Goal: Task Accomplishment & Management: Use online tool/utility

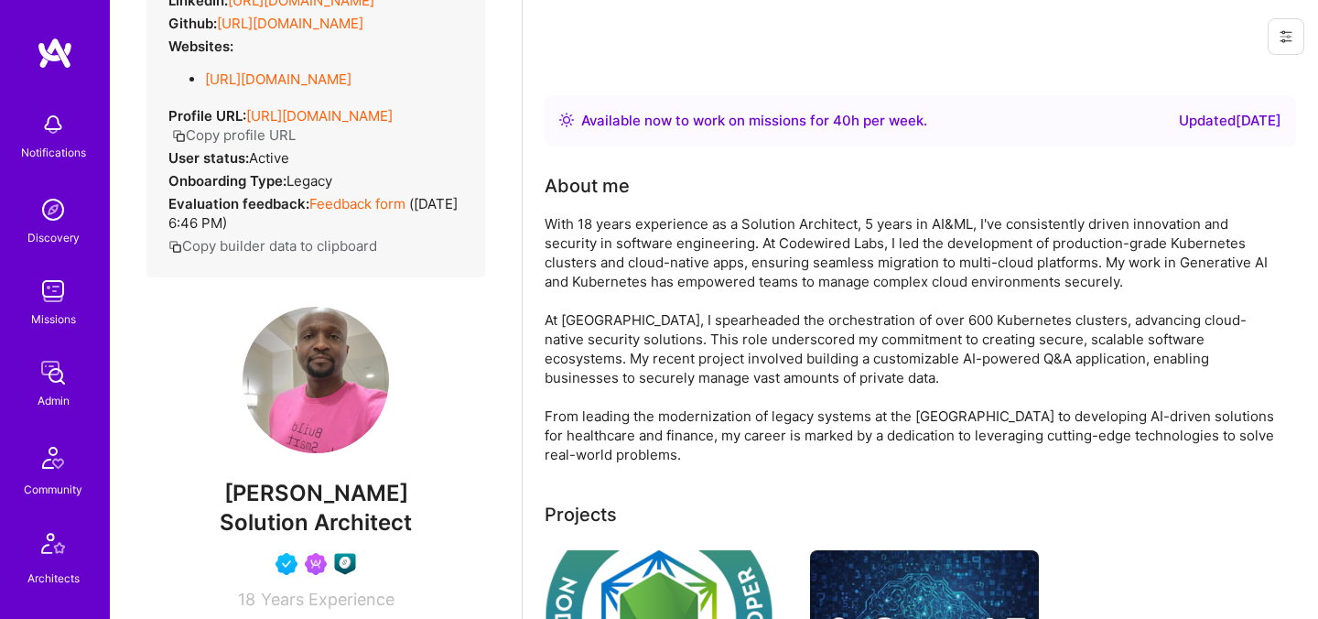
click at [370, 507] on span "[PERSON_NAME]" at bounding box center [315, 492] width 339 height 27
click at [370, 507] on span "Chinedu Chukwuelue" at bounding box center [315, 492] width 339 height 27
copy span "Chinedu Chukwuelue"
click at [398, 506] on span "Chinedu Chukwuelue" at bounding box center [315, 492] width 339 height 27
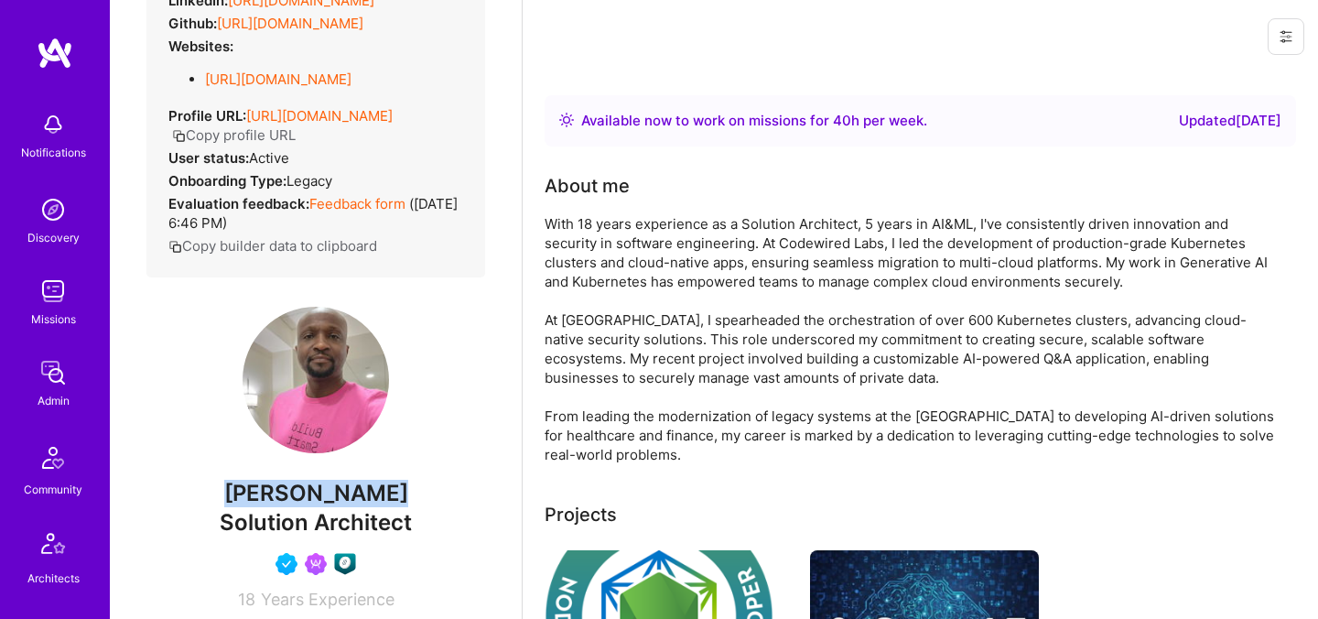
click at [398, 506] on span "Chinedu Chukwuelue" at bounding box center [315, 492] width 339 height 27
copy span "Chinedu Chukwuelue"
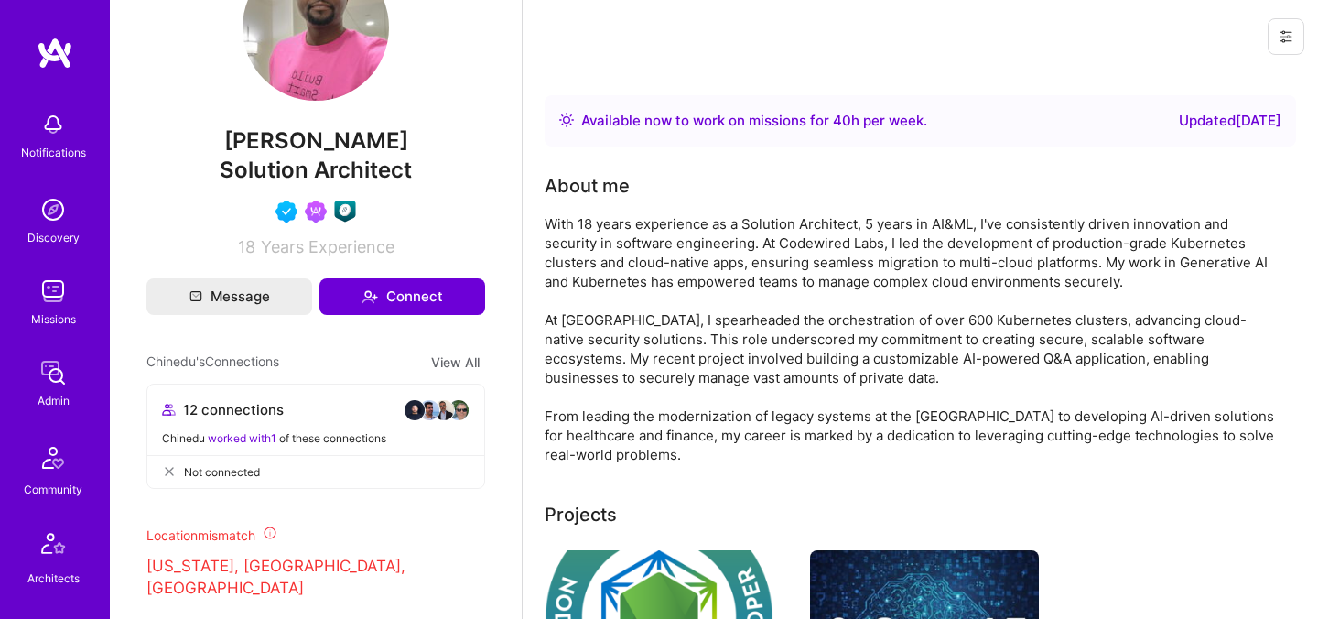
scroll to position [5, 0]
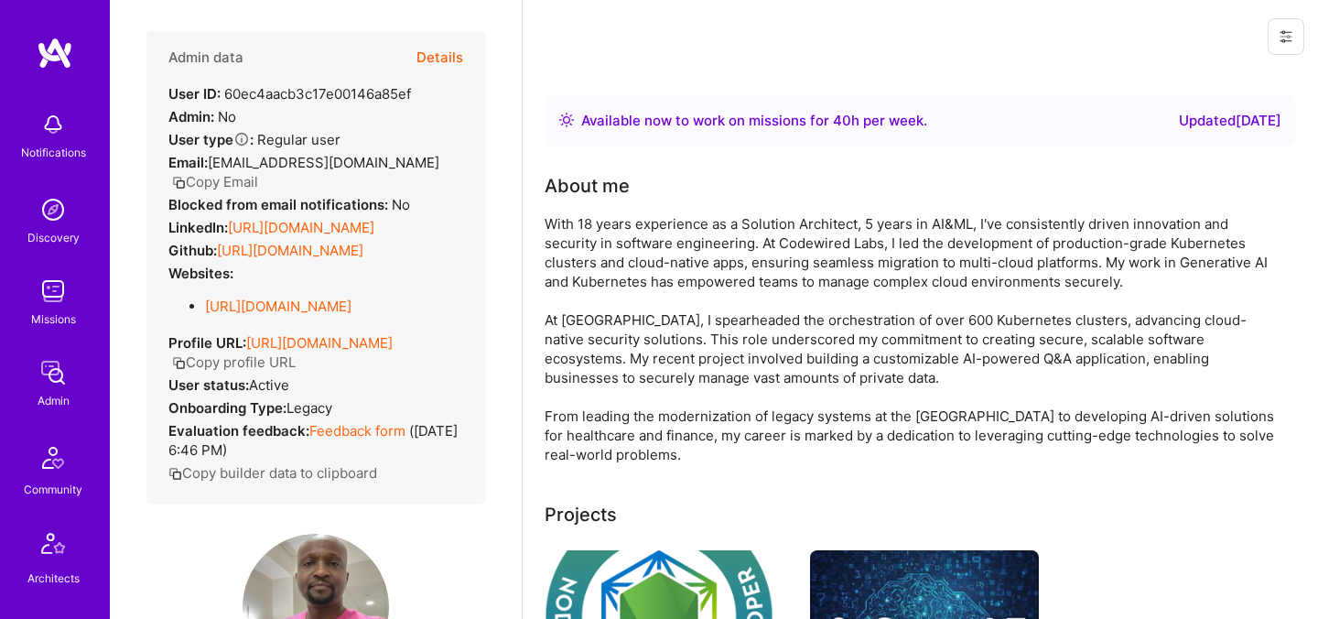
click at [447, 63] on button "Details" at bounding box center [439, 57] width 47 height 53
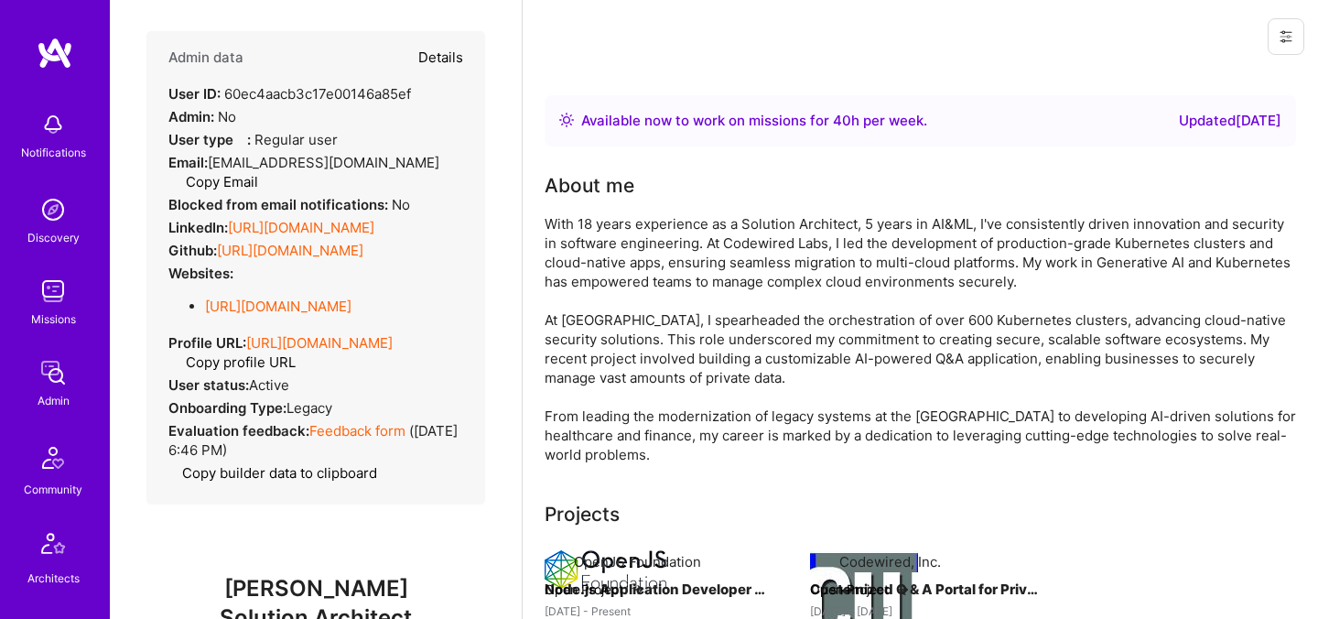
type textarea "x"
select select "5"
select select "4"
select select "6"
select select "7"
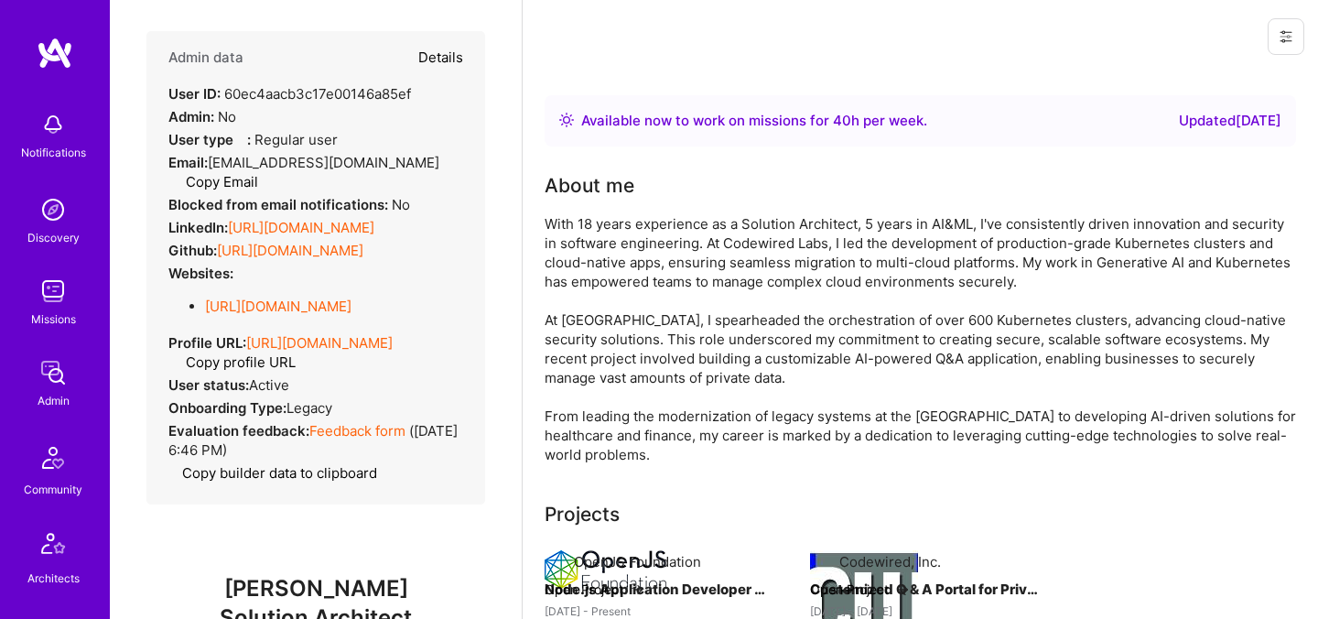
select select "US"
select select "Right Now"
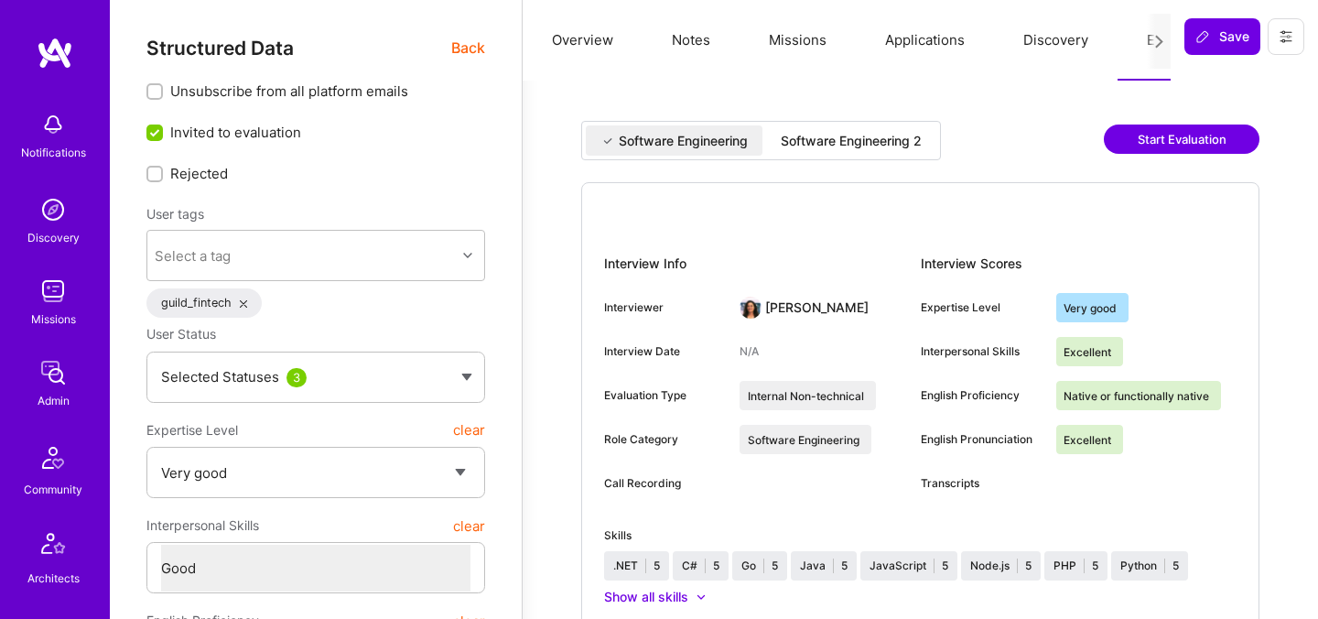
click at [848, 139] on div "Software Engineering 2" at bounding box center [850, 141] width 141 height 18
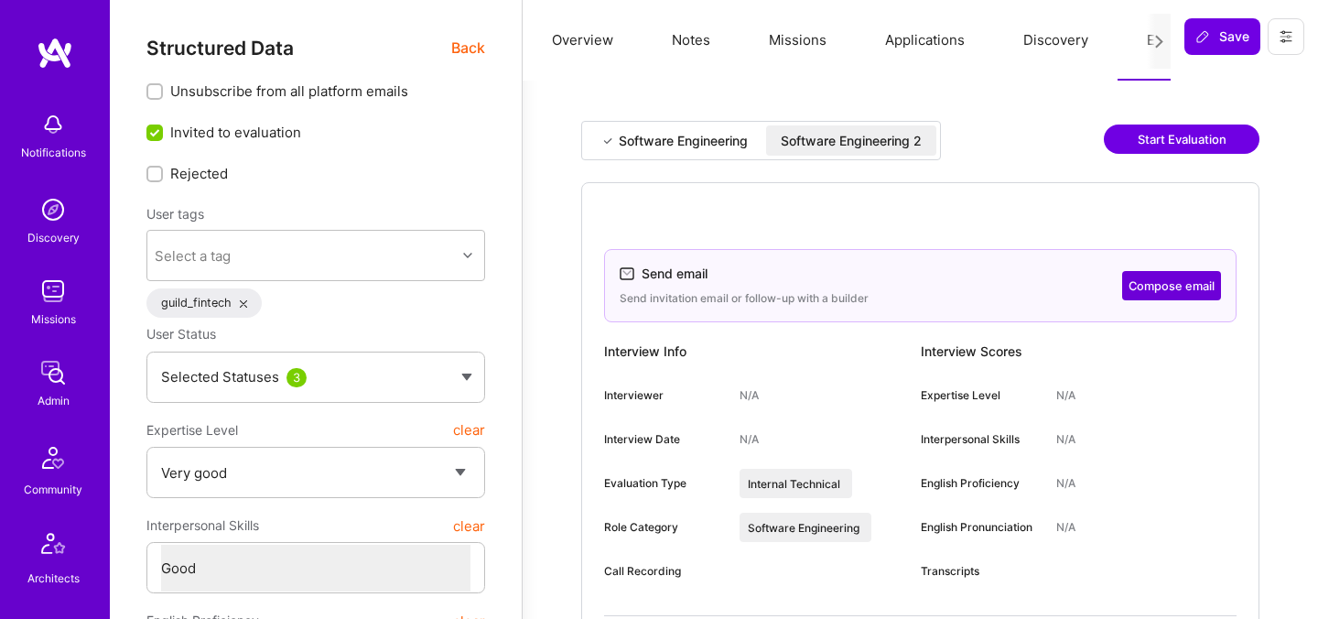
click at [890, 135] on div "Software Engineering 2" at bounding box center [850, 141] width 141 height 18
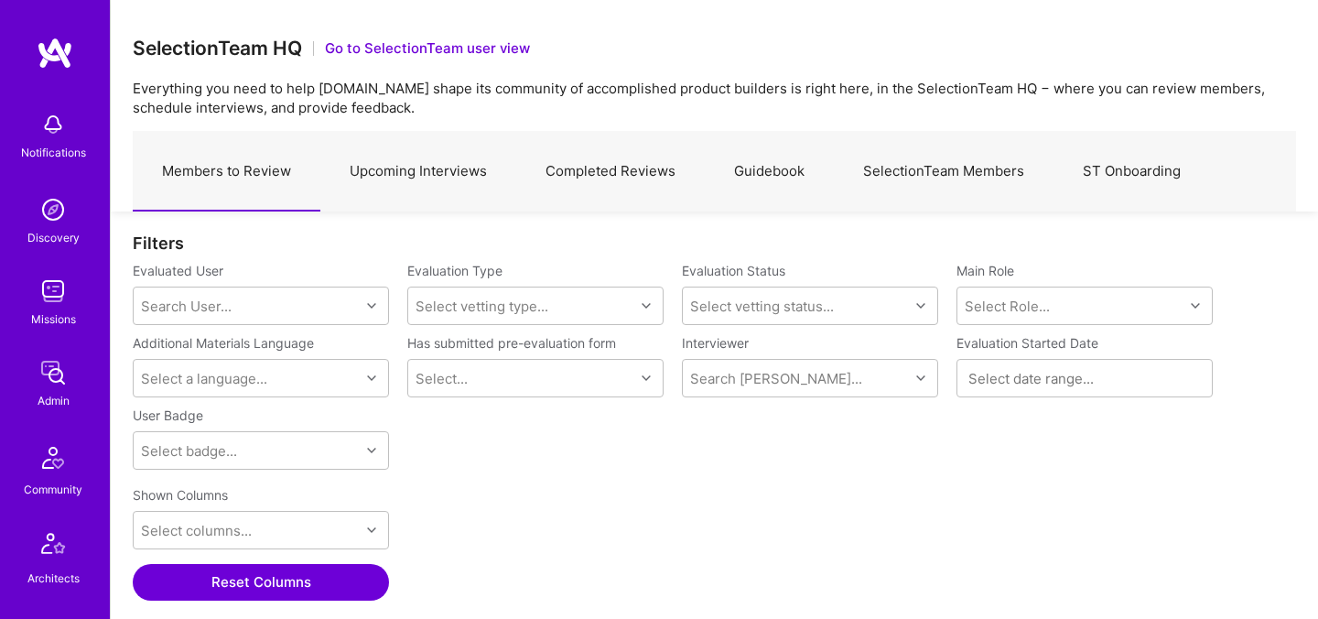
scroll to position [426, 1163]
click at [429, 161] on link "Upcoming Interviews" at bounding box center [418, 172] width 196 height 80
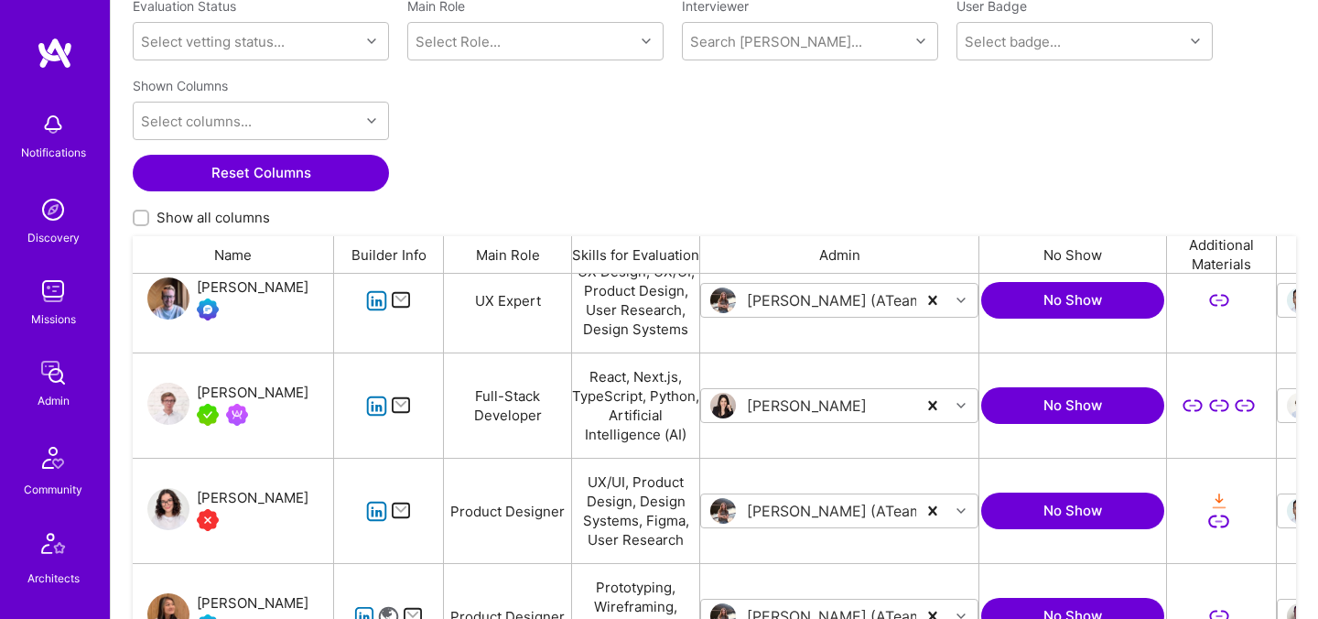
scroll to position [24, 0]
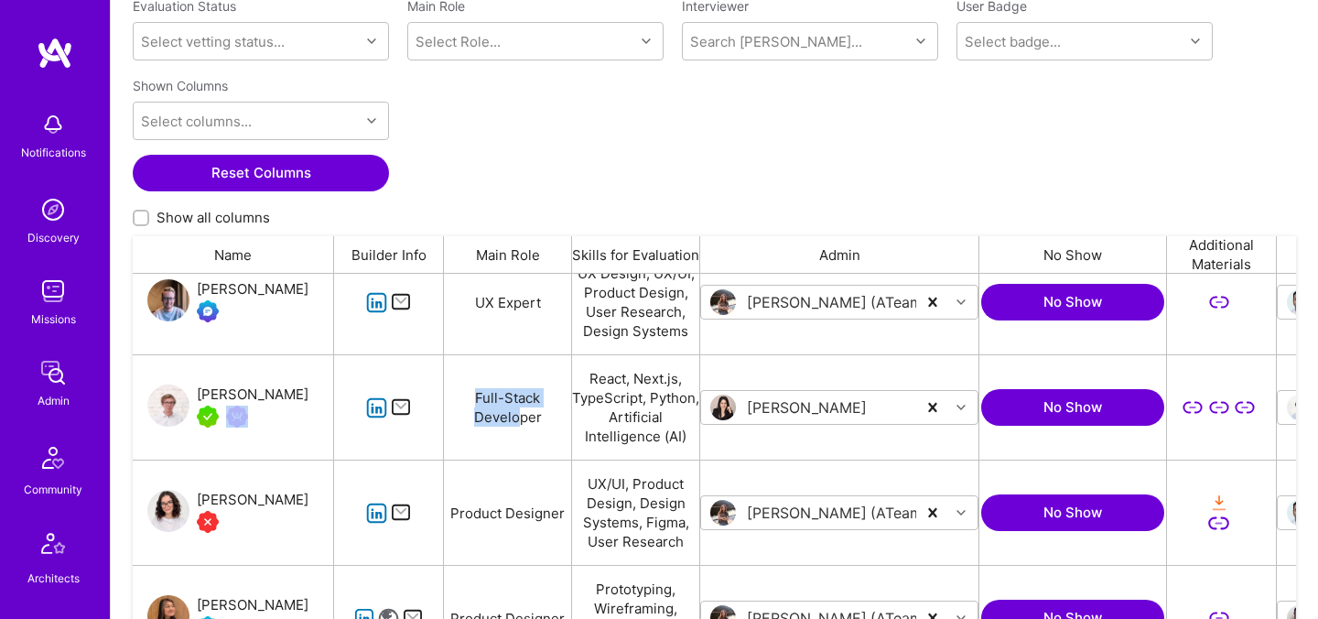
drag, startPoint x: 317, startPoint y: 395, endPoint x: 600, endPoint y: 416, distance: 284.4
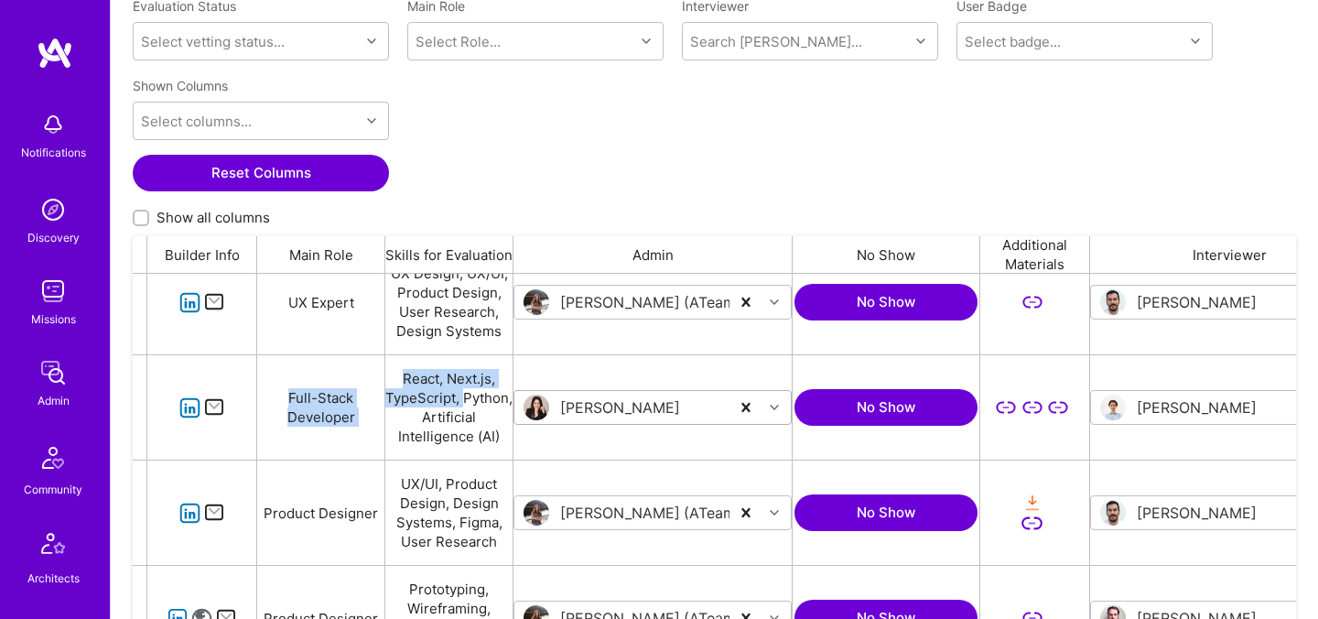
scroll to position [0, 0]
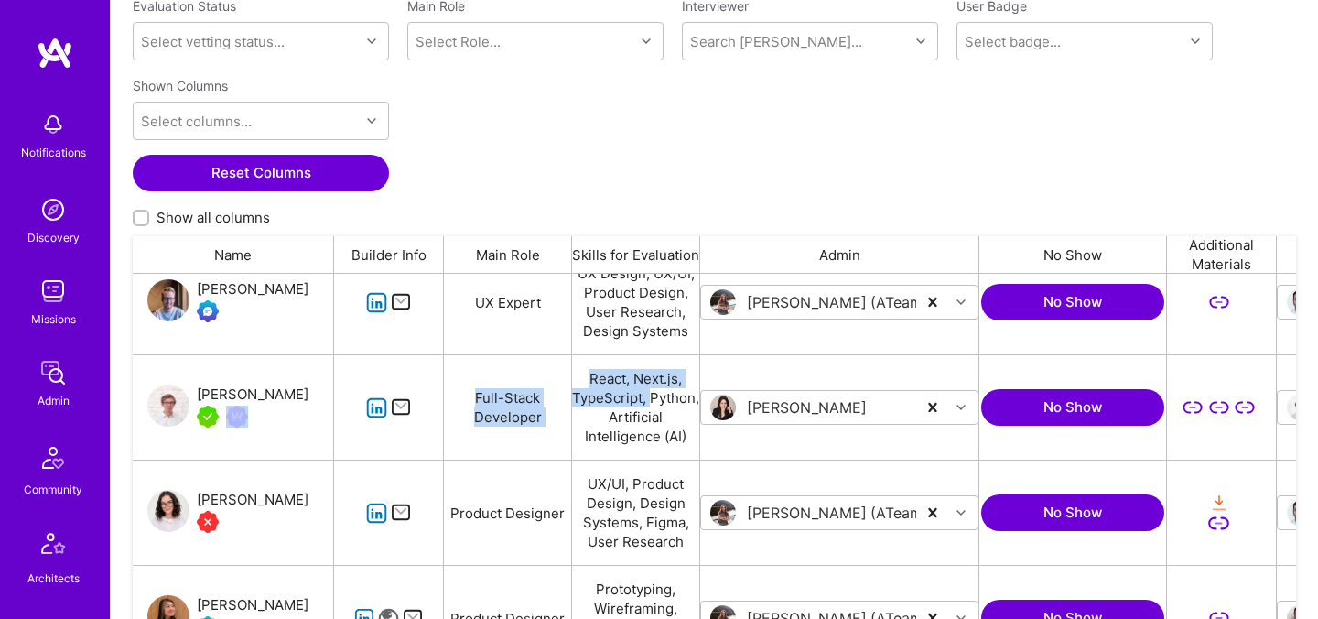
drag, startPoint x: 193, startPoint y: 372, endPoint x: 309, endPoint y: 388, distance: 117.2
click at [309, 388] on div "Patryk Pawłowski" at bounding box center [233, 407] width 201 height 104
copy div "Patryk Pawłowski"
click at [319, 390] on div "Patryk Pawłowski" at bounding box center [233, 407] width 201 height 104
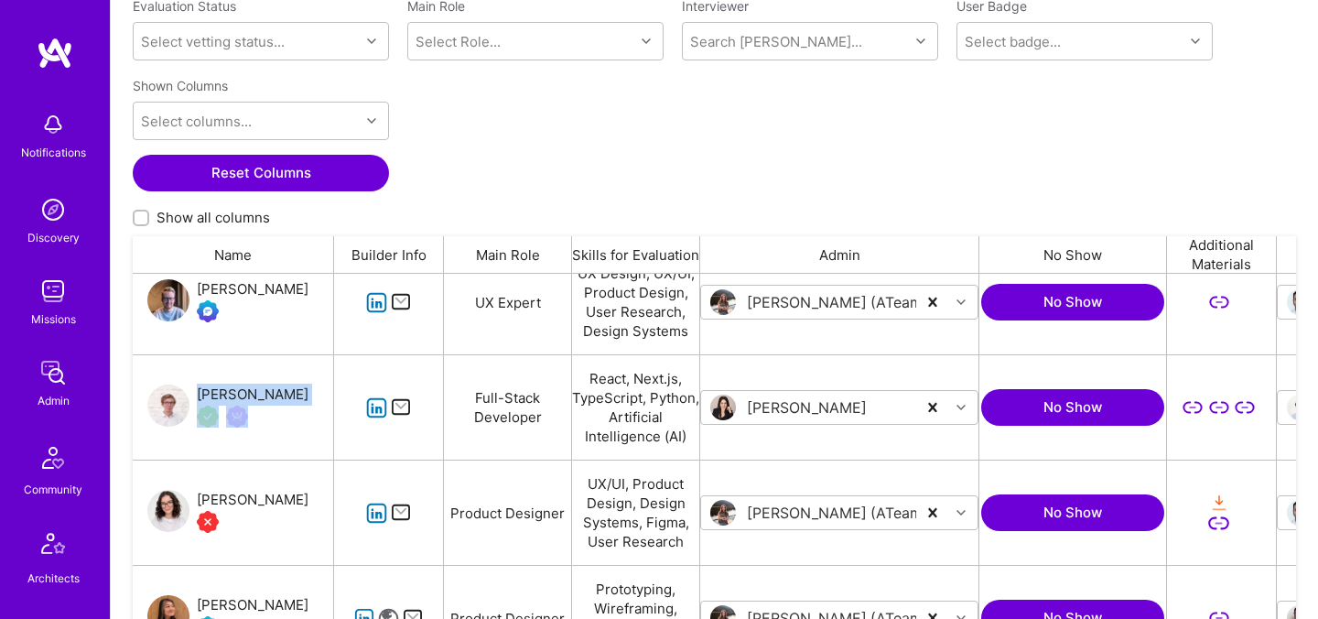
drag, startPoint x: 319, startPoint y: 390, endPoint x: 208, endPoint y: 387, distance: 111.7
click at [208, 387] on div "Patryk Pawłowski" at bounding box center [233, 407] width 201 height 104
click at [208, 387] on div "Patryk Pawłowski" at bounding box center [253, 394] width 112 height 22
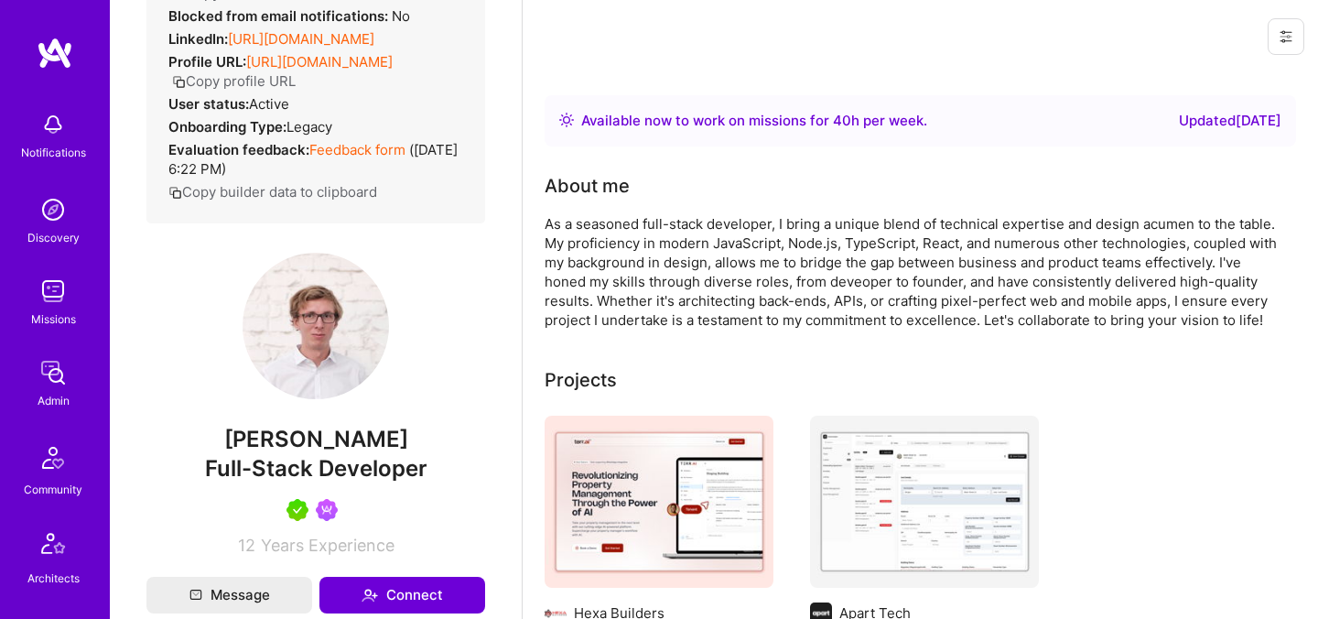
scroll to position [247, 0]
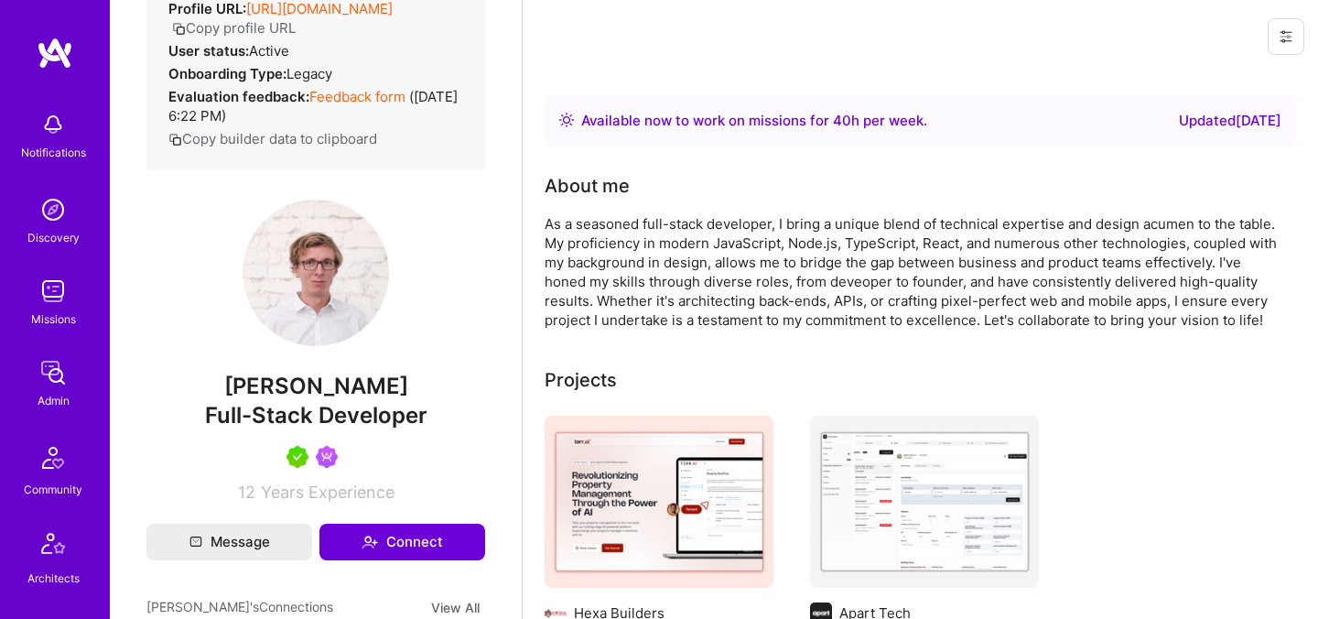
click at [307, 366] on div "Admin data Details User ID: 602140e3550fb7001219fa2e Admin: No User type Regula…" at bounding box center [315, 146] width 339 height 712
copy span "Patryk Pawłowski"
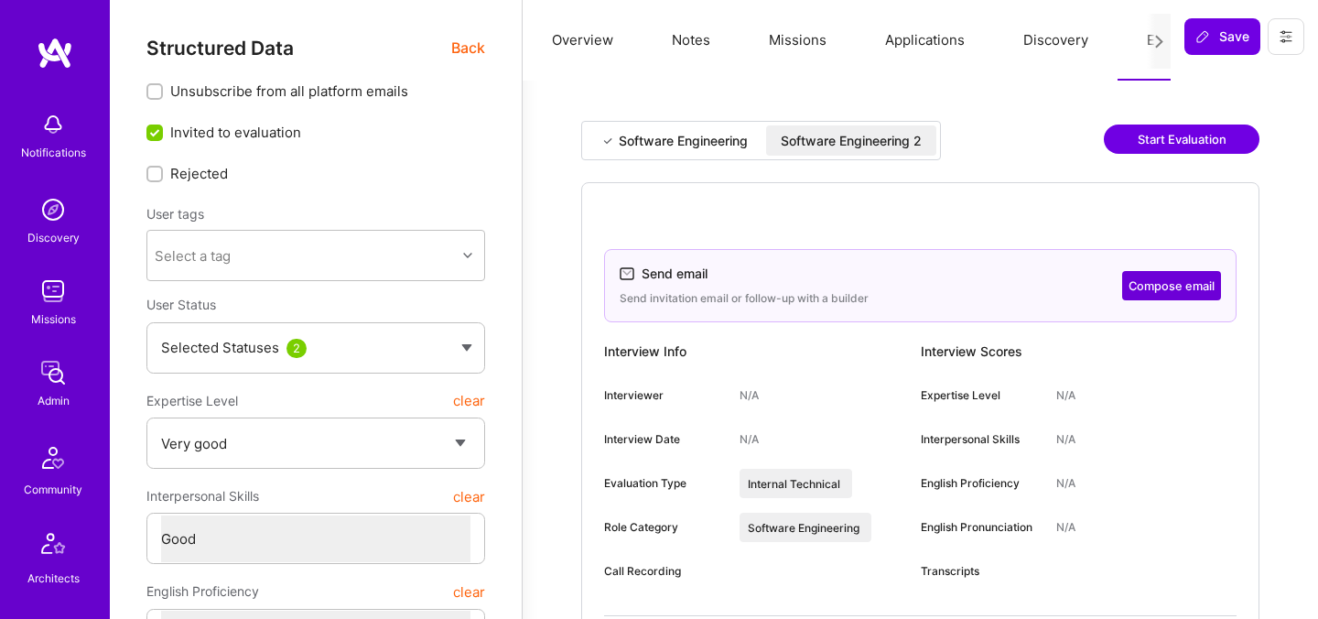
select select "5"
select select "4"
select select "7"
select select "HR"
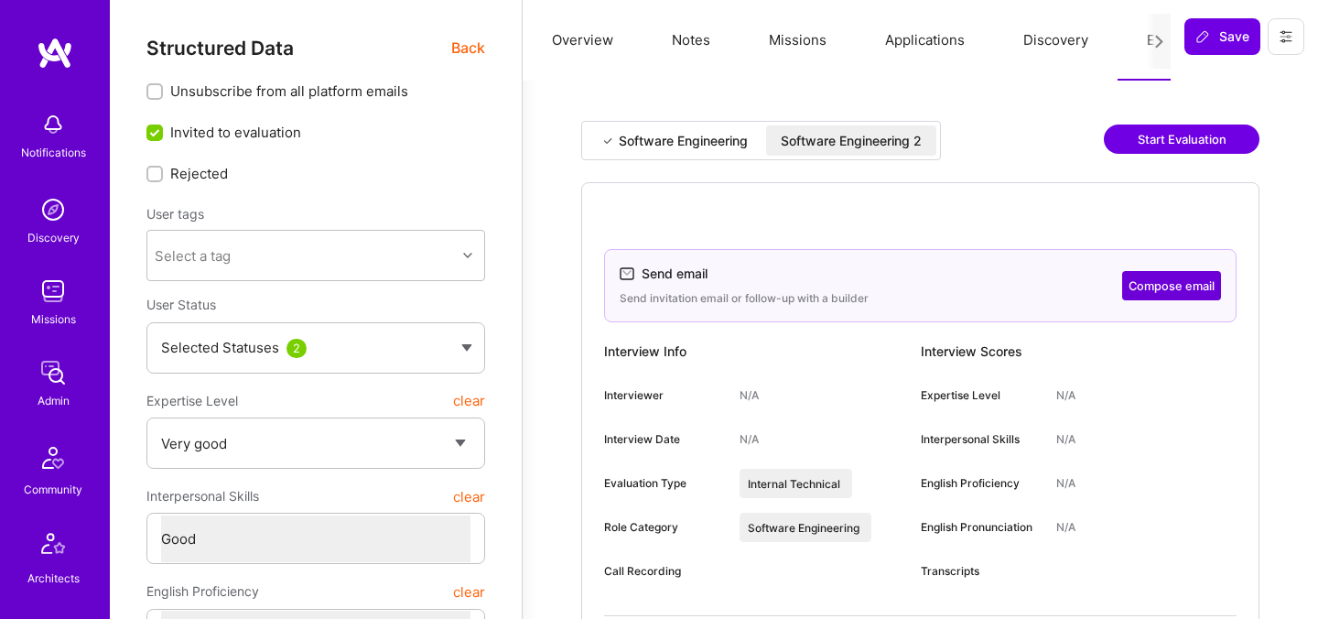
select select "Right Now"
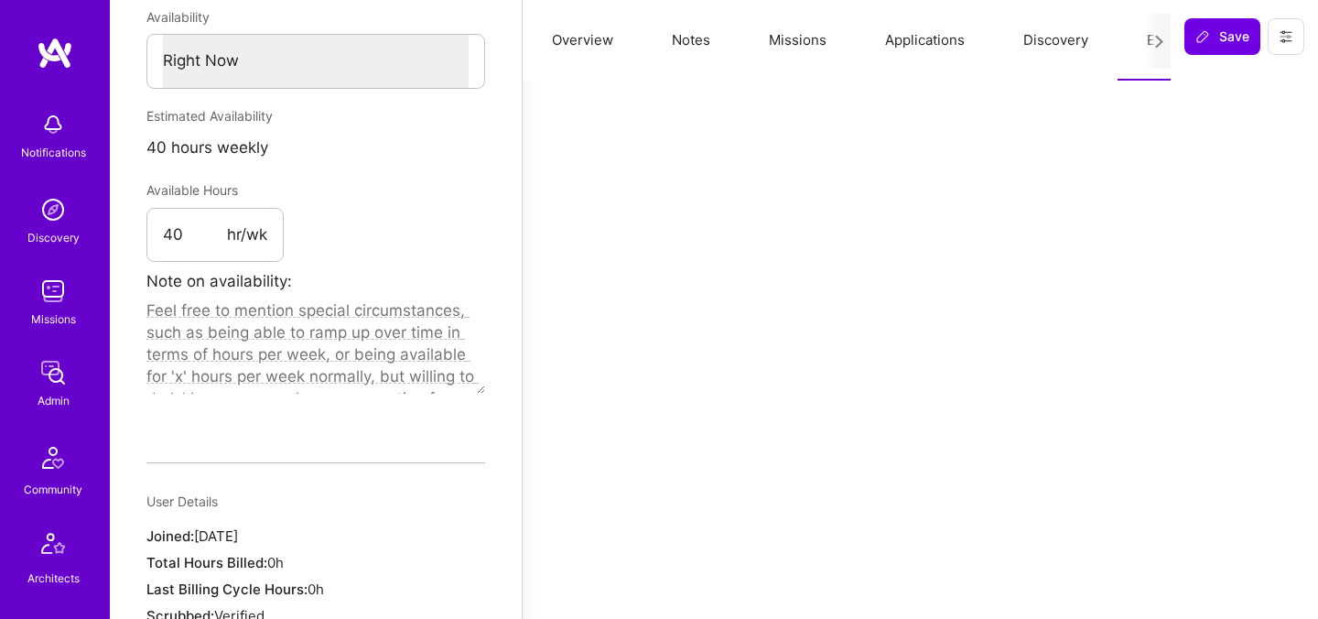
scroll to position [1090, 0]
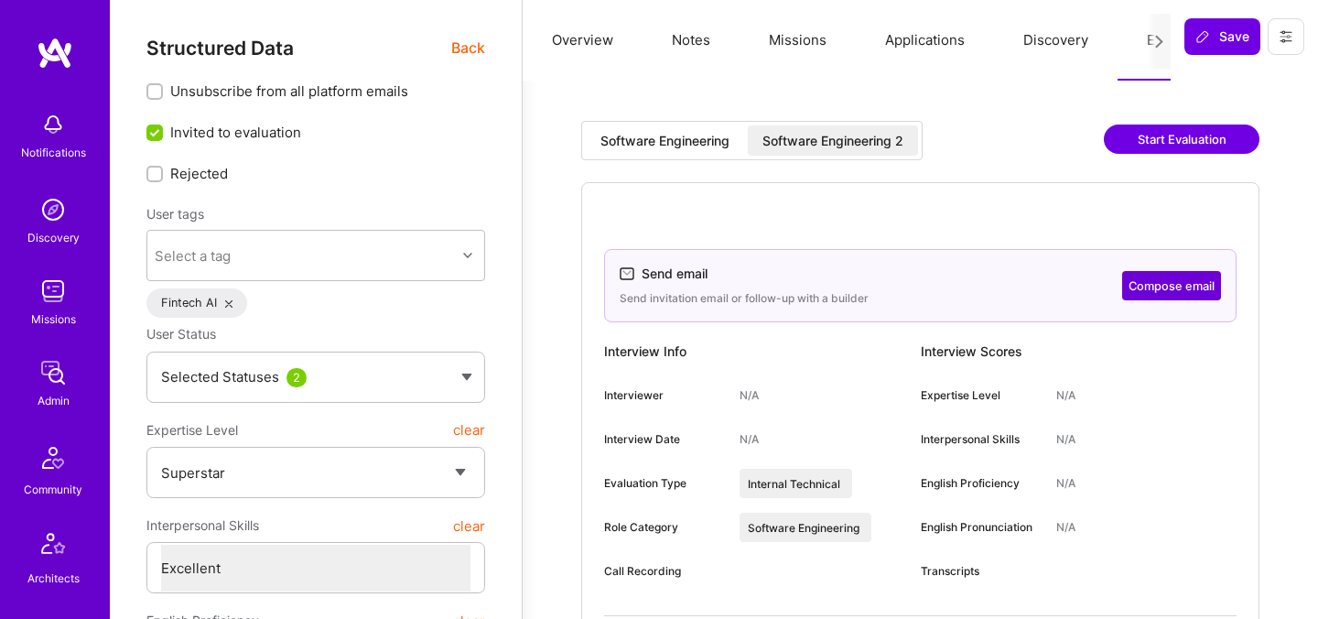
select select "7"
select select "US"
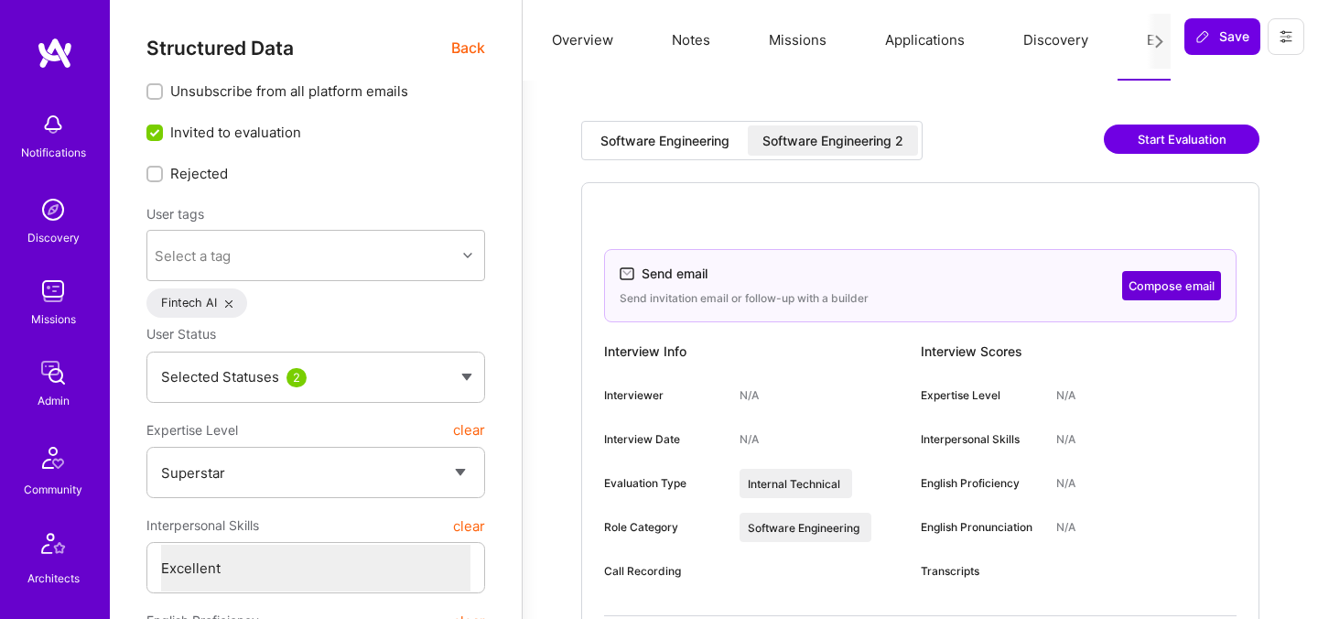
select select "Right Now"
click at [791, 138] on div "Software Engineering 2" at bounding box center [832, 141] width 141 height 18
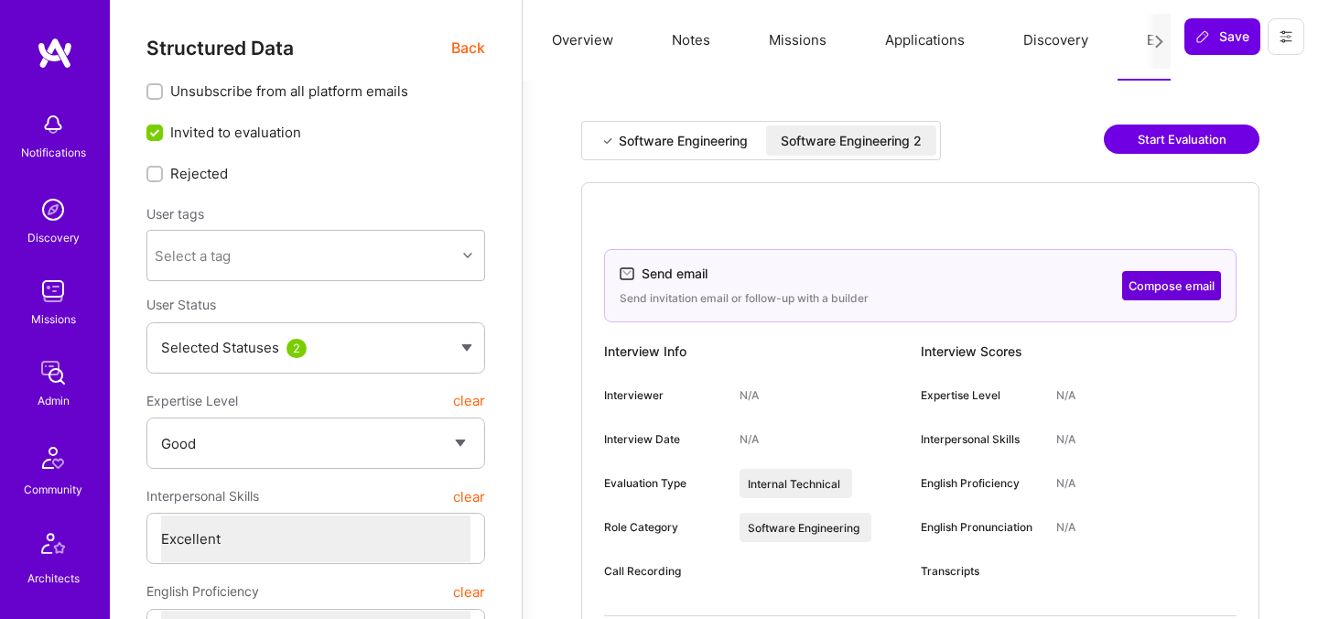
select select "4"
select select "7"
select select "DE"
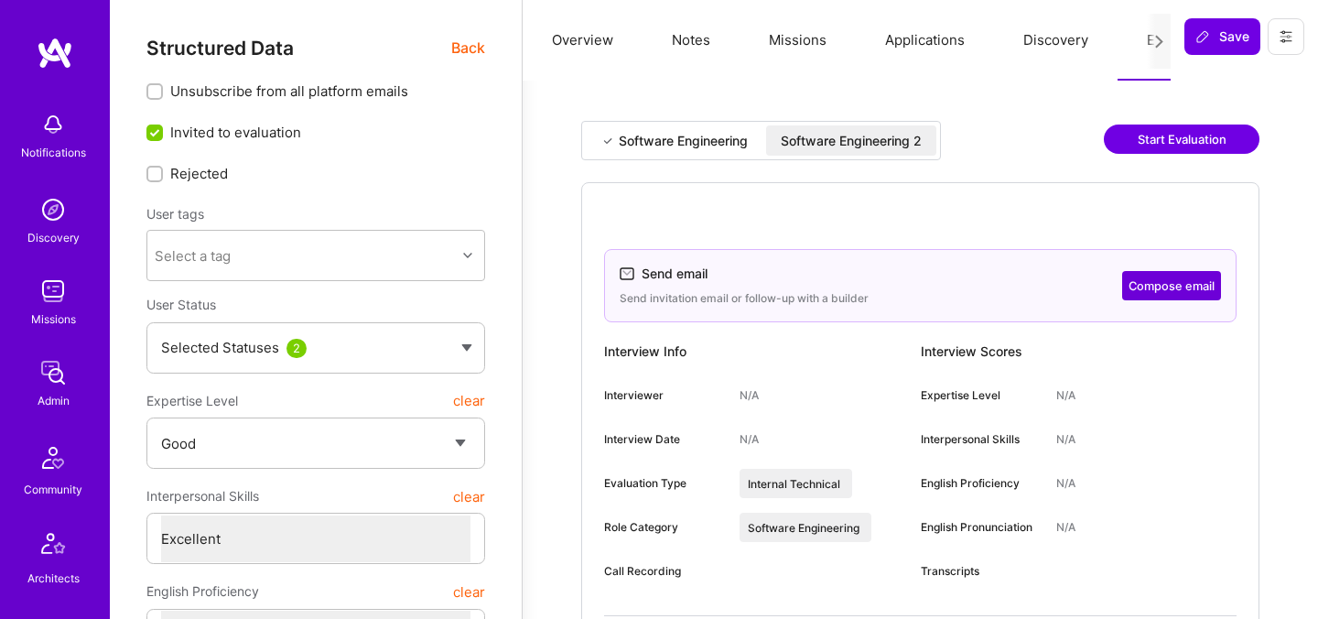
select select "Right Now"
click at [790, 145] on div "Software Engineering 2" at bounding box center [850, 141] width 141 height 18
select select "5"
select select "4"
select select "7"
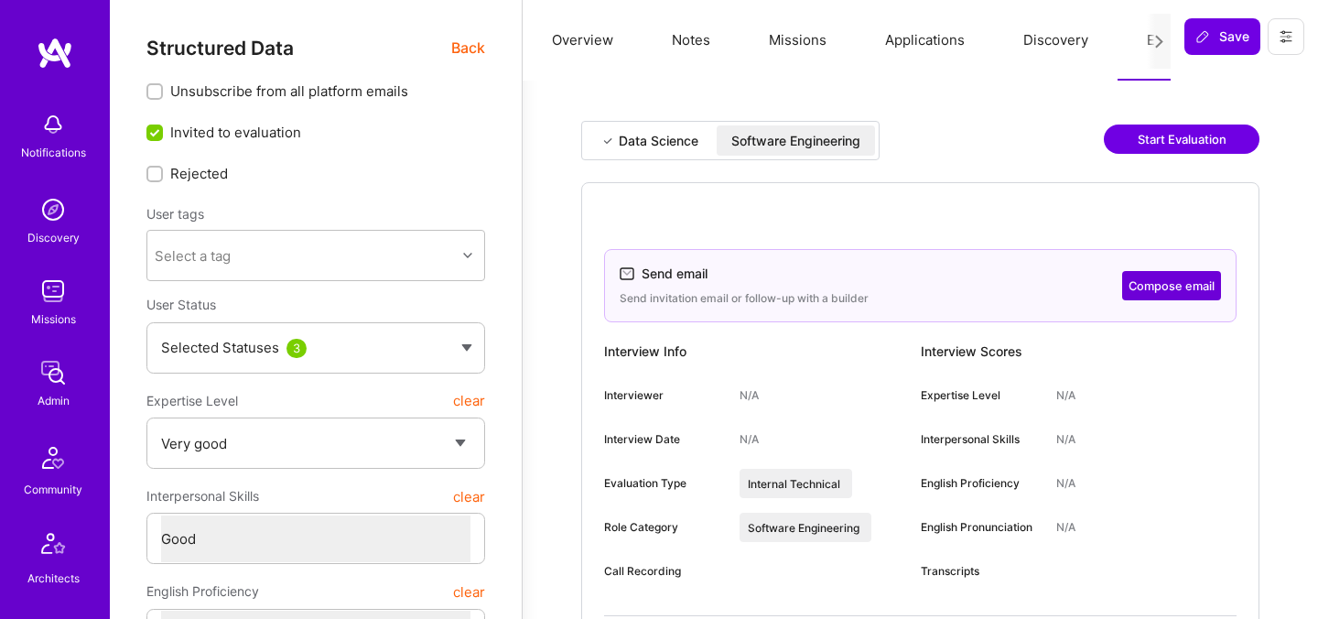
select select "7"
select select "CA"
select select "Right Now"
click at [799, 136] on div "Software Engineering" at bounding box center [795, 141] width 129 height 18
select select "5"
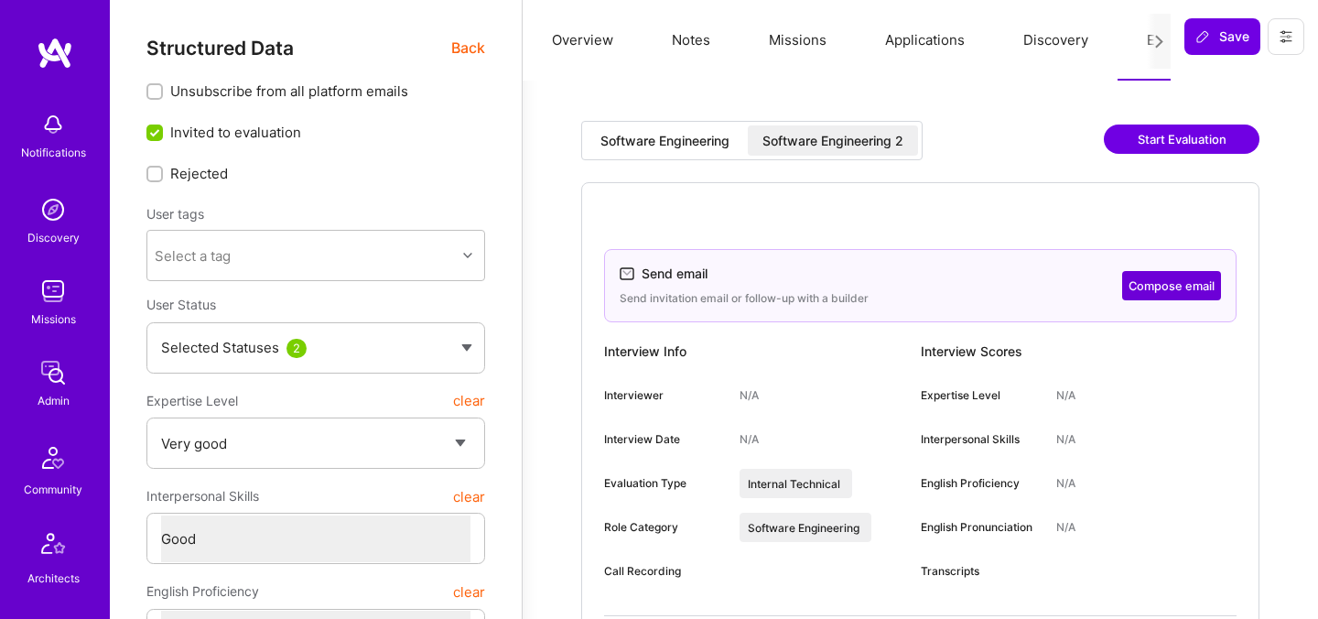
select select "4"
select select "6"
select select "2"
select select "US"
select select "Right Now"
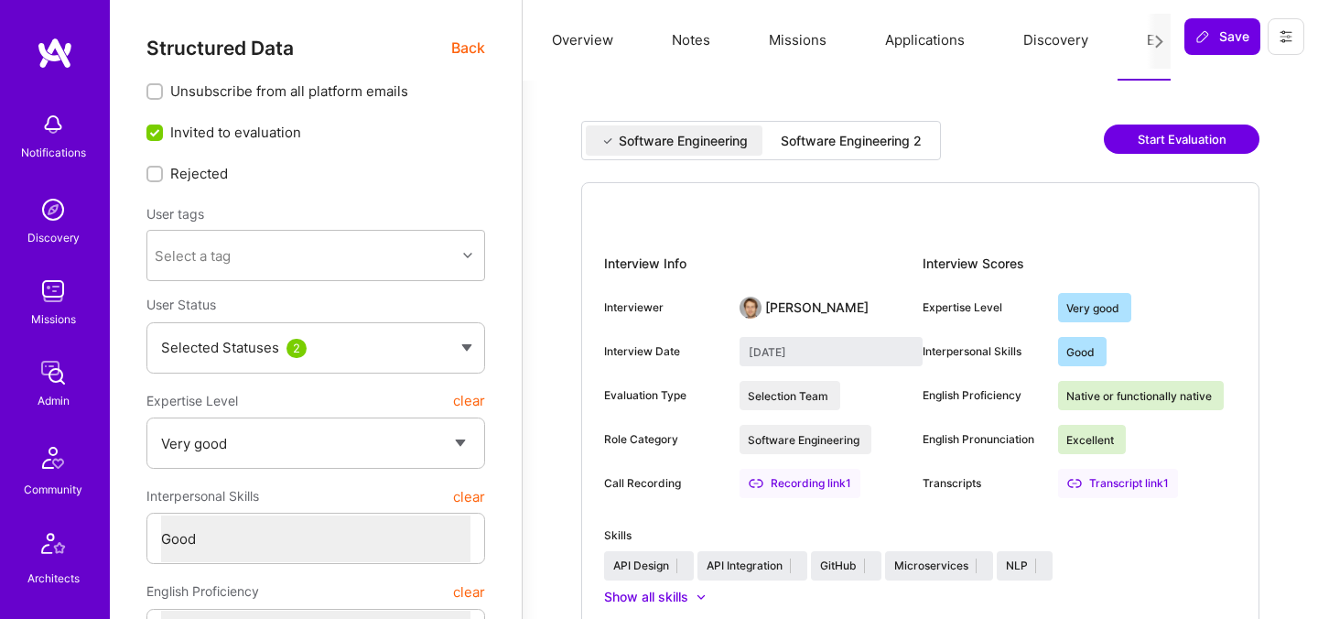
select select "5"
select select "4"
select select "7"
select select "US"
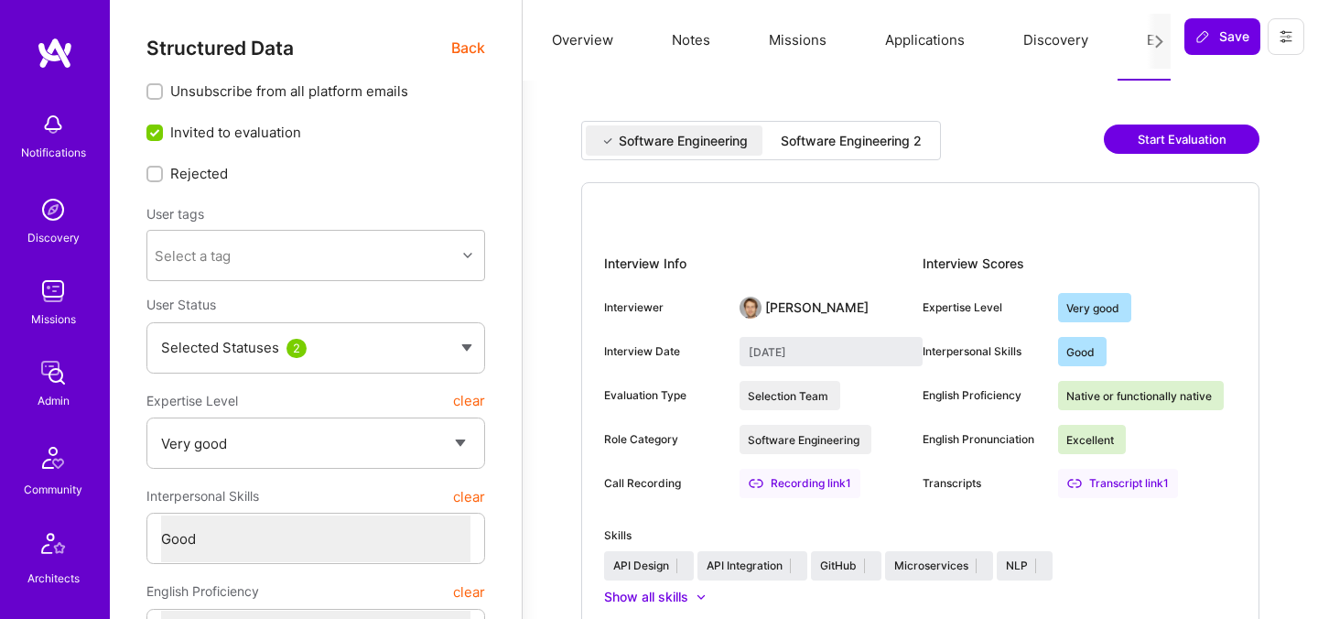
select select "Right Now"
click at [463, 53] on span "Back" at bounding box center [468, 48] width 34 height 23
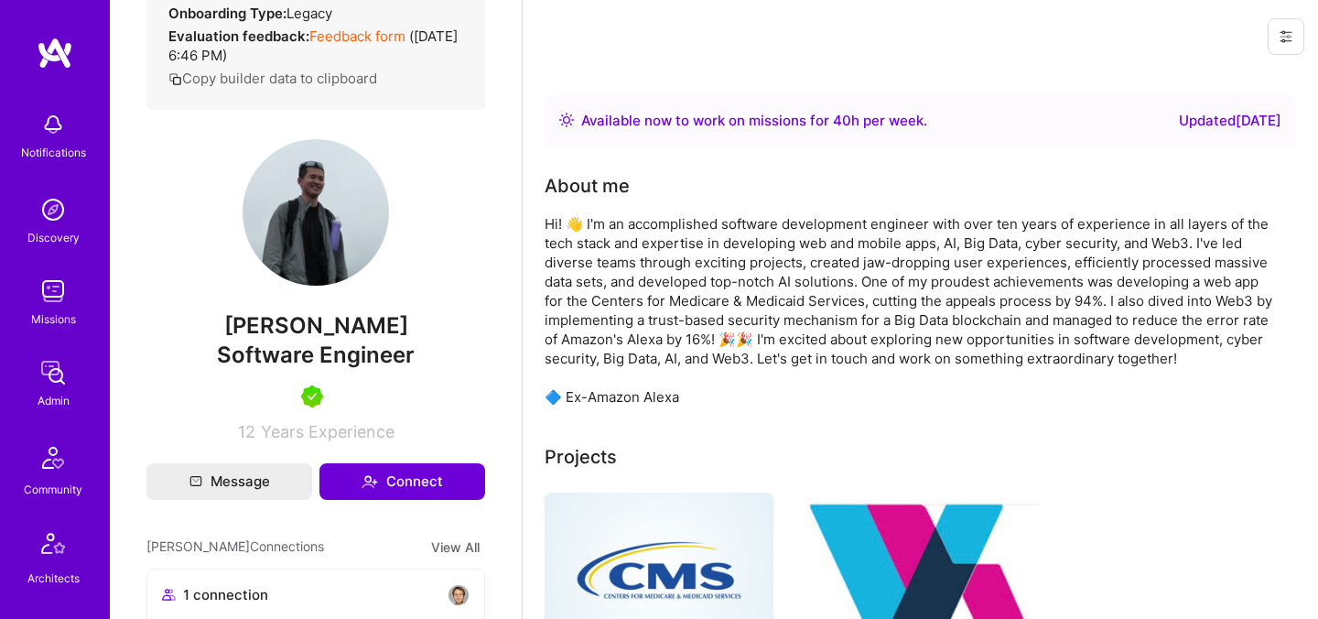
scroll to position [543, 0]
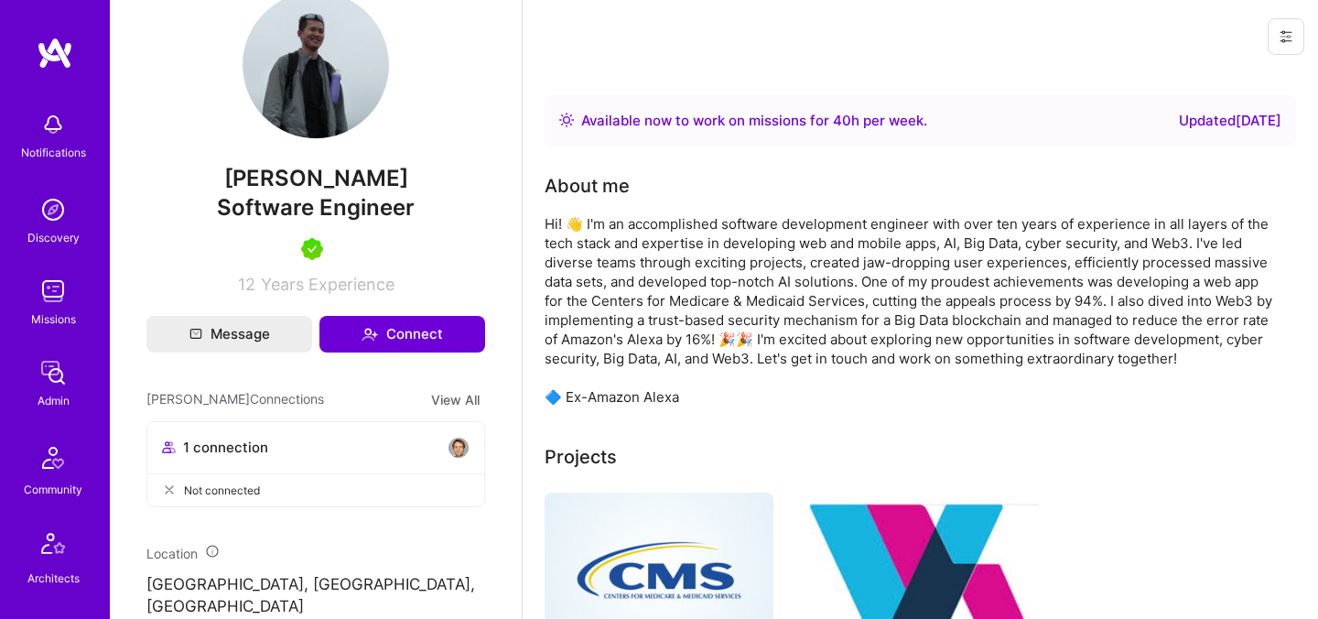
click at [313, 172] on span "Chuong Ngo" at bounding box center [315, 178] width 339 height 27
copy span "Chuong Ngo"
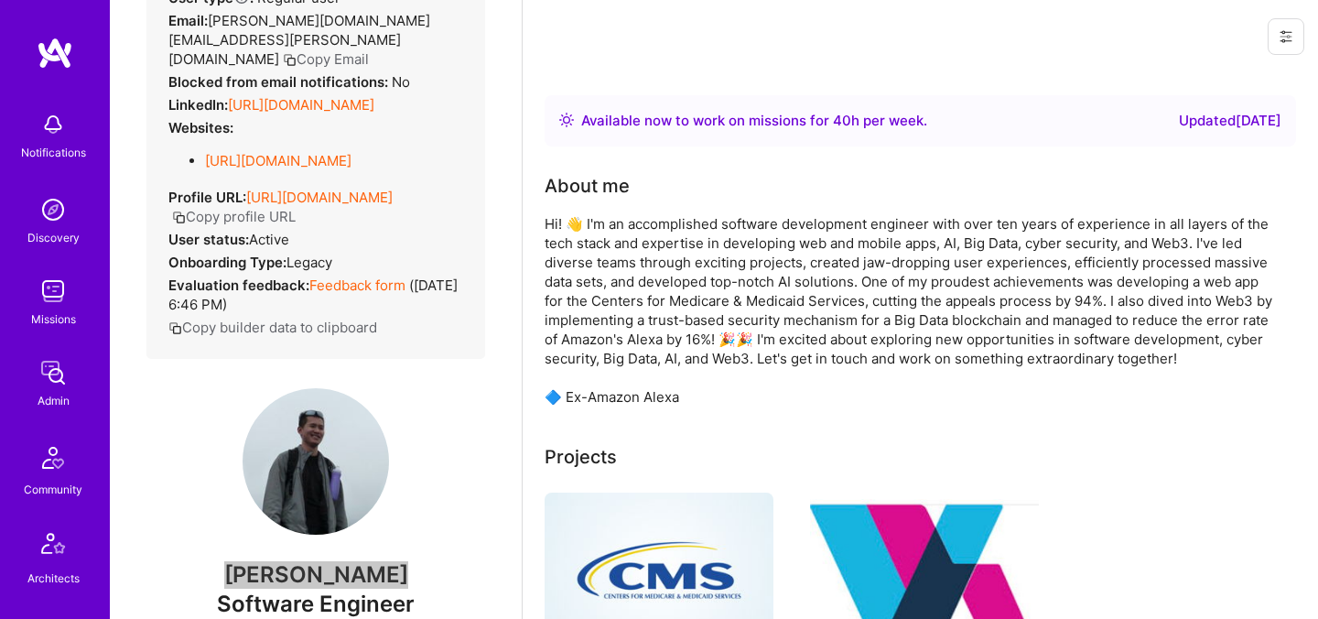
scroll to position [0, 0]
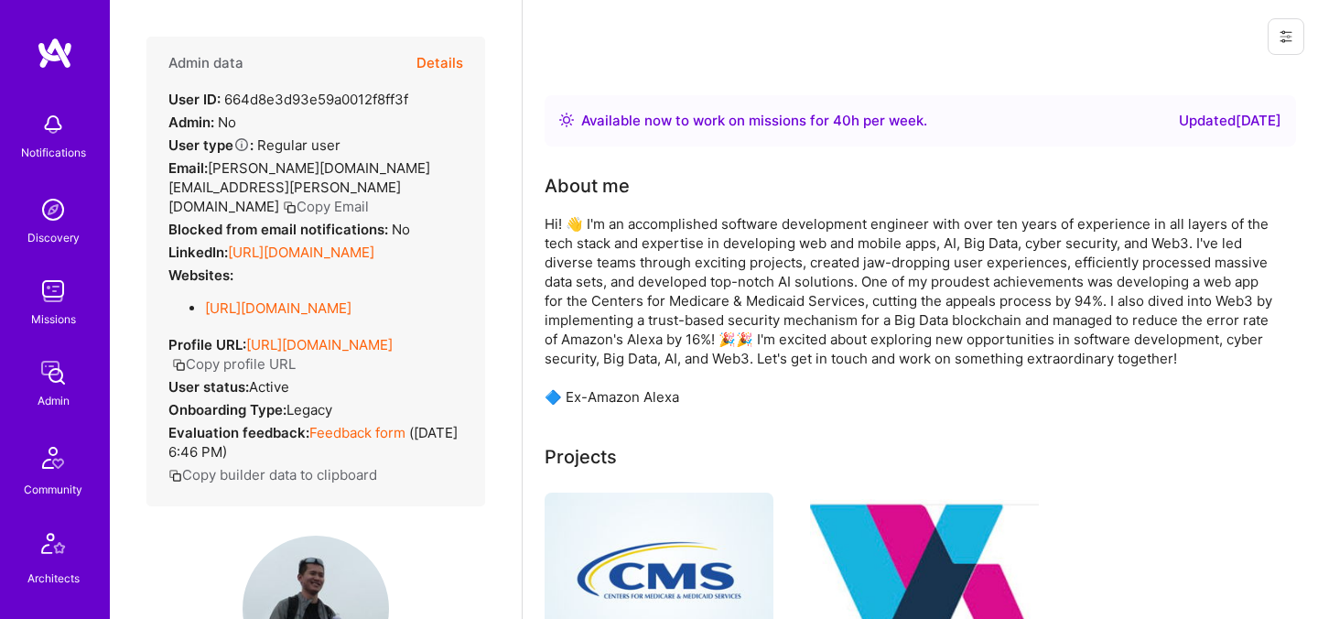
click at [450, 57] on button "Details" at bounding box center [439, 63] width 47 height 53
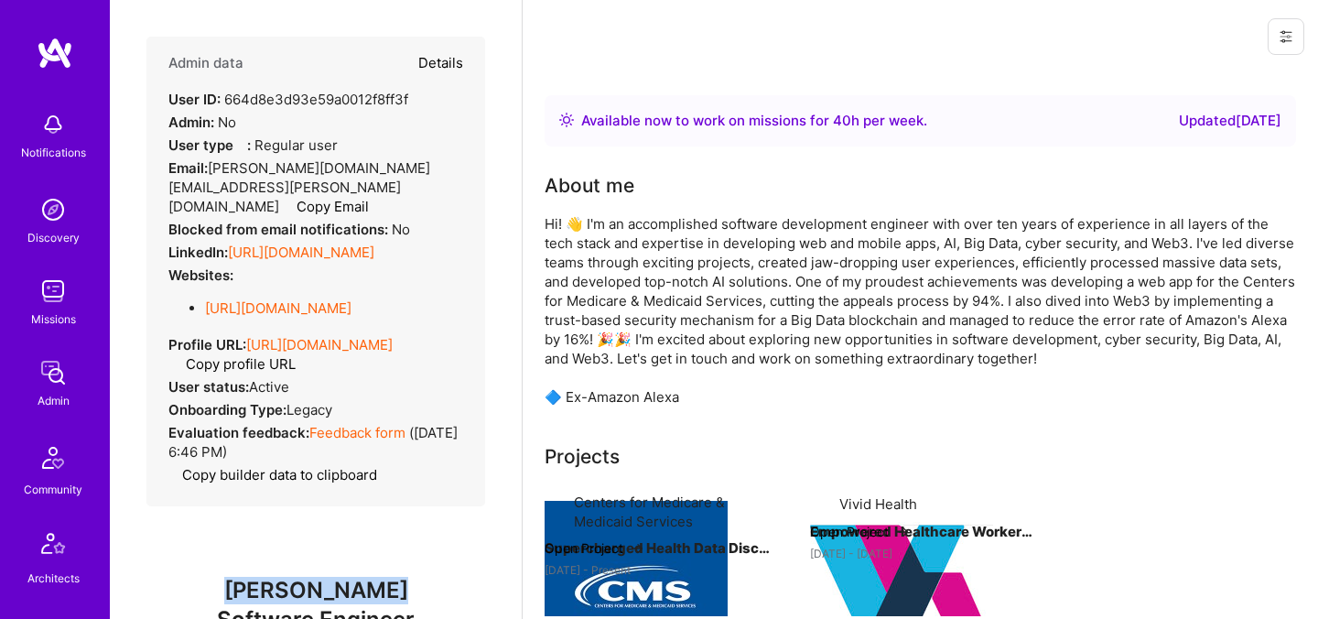
type textarea "x"
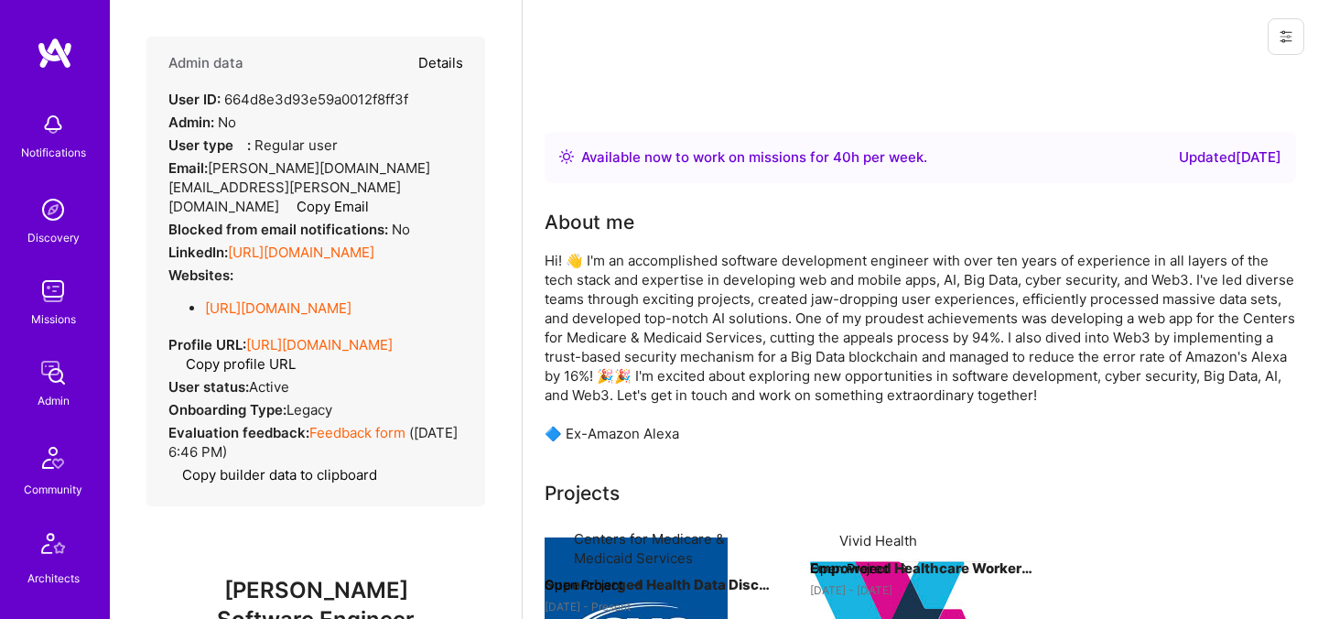
select select "5"
select select "4"
select select "7"
select select "US"
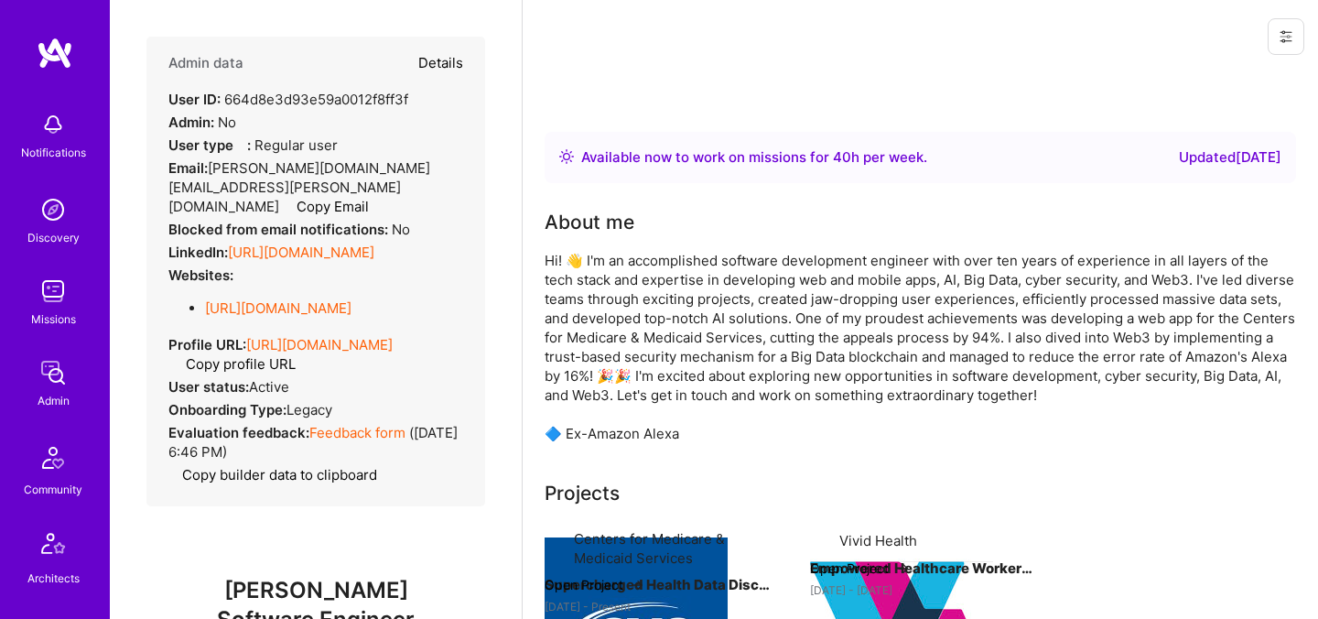
select select "Right Now"
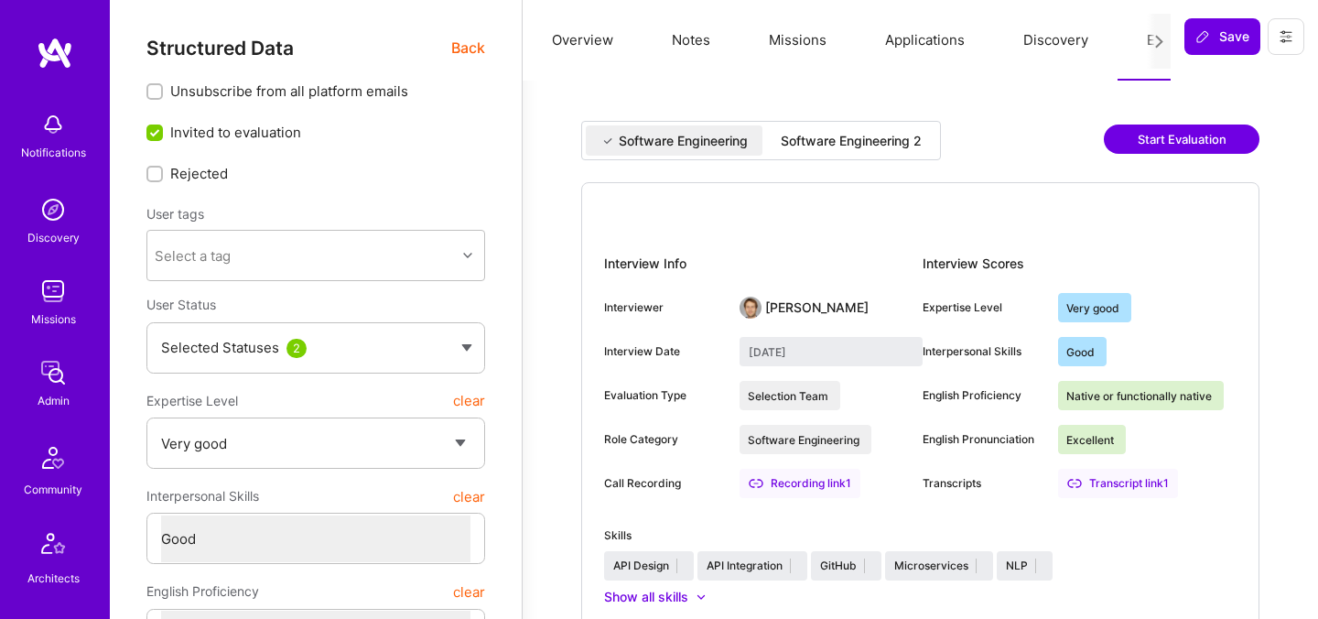
click at [839, 135] on div "Software Engineering 2" at bounding box center [850, 141] width 141 height 18
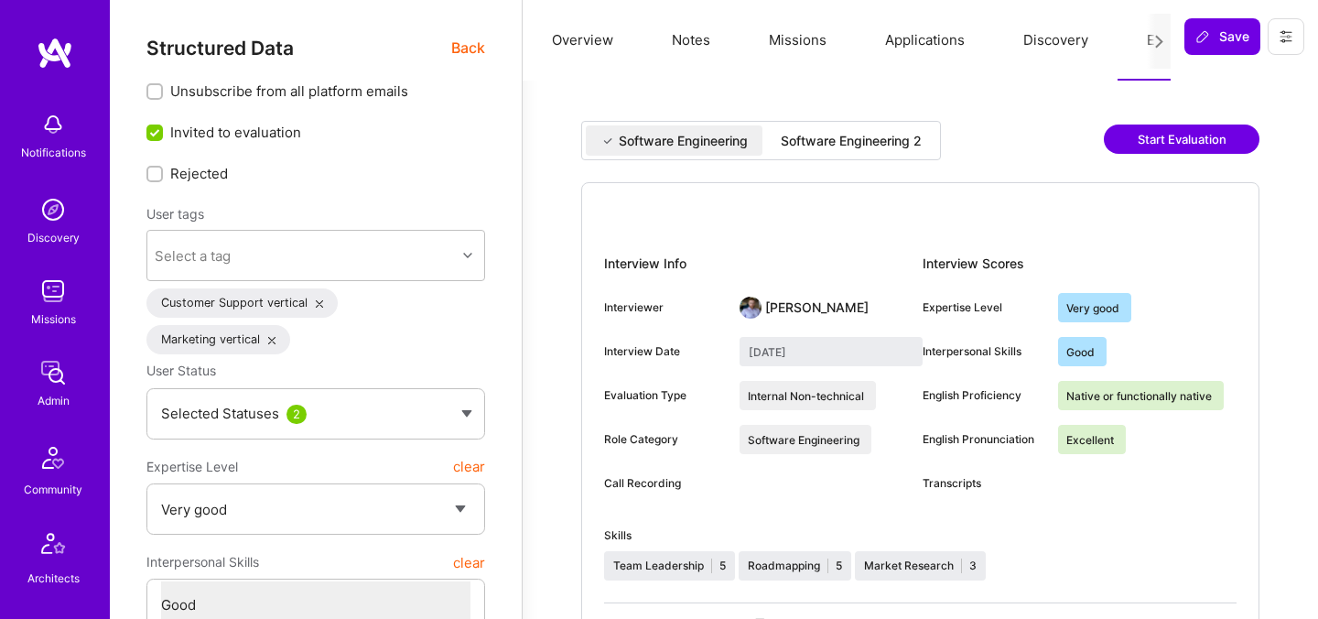
select select "5"
select select "4"
select select "7"
select select "IT"
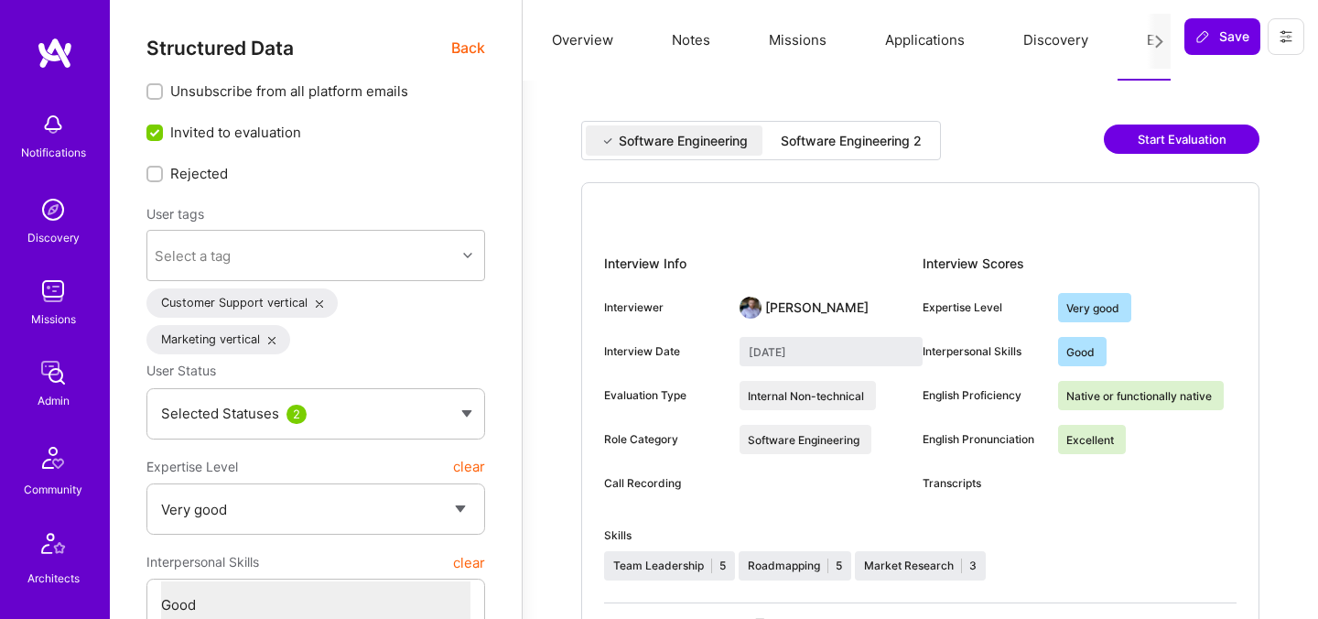
select select "Right Now"
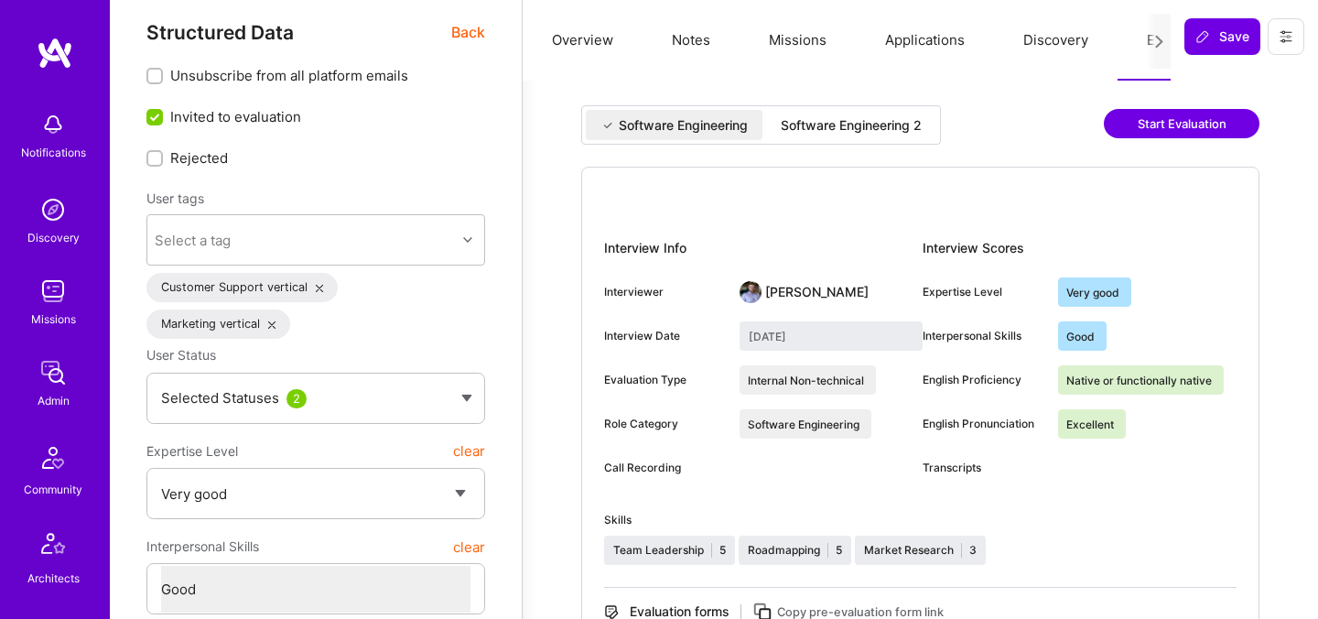
click at [471, 34] on span "Back" at bounding box center [468, 32] width 34 height 23
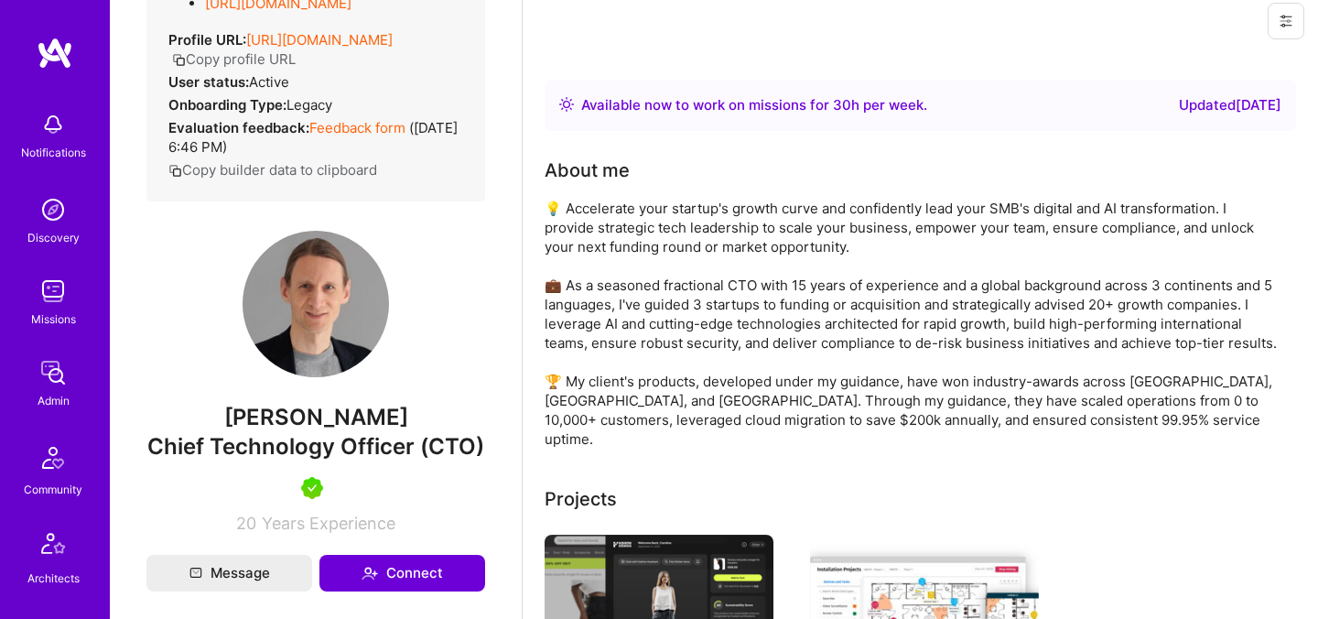
scroll to position [401, 0]
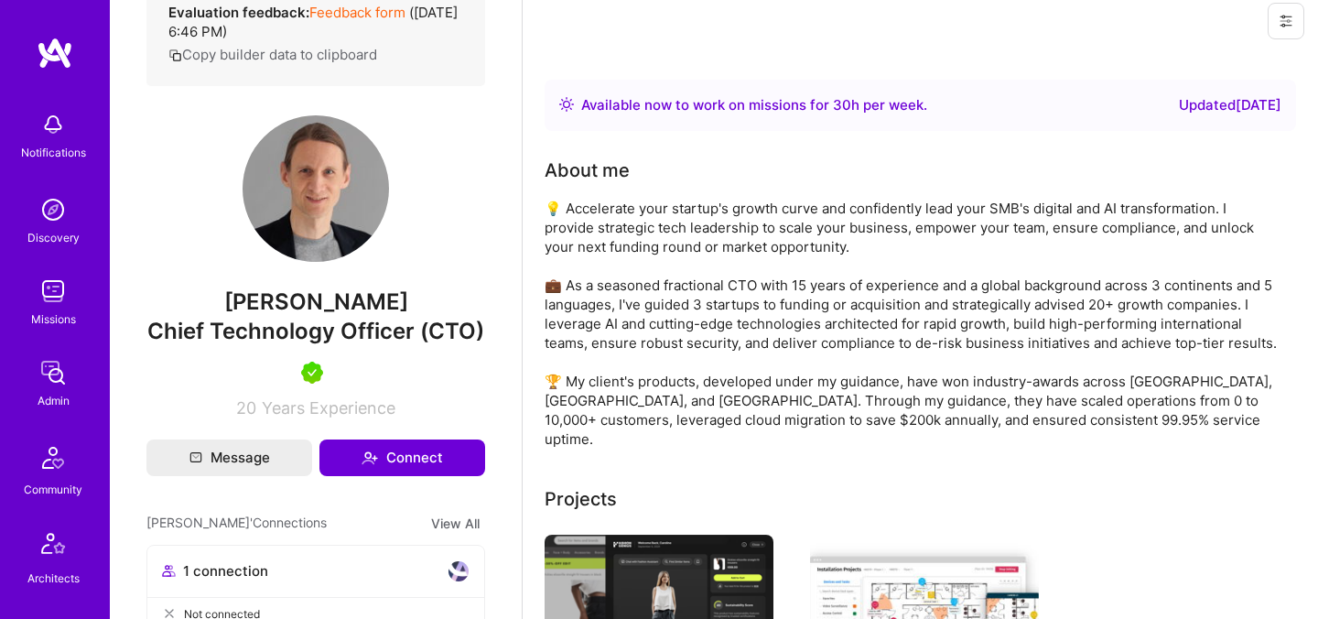
click at [313, 316] on span "Chris Hennigfeld" at bounding box center [315, 301] width 339 height 27
copy span "Chris Hennigfeld"
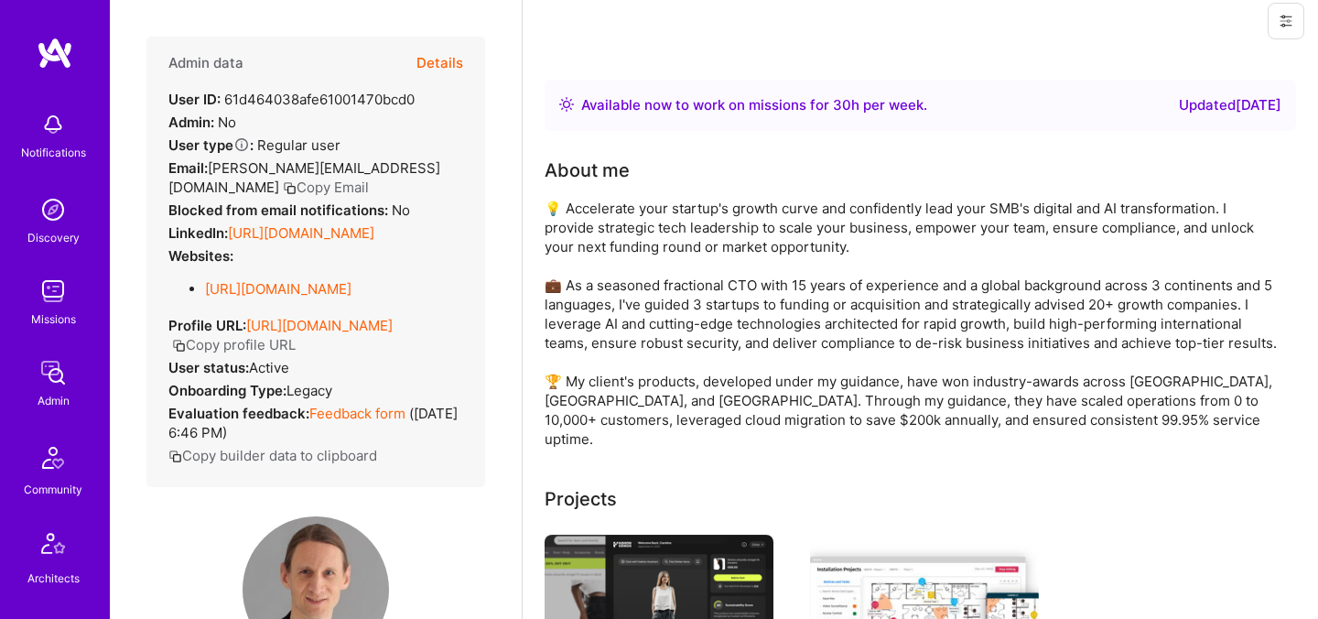
click at [455, 60] on button "Details" at bounding box center [439, 63] width 47 height 53
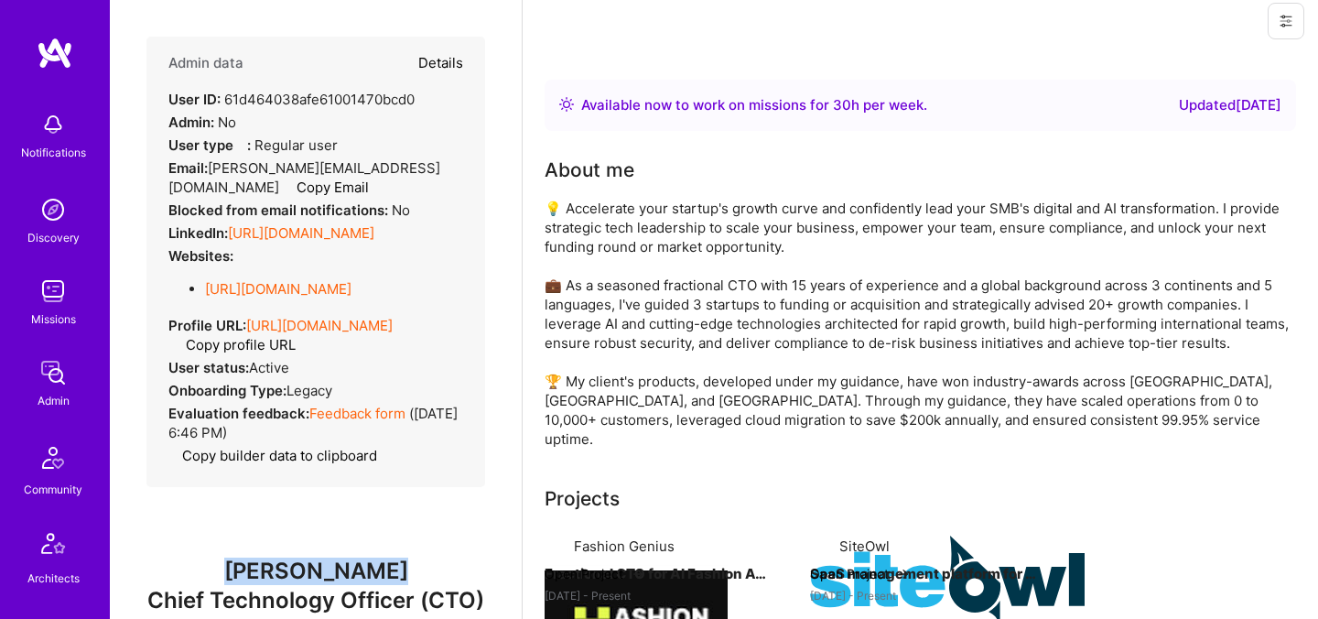
type textarea "x"
select select "5"
select select "4"
select select "7"
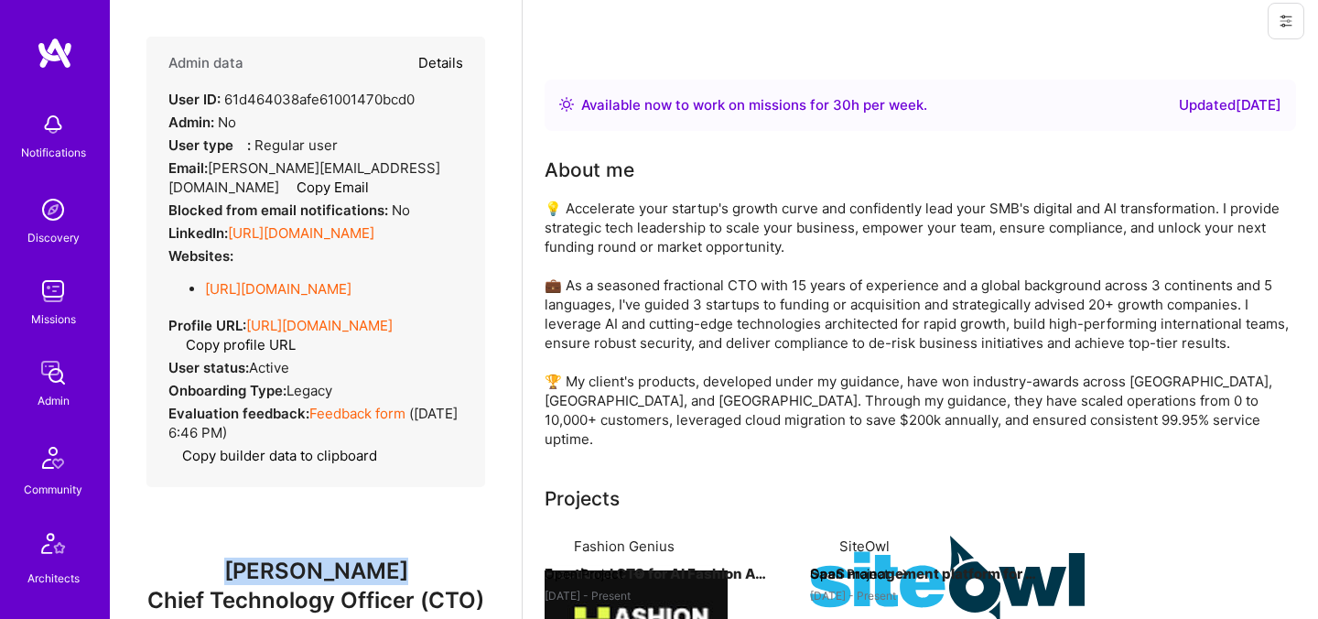
select select "IT"
select select "Right Now"
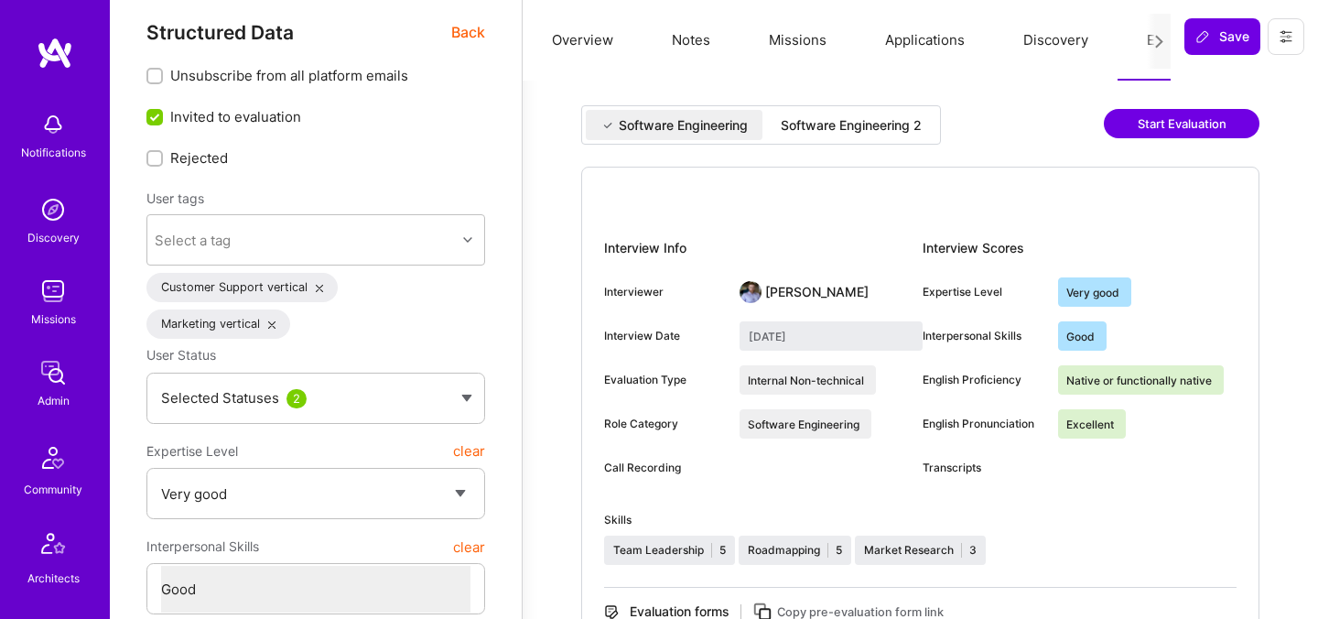
scroll to position [23, 0]
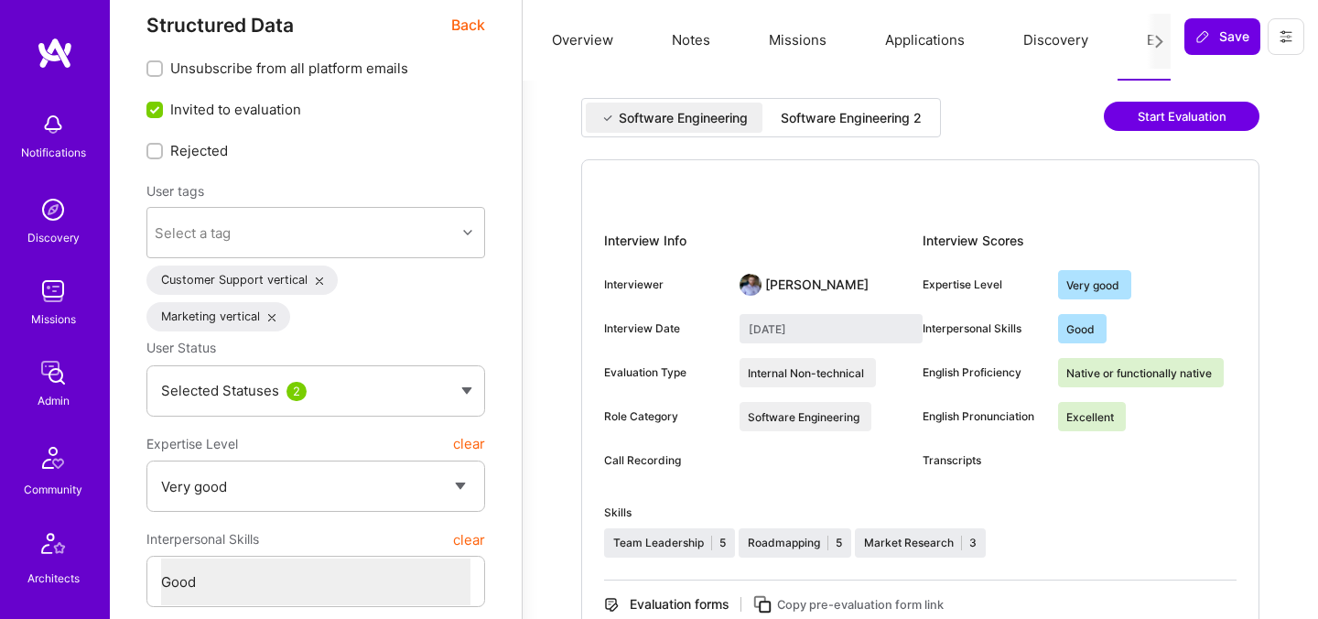
click at [853, 128] on div "Software Engineering 2" at bounding box center [851, 117] width 170 height 30
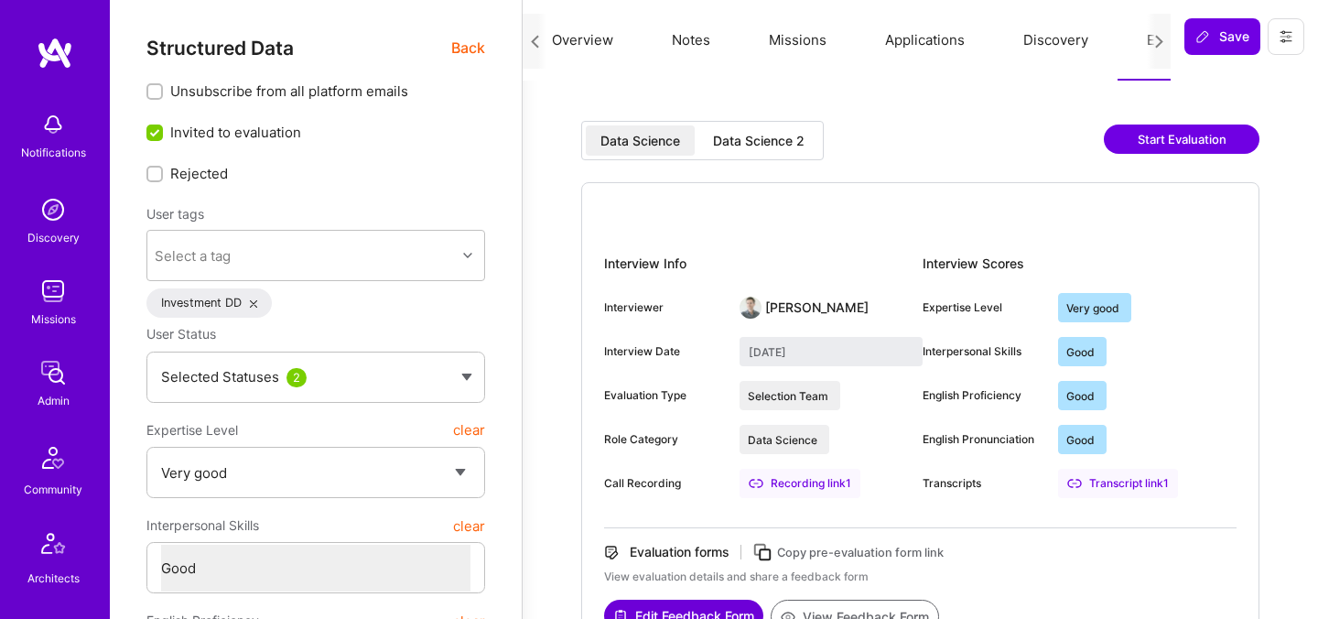
select select "5"
select select "4"
select select "6"
select select "IN"
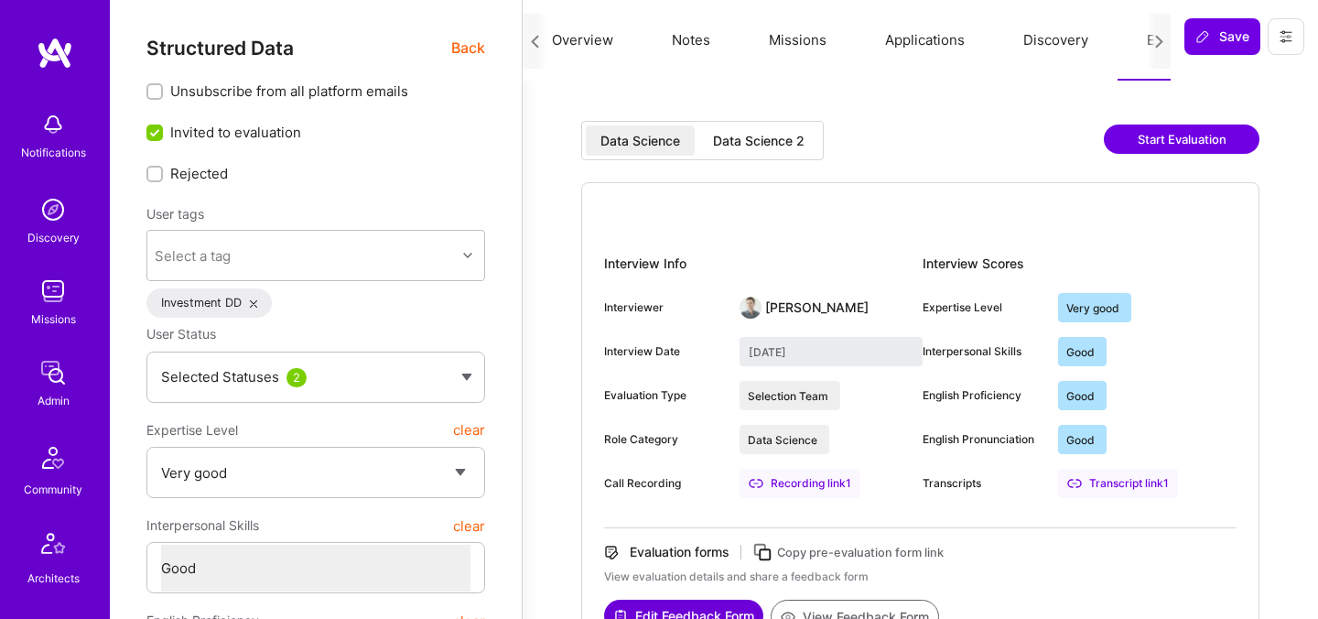
select select "Right Now"
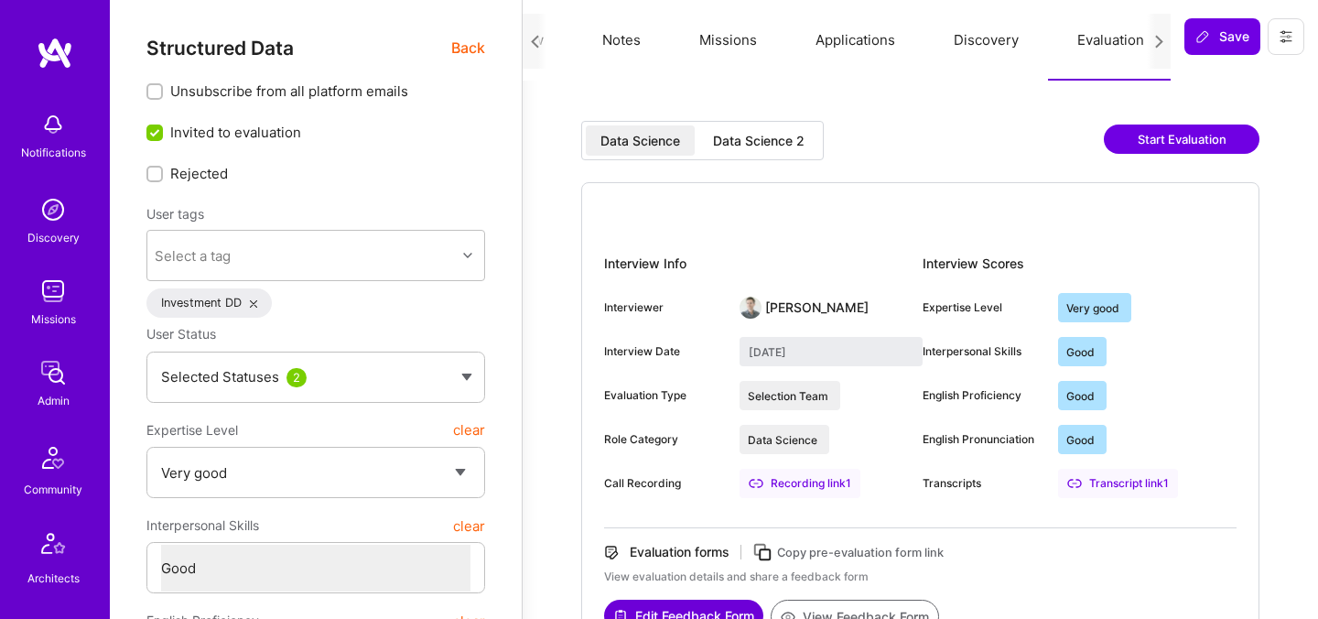
click at [478, 51] on span "Back" at bounding box center [468, 48] width 34 height 23
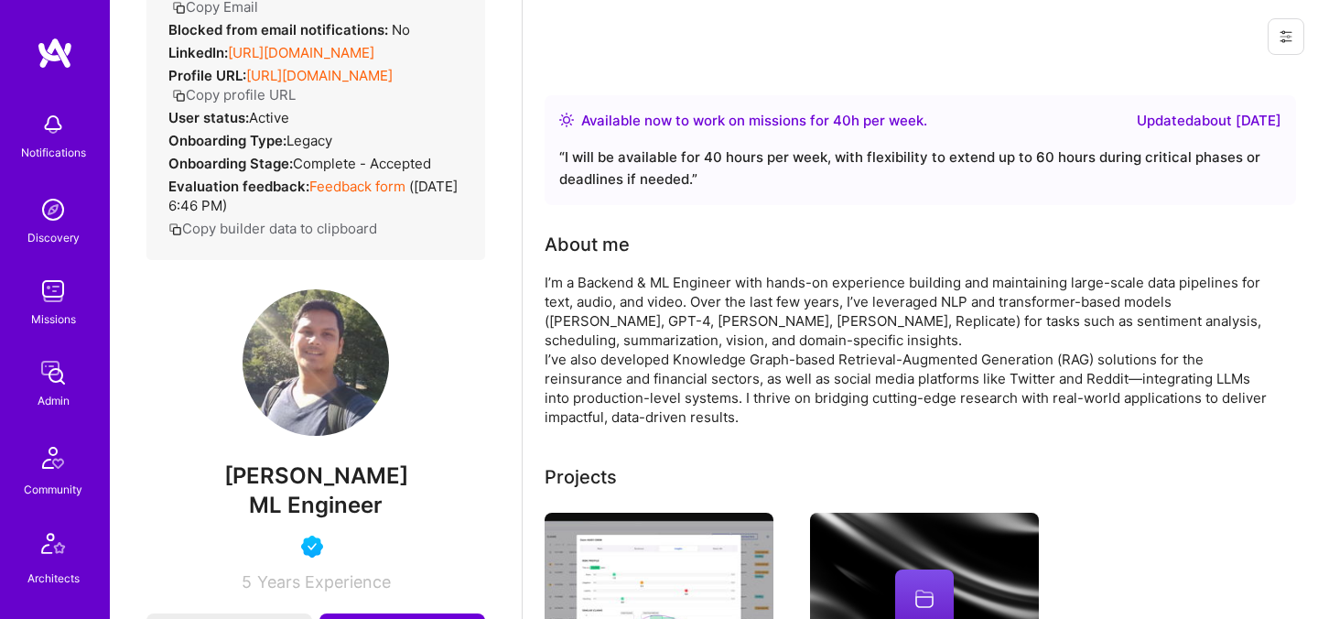
scroll to position [257, 0]
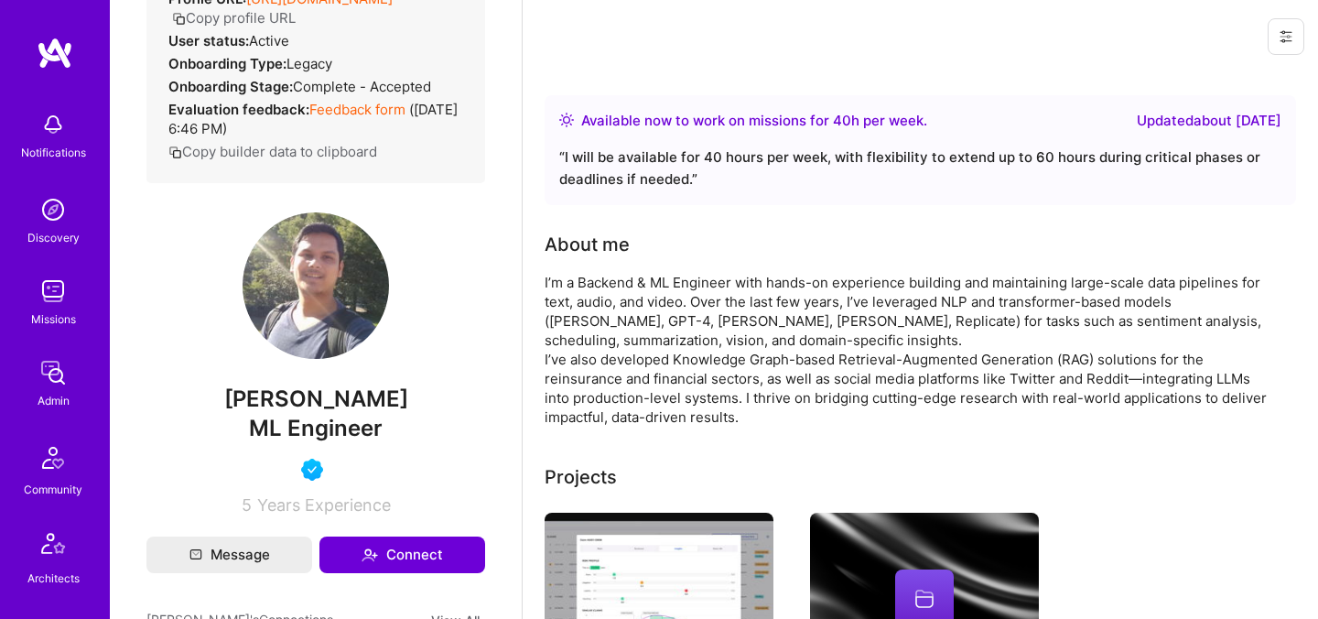
click at [310, 393] on span "Chinmaya Samal" at bounding box center [315, 398] width 339 height 27
copy span "Chinmaya Samal"
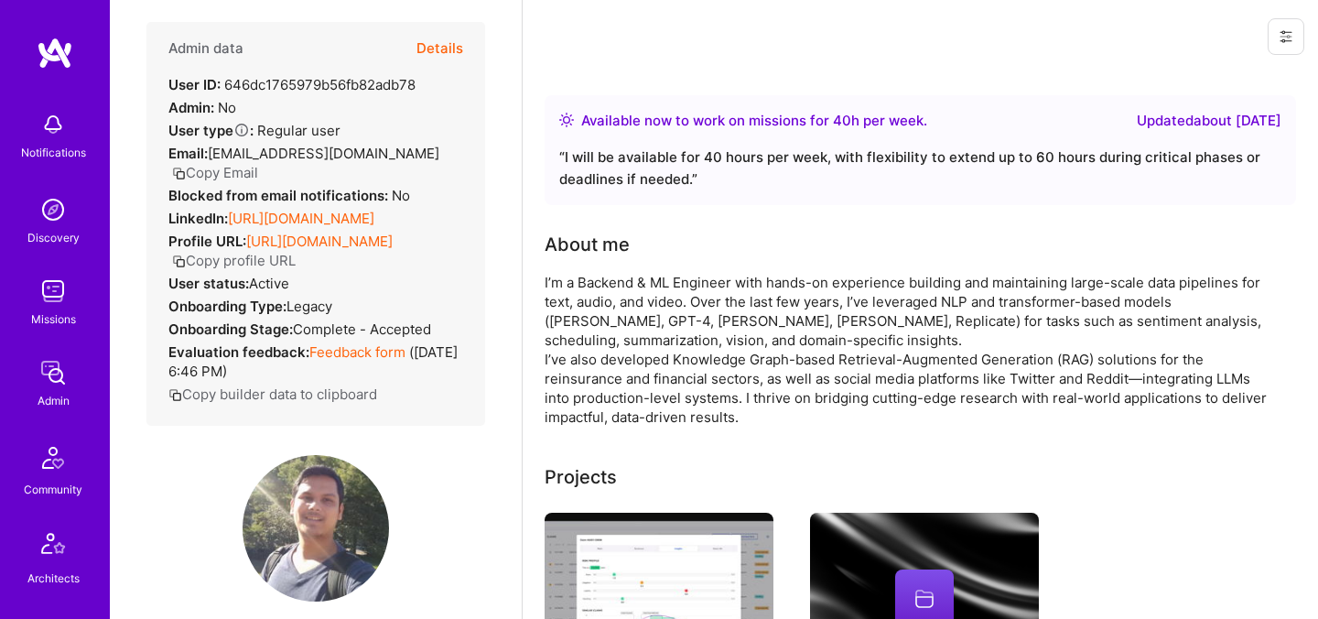
scroll to position [0, 0]
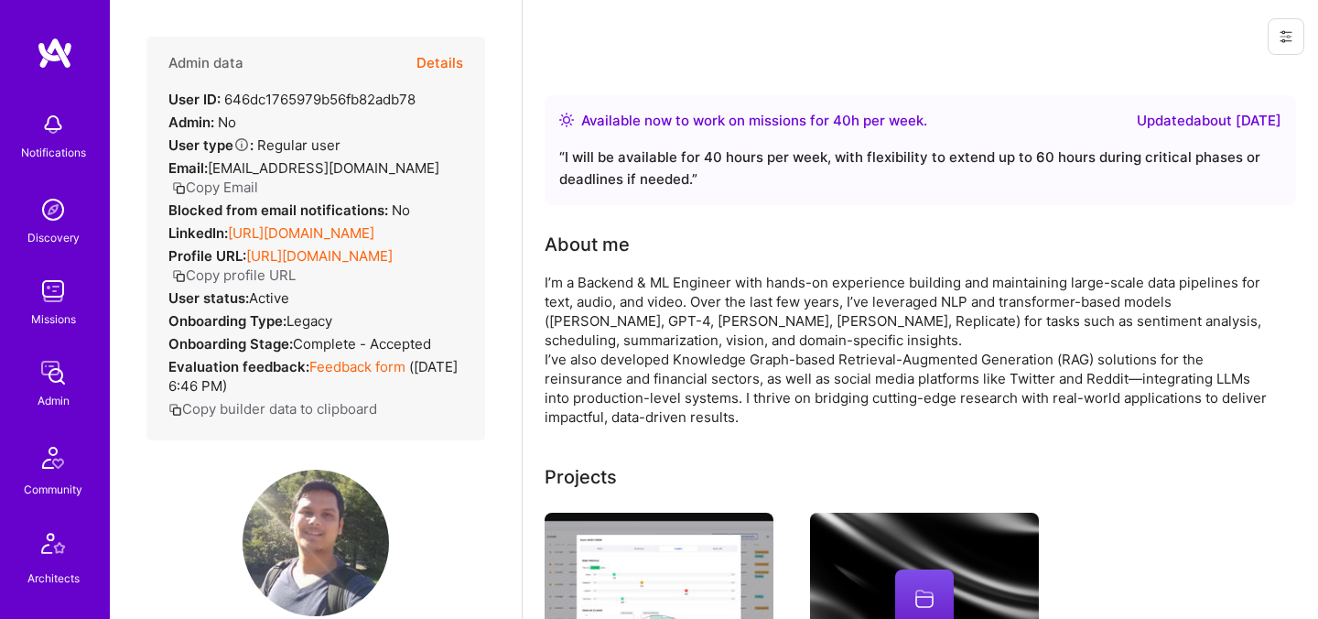
click at [427, 68] on button "Details" at bounding box center [439, 63] width 47 height 53
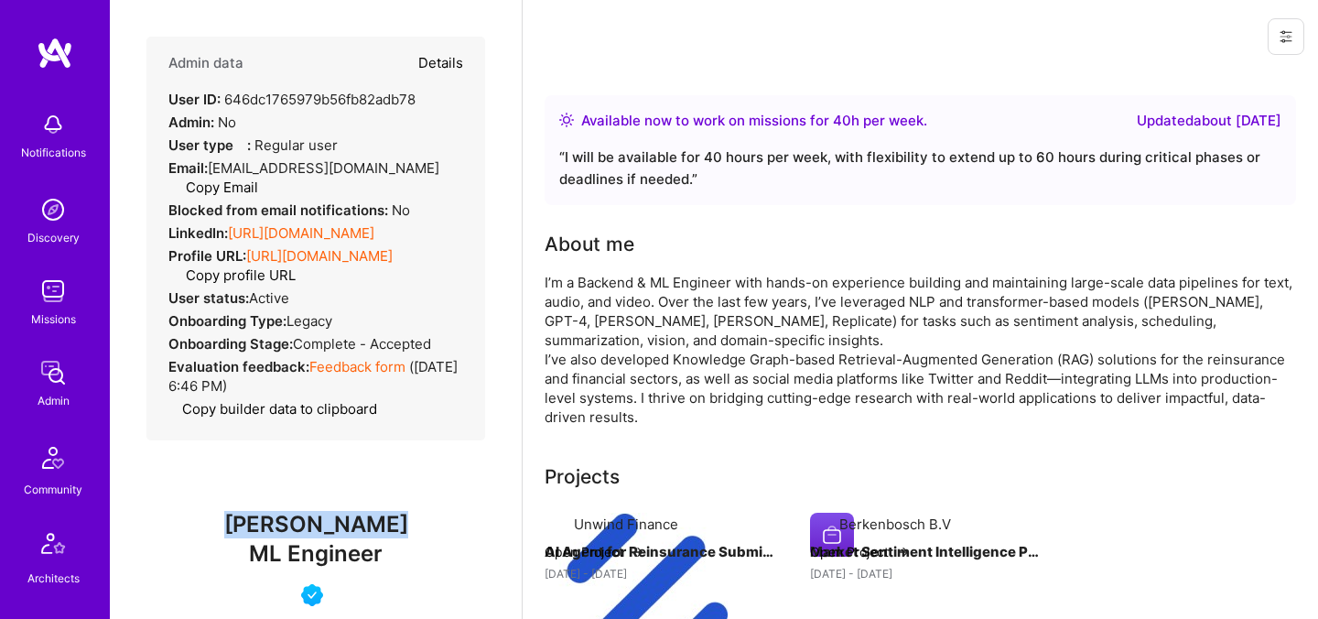
type textarea "x"
select select "5"
select select "4"
select select "6"
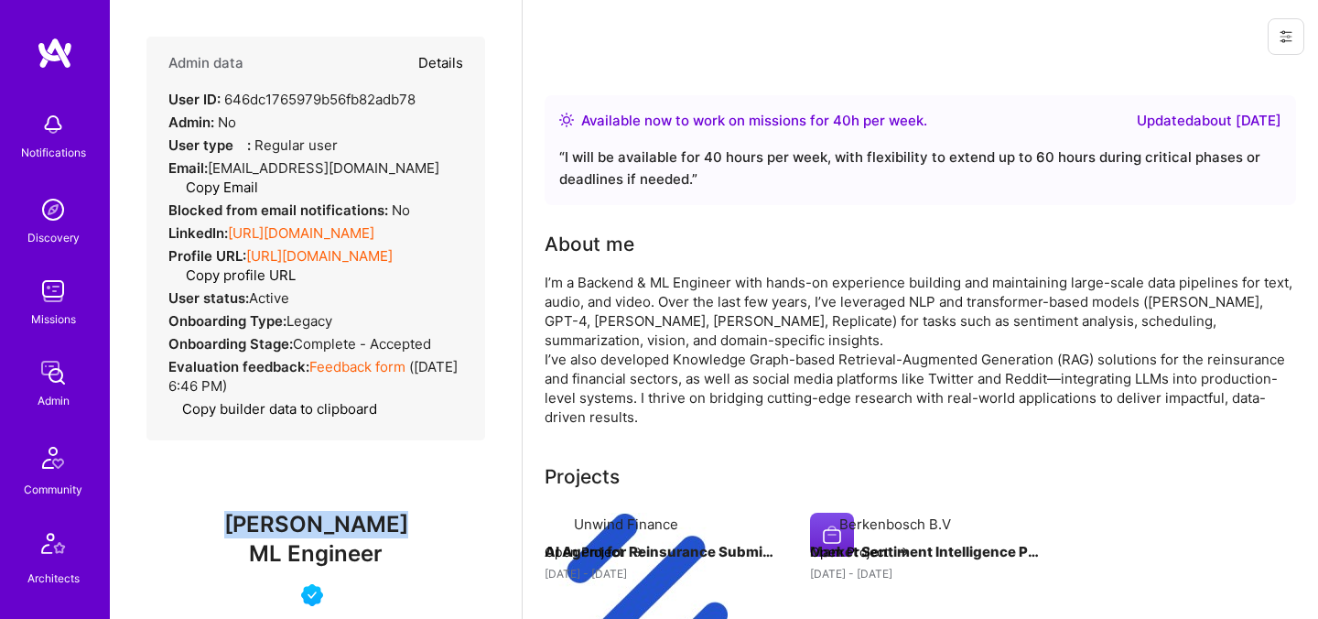
select select "IN"
select select "Right Now"
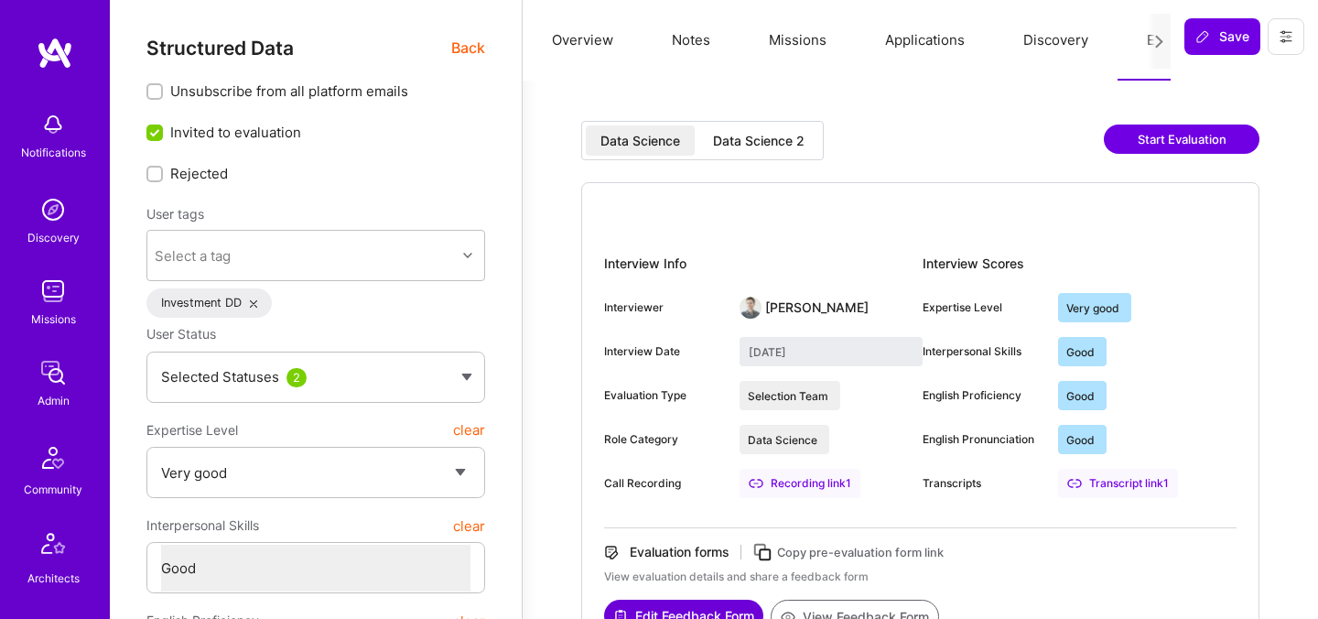
click at [467, 44] on span "Back" at bounding box center [468, 48] width 34 height 23
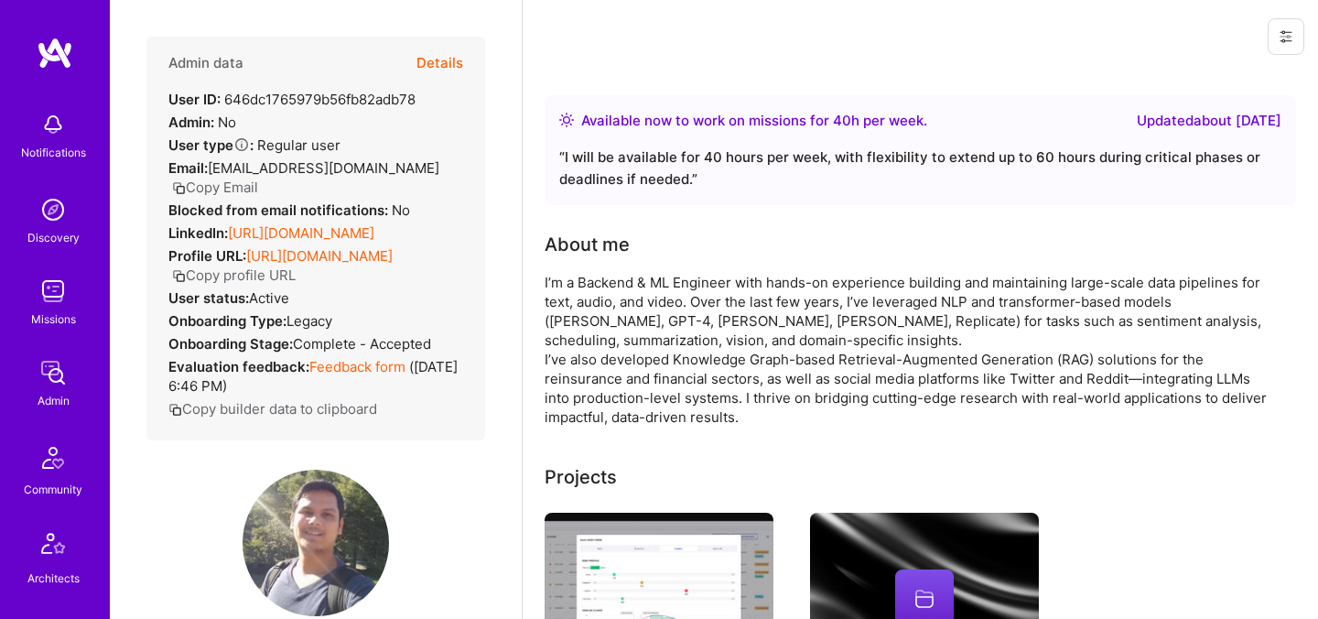
click at [446, 69] on button "Details" at bounding box center [439, 63] width 47 height 53
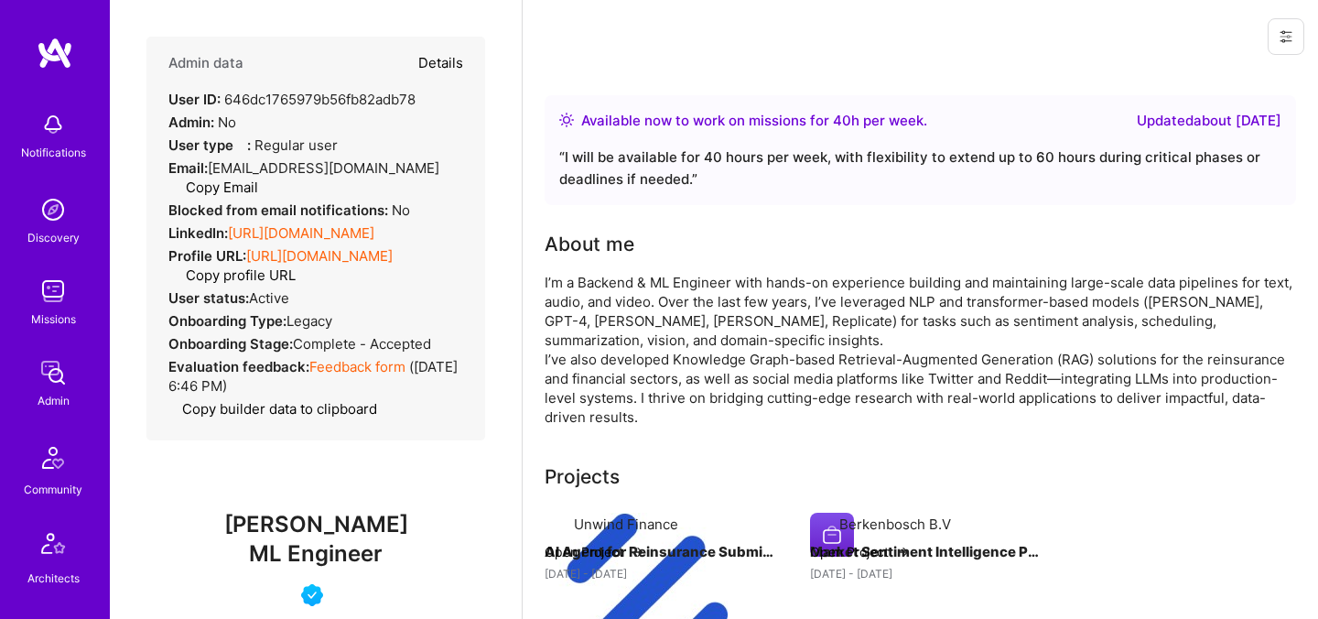
type textarea "x"
select select "5"
select select "4"
select select "6"
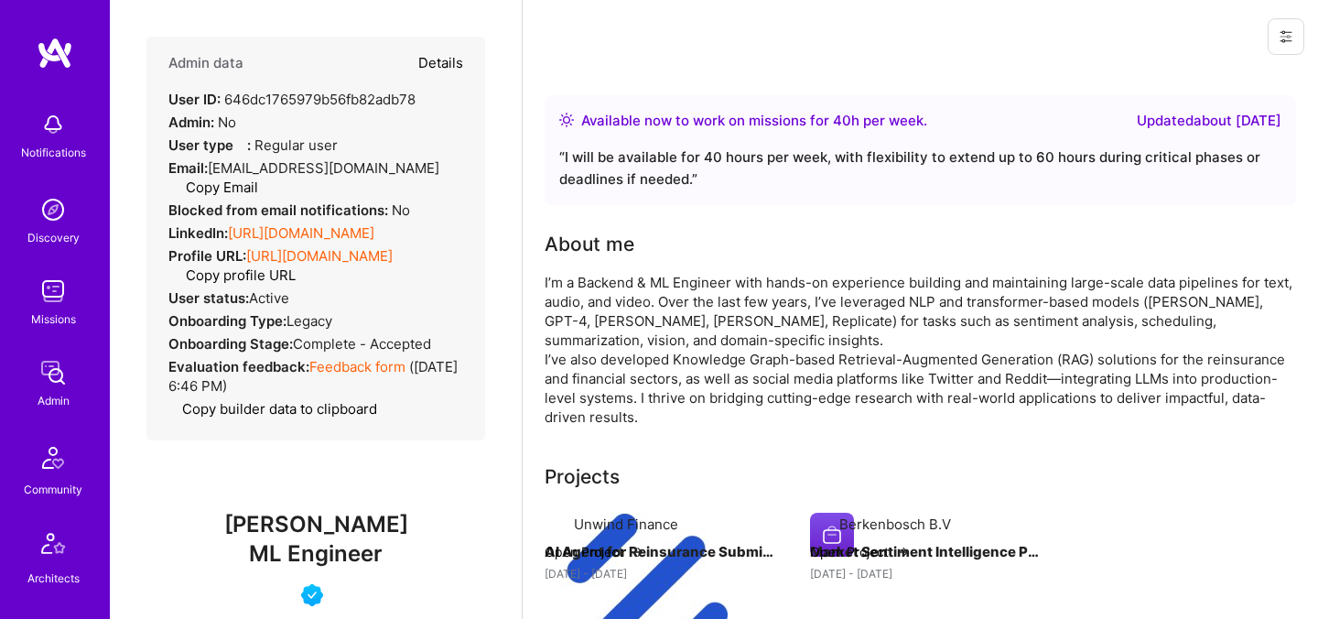
select select "IN"
select select "Right Now"
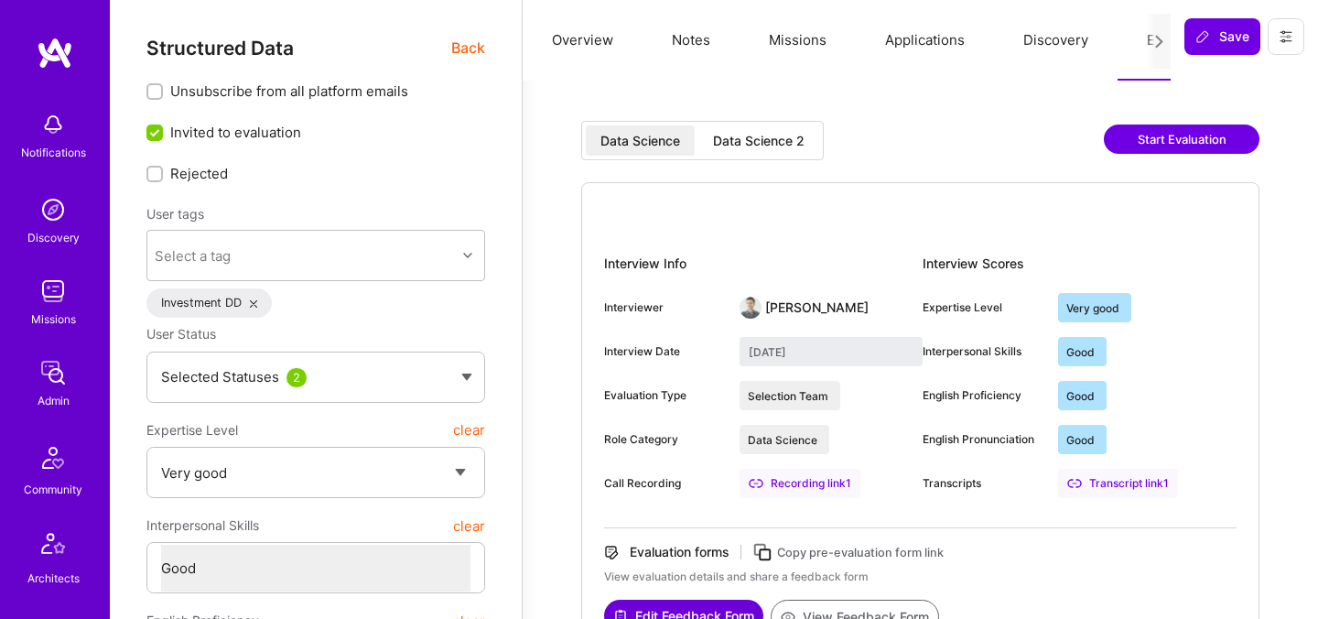
click at [753, 143] on div "Data Science 2" at bounding box center [758, 141] width 91 height 18
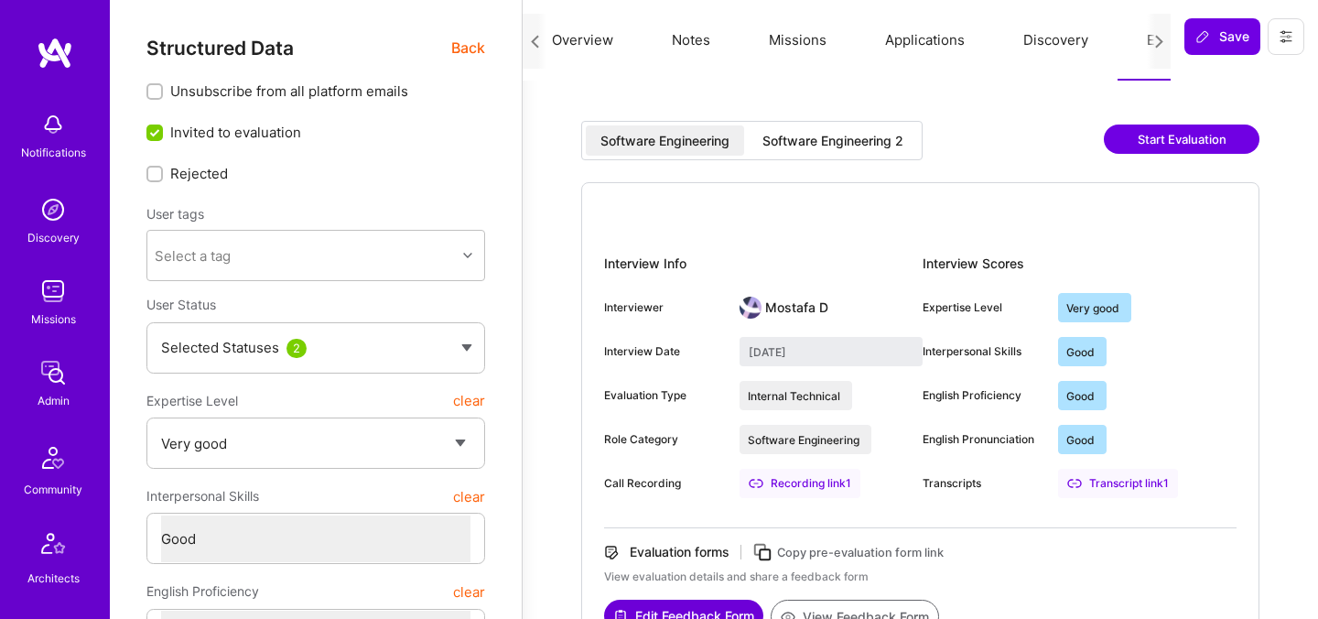
select select "5"
select select "4"
select select "6"
select select "US"
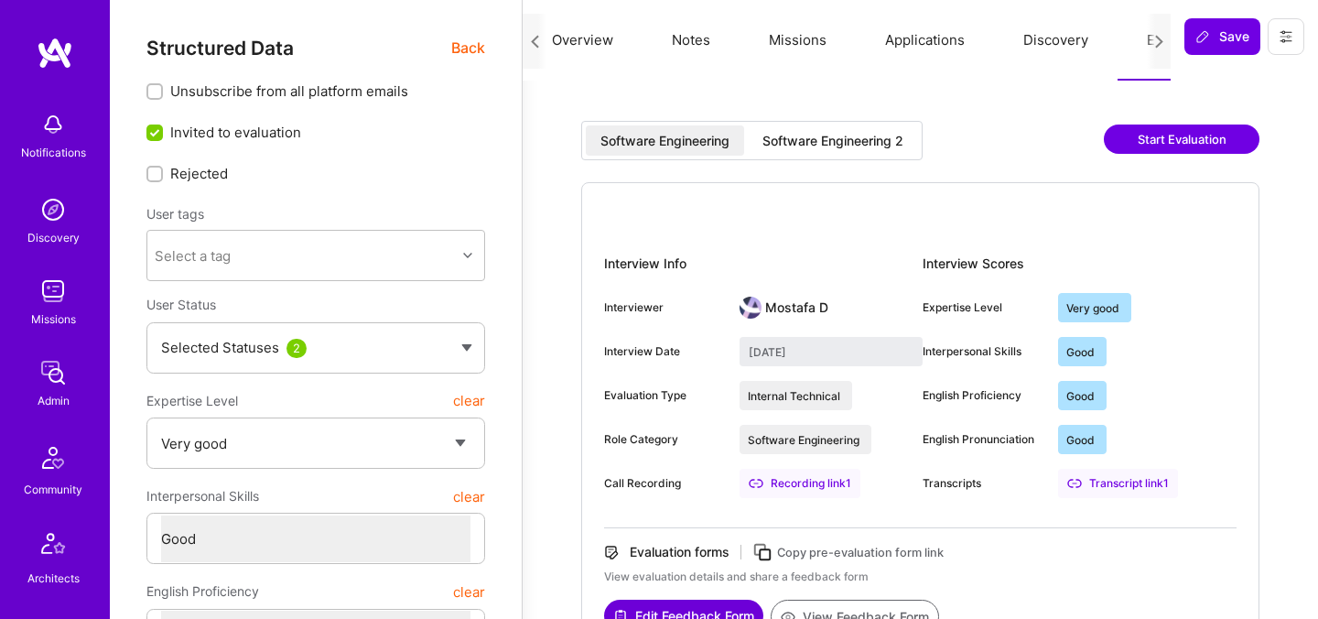
select select "Right Now"
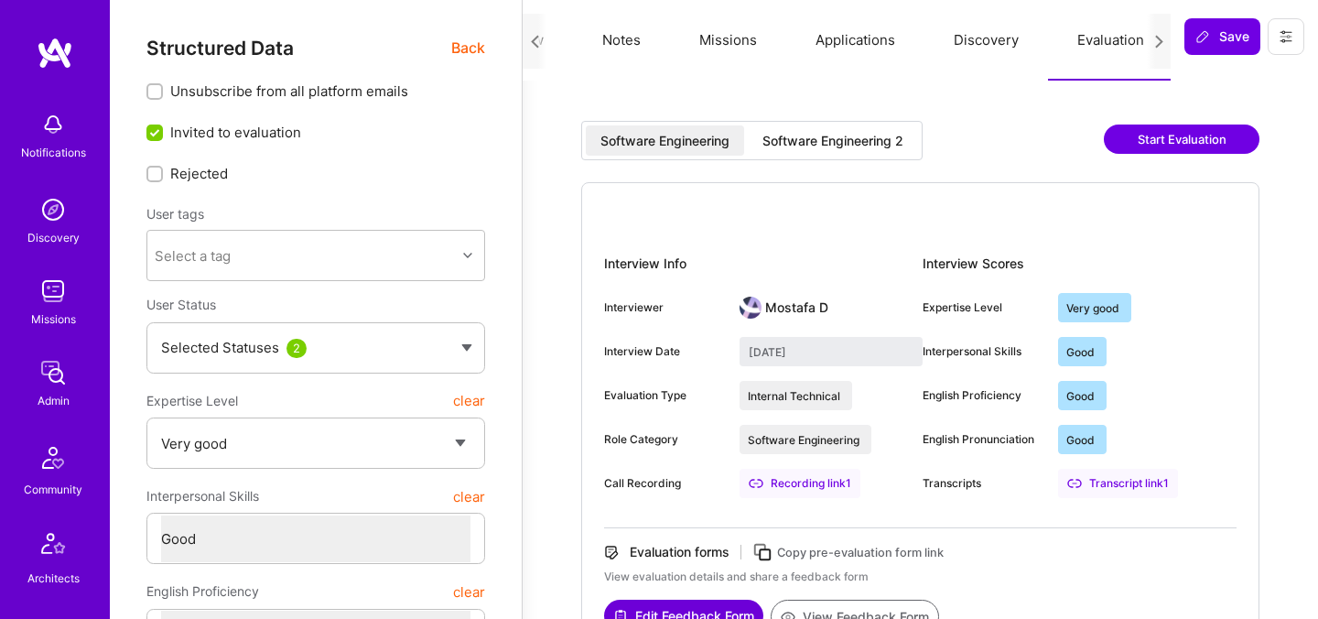
click at [470, 51] on span "Back" at bounding box center [468, 48] width 34 height 23
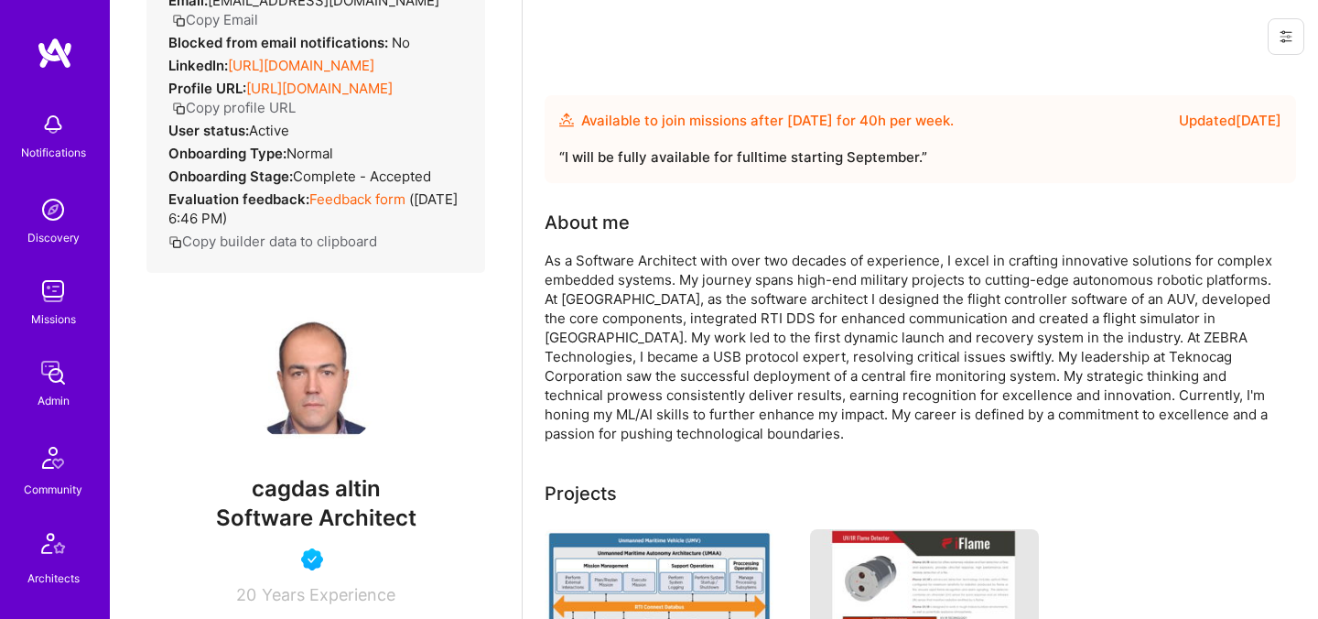
scroll to position [237, 0]
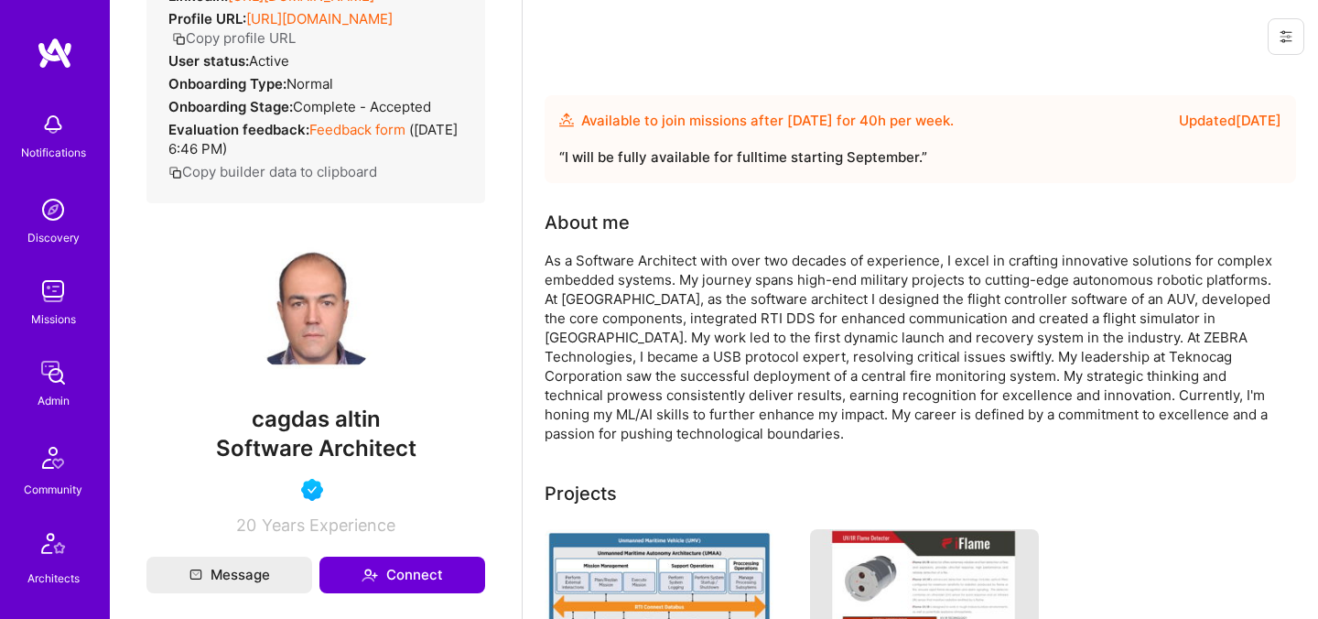
click at [317, 433] on span "cagdas altin" at bounding box center [315, 418] width 339 height 27
copy span "cagdas altin"
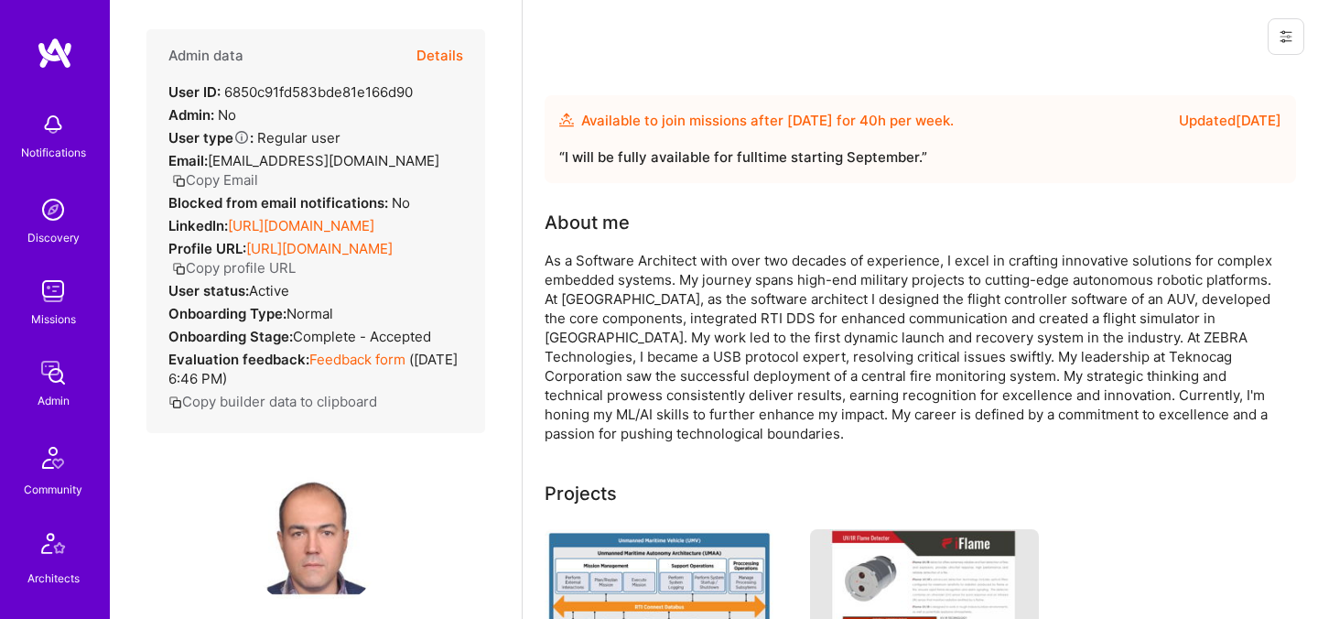
scroll to position [0, 0]
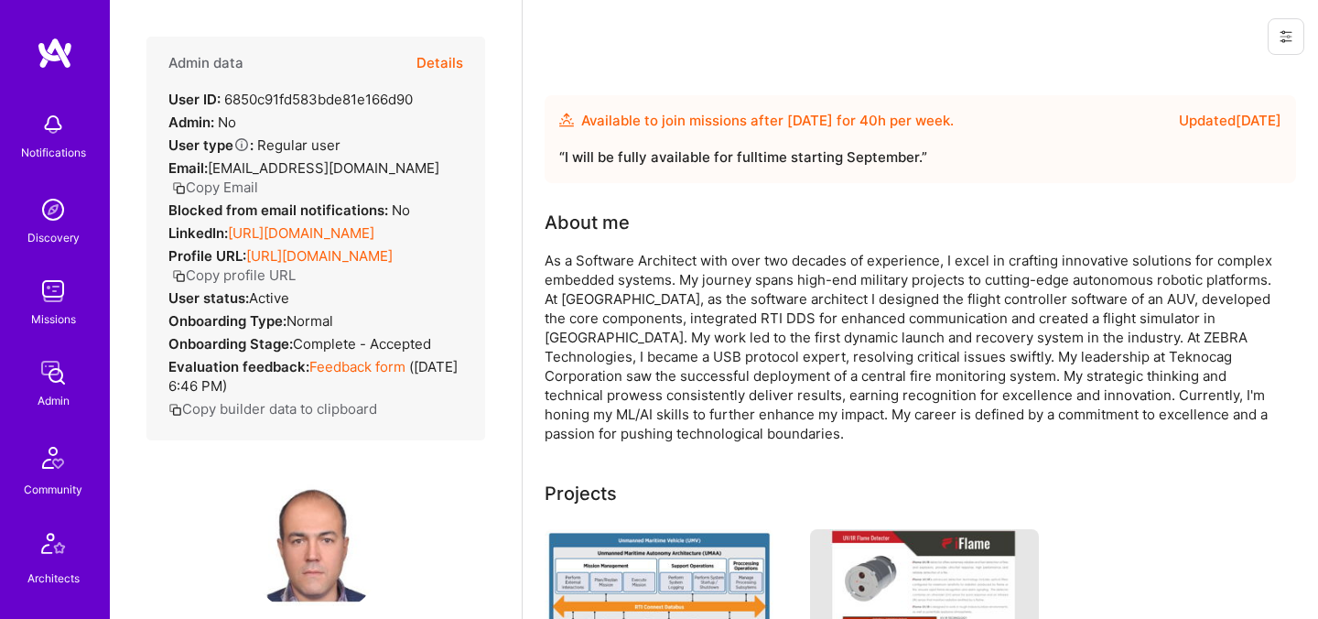
click at [447, 59] on button "Details" at bounding box center [439, 63] width 47 height 53
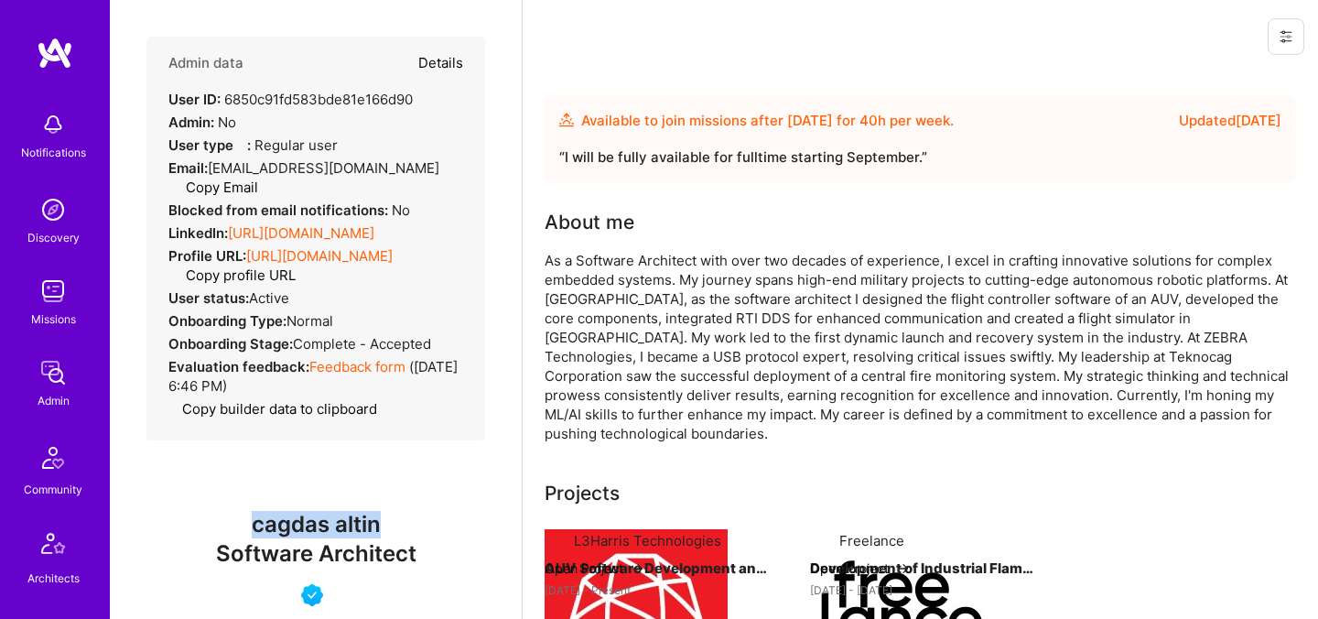
type textarea "x"
select select "5"
select select "4"
select select "6"
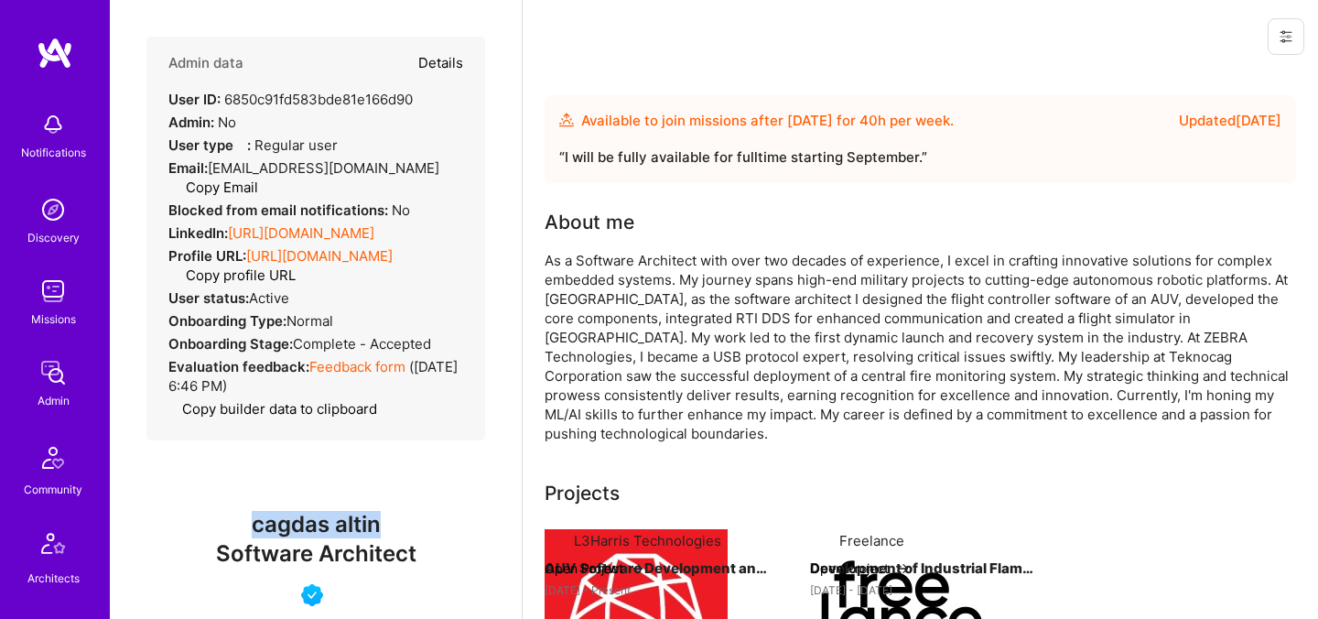
select select "US"
select select "Future Date"
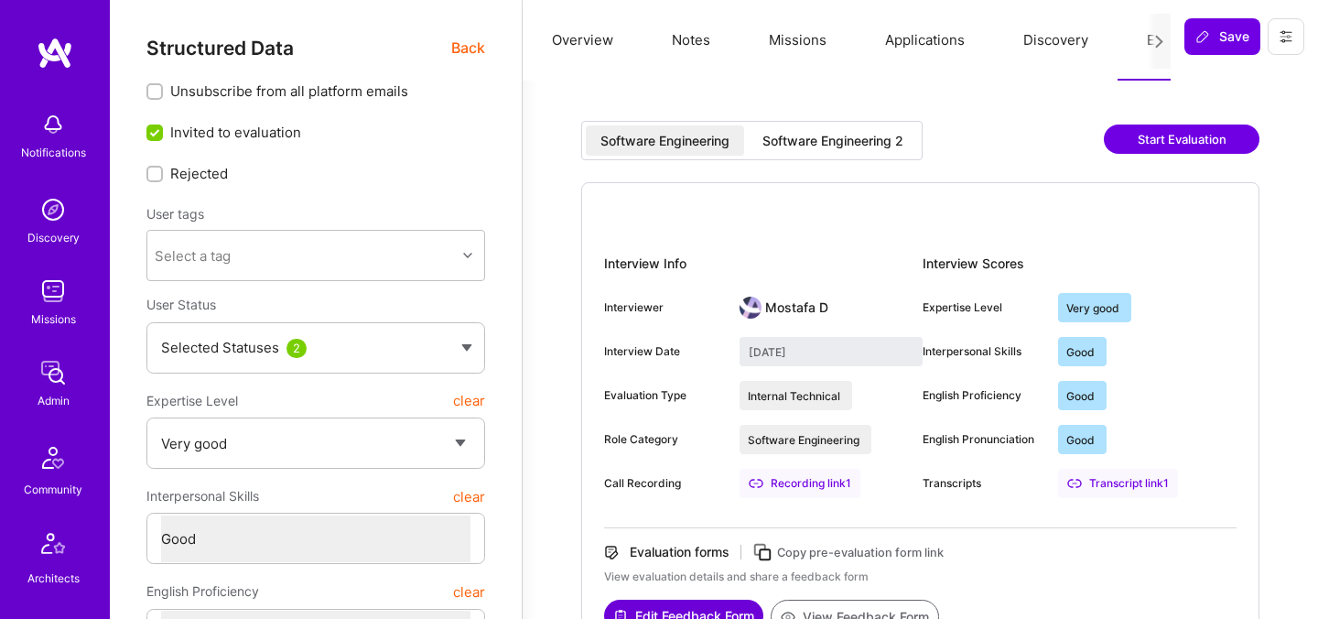
click at [471, 52] on span "Back" at bounding box center [468, 48] width 34 height 23
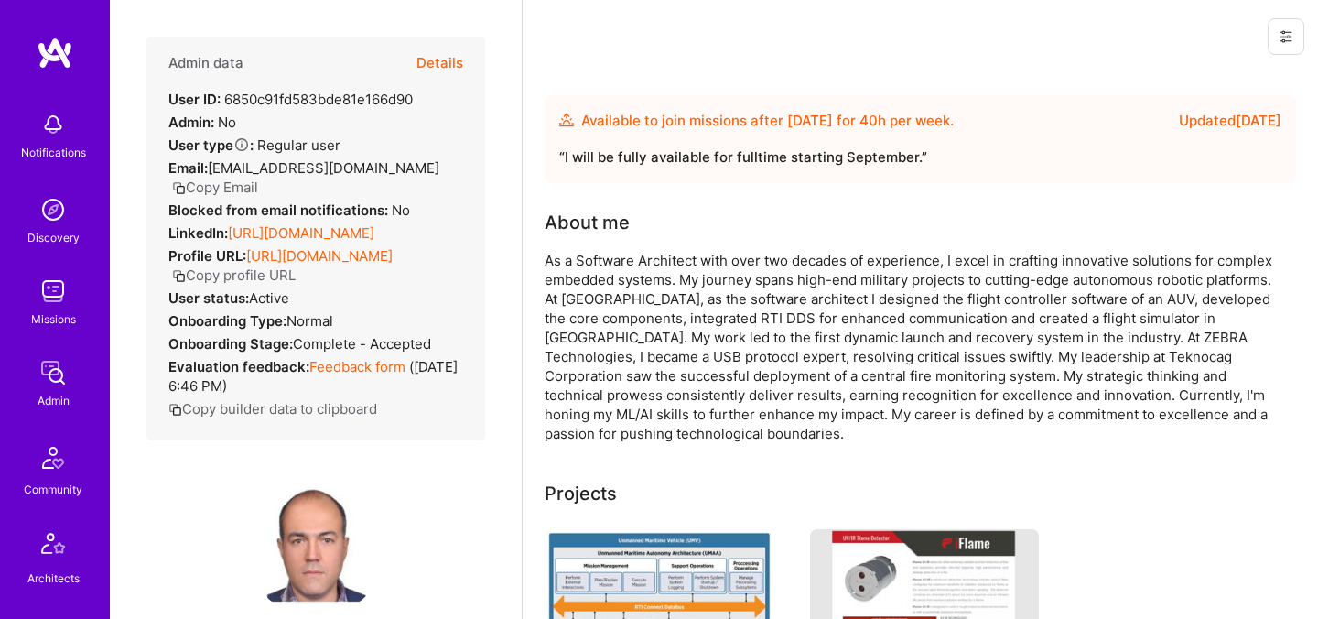
click at [447, 61] on button "Details" at bounding box center [439, 63] width 47 height 53
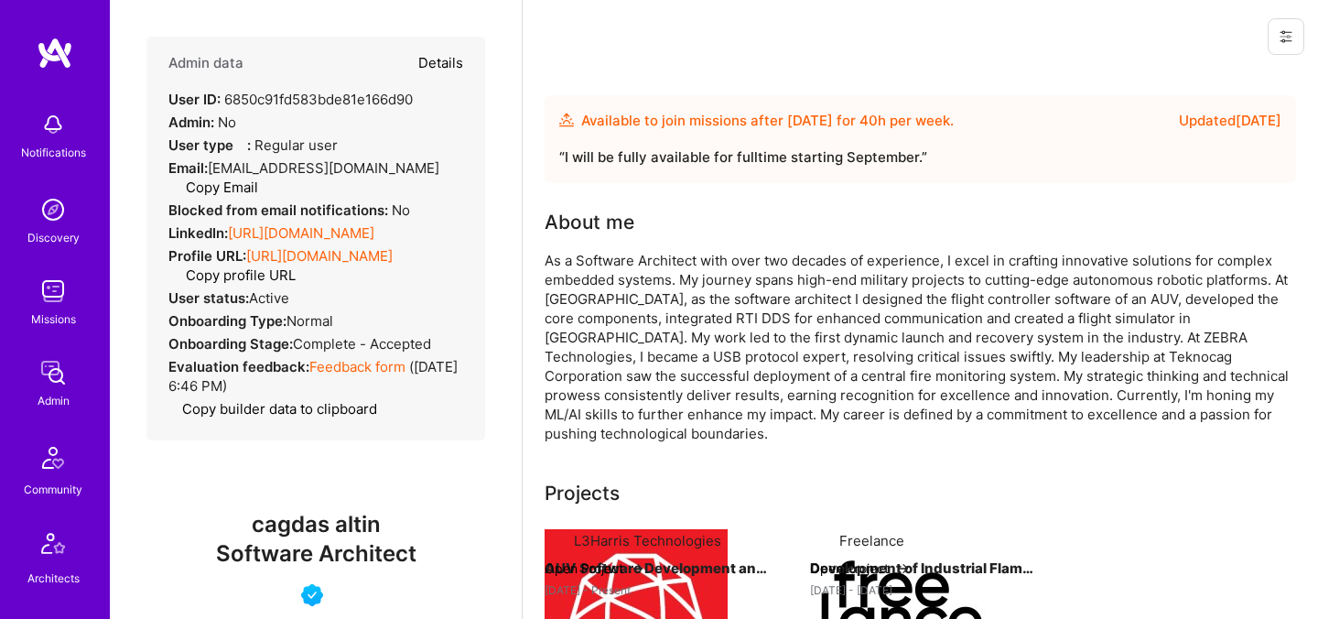
type textarea "x"
select select "5"
select select "4"
select select "6"
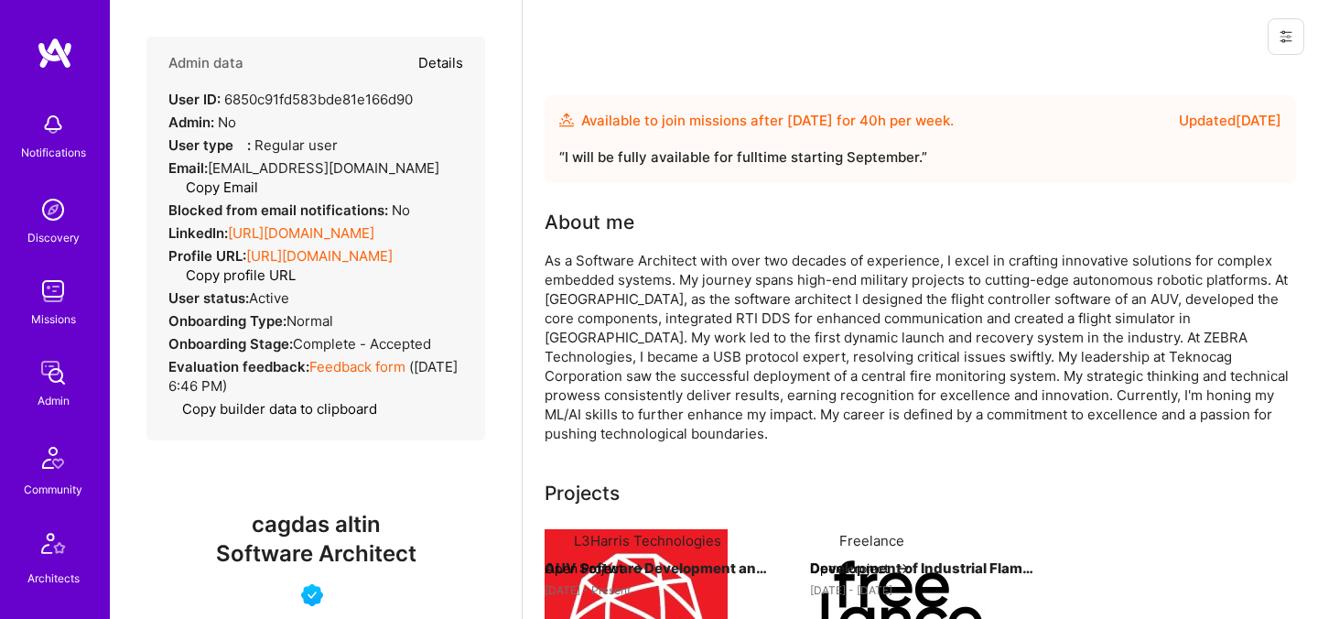
select select "US"
select select "Future Date"
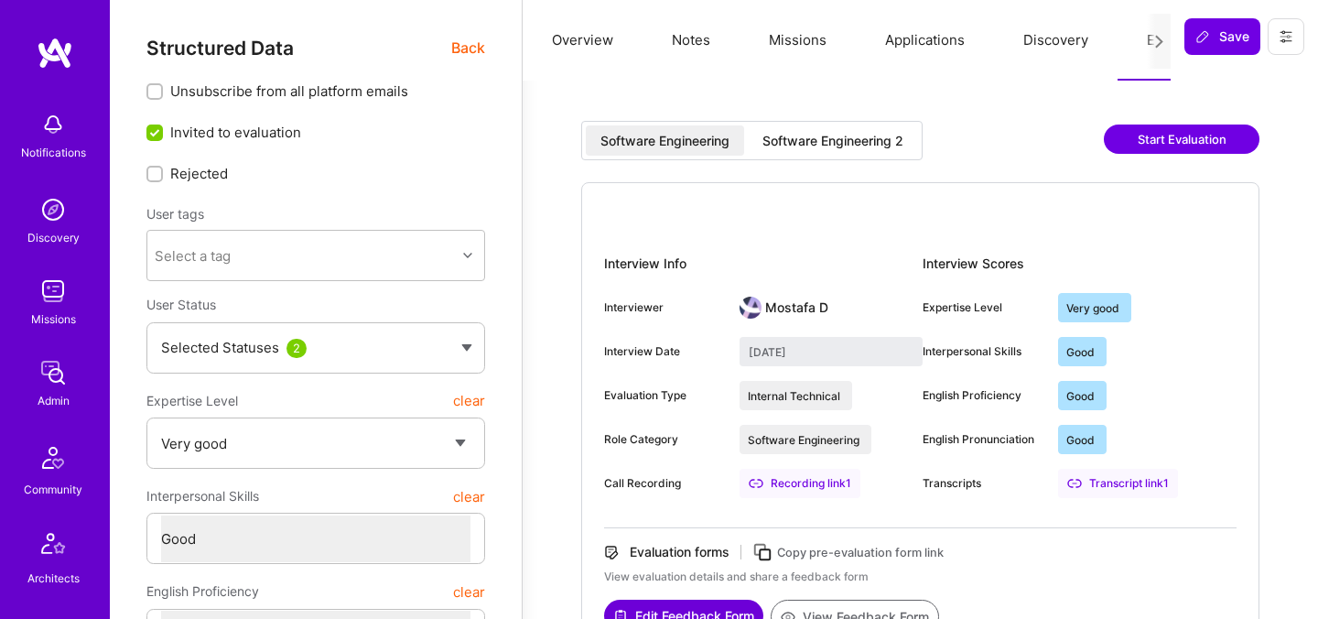
click at [888, 144] on div "Software Engineering 2" at bounding box center [832, 141] width 141 height 18
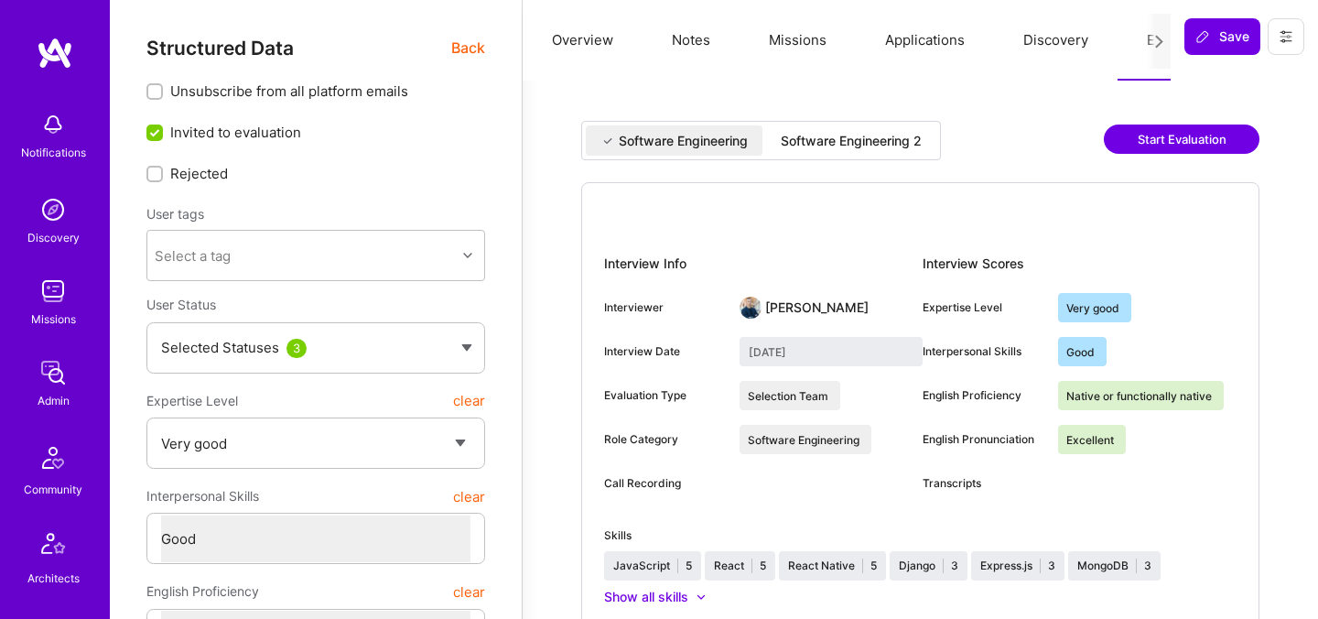
select select "5"
select select "4"
select select "7"
select select "PL"
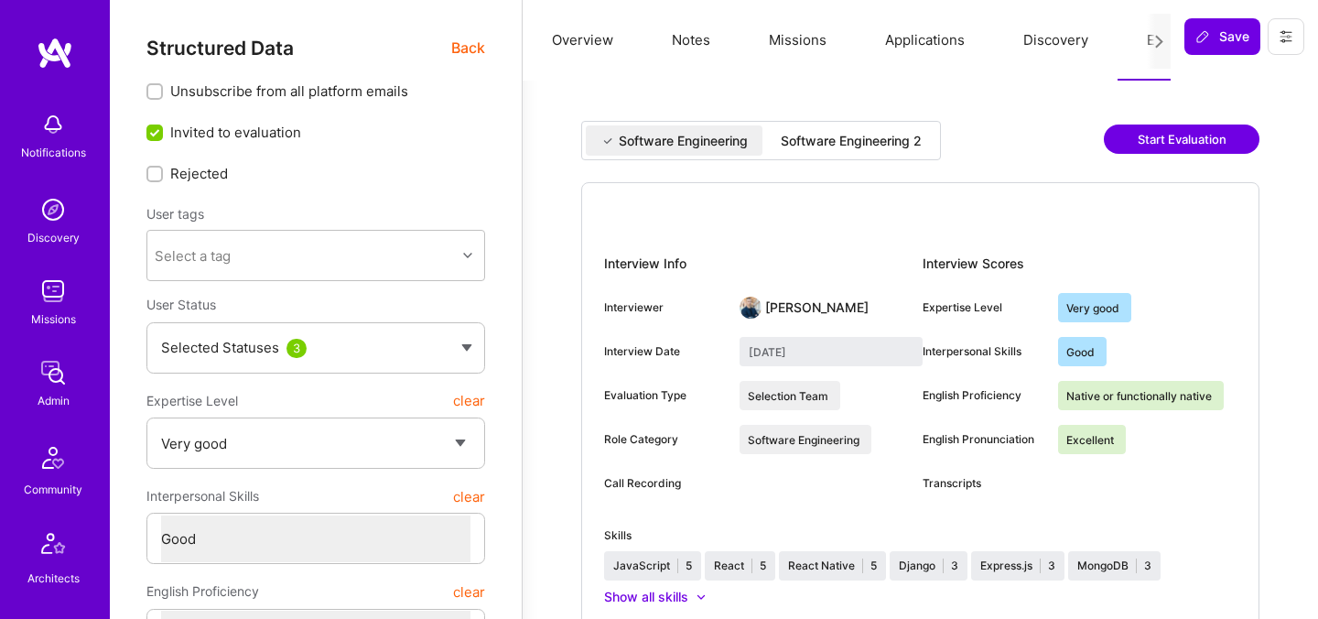
select select "Right Now"
click at [480, 48] on span "Back" at bounding box center [468, 48] width 34 height 23
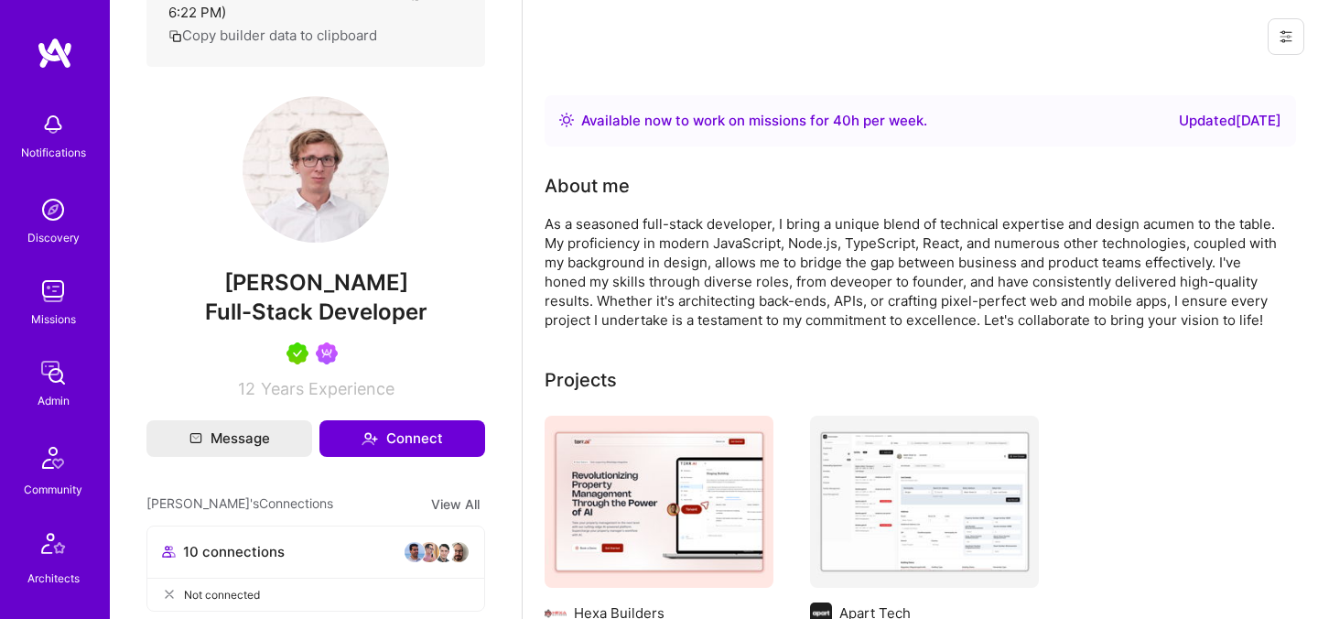
scroll to position [496, 0]
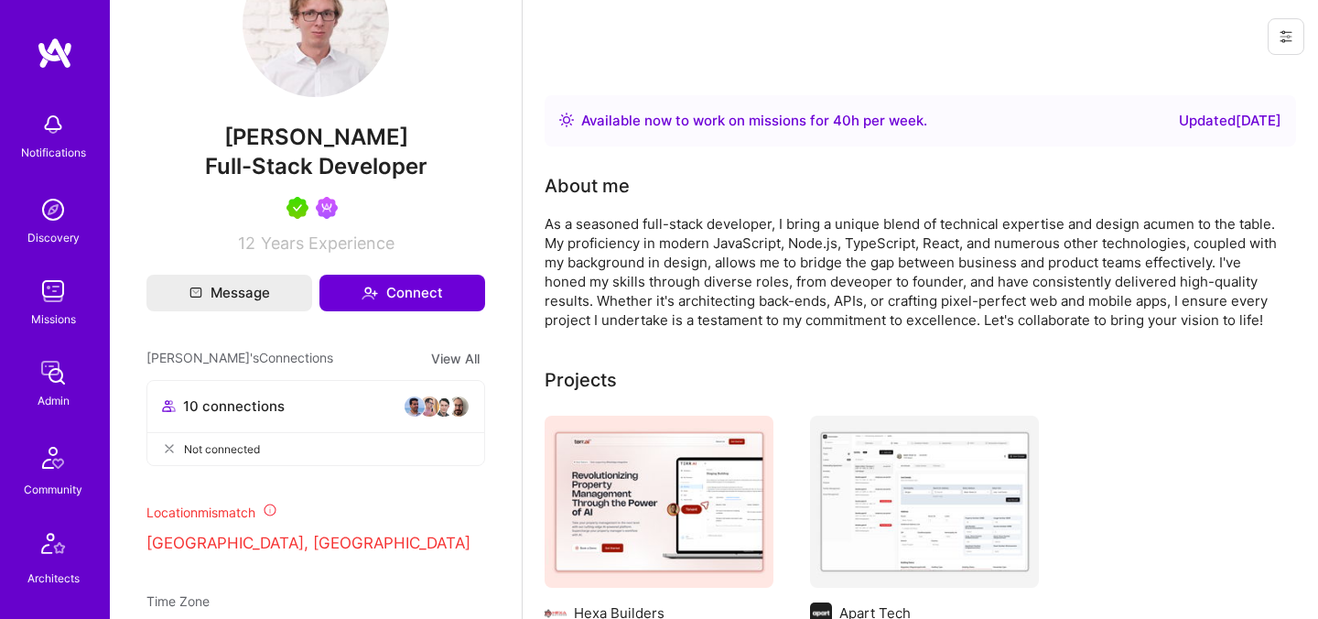
click at [329, 129] on span "[PERSON_NAME]" at bounding box center [315, 137] width 339 height 27
copy span "[PERSON_NAME]"
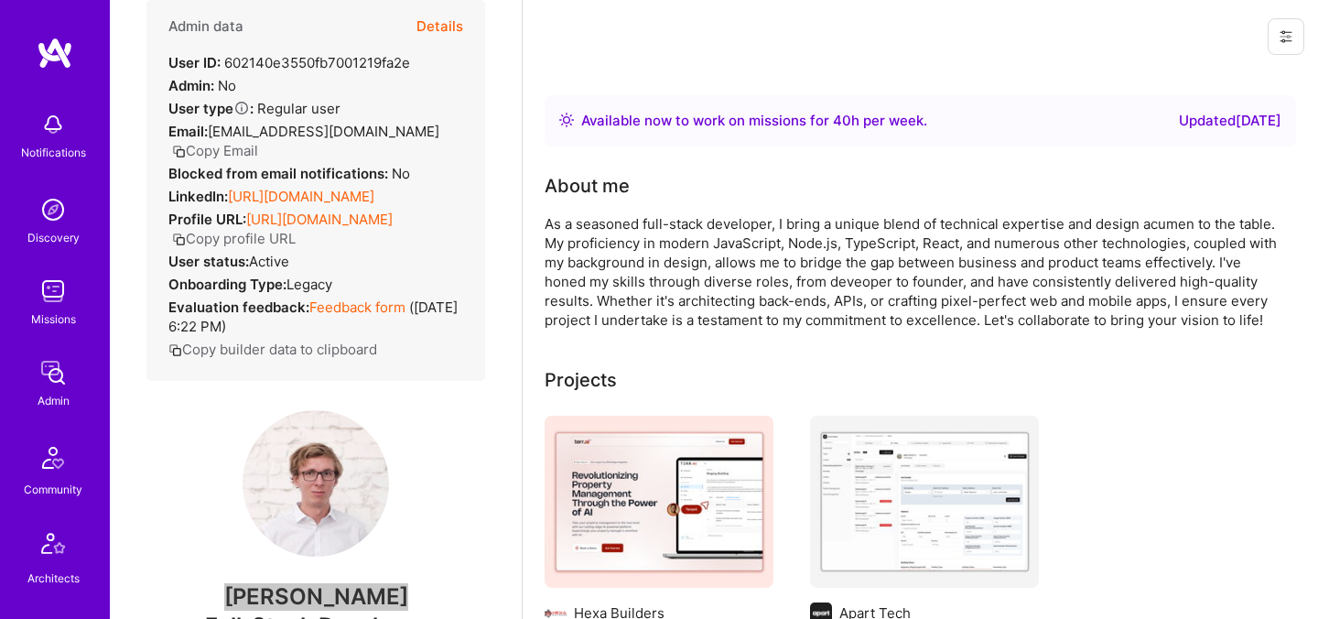
scroll to position [0, 0]
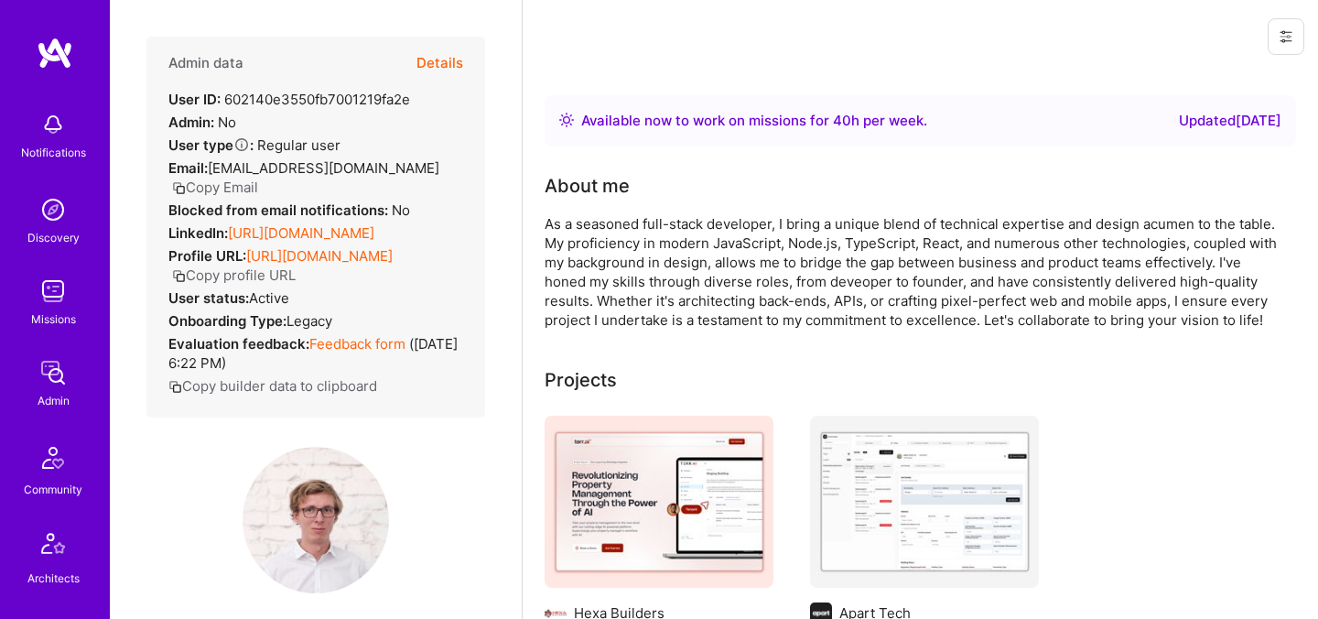
click at [447, 67] on button "Details" at bounding box center [439, 63] width 47 height 53
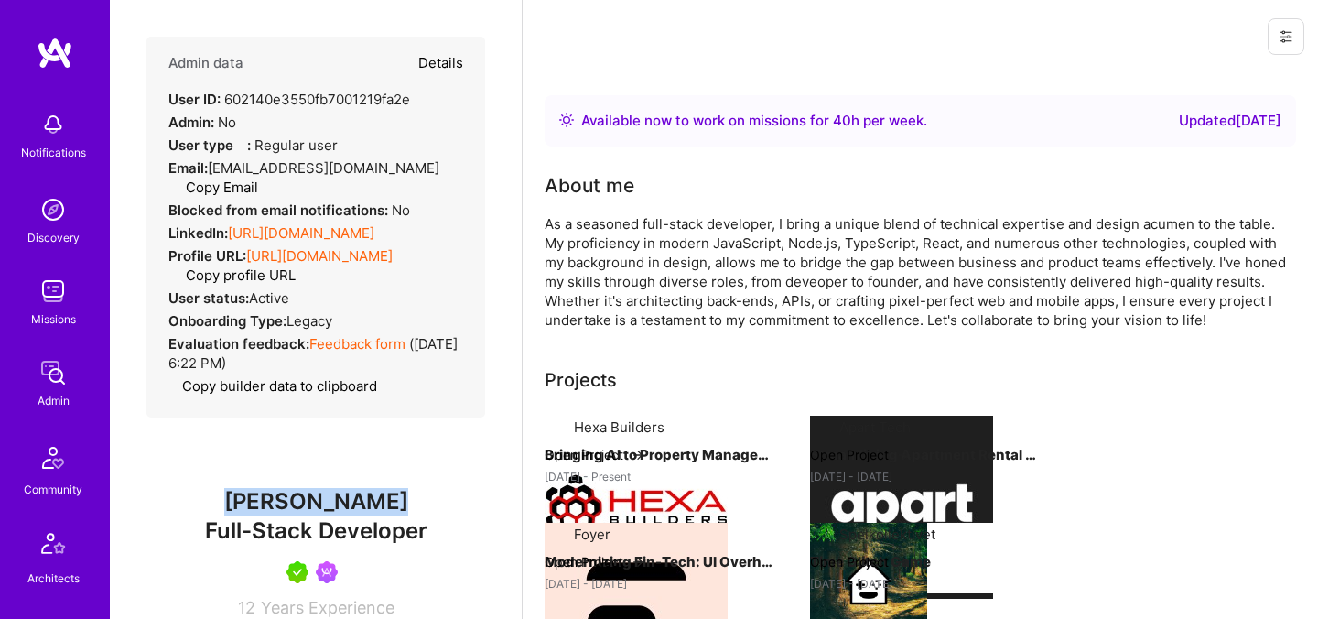
type textarea "x"
select select "5"
select select "4"
select select "7"
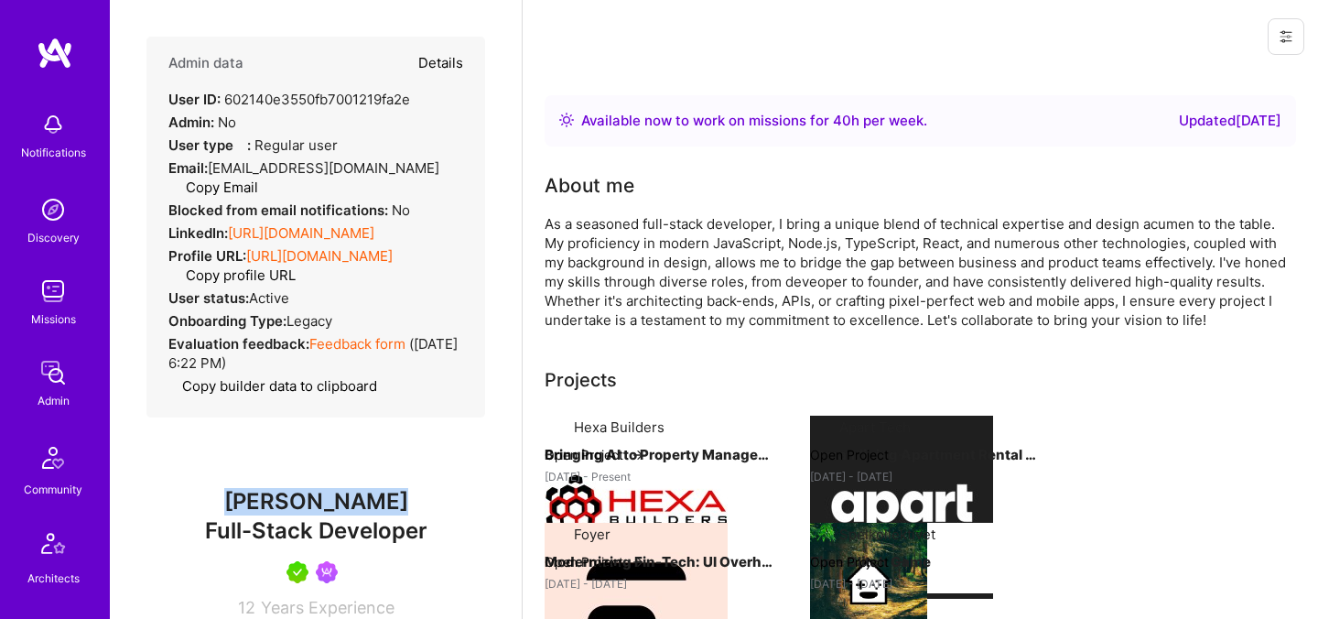
select select "PL"
select select "Right Now"
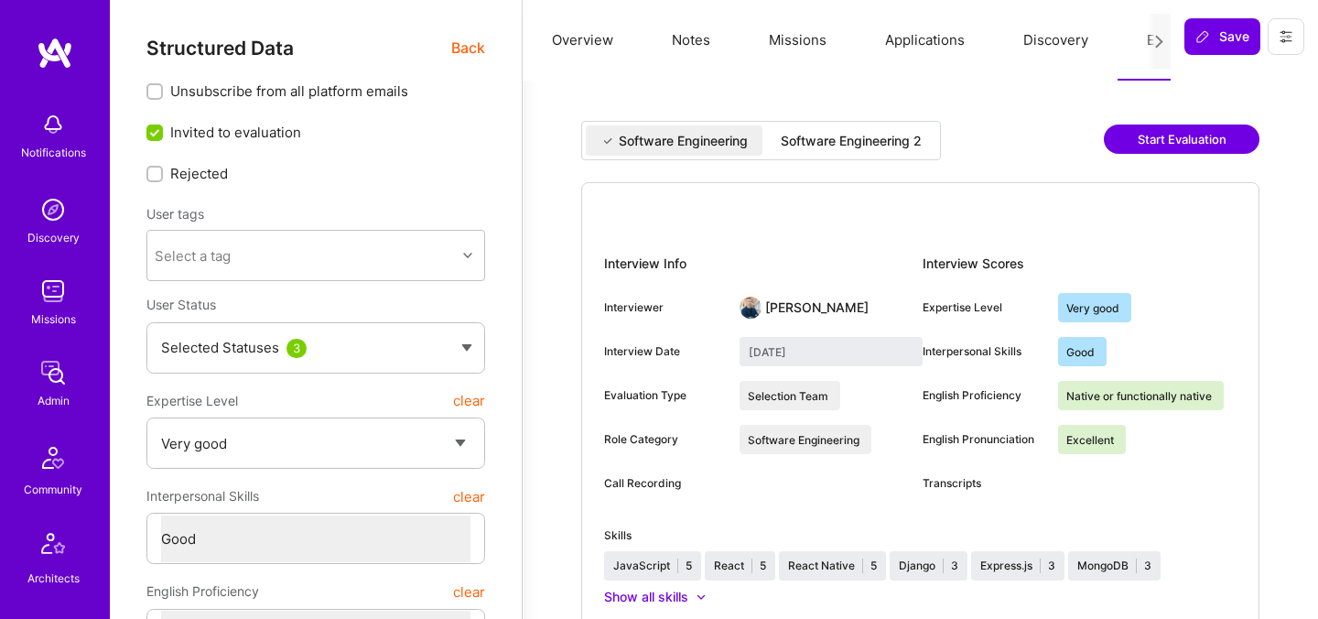
click at [896, 138] on div "Software Engineering 2" at bounding box center [850, 141] width 141 height 18
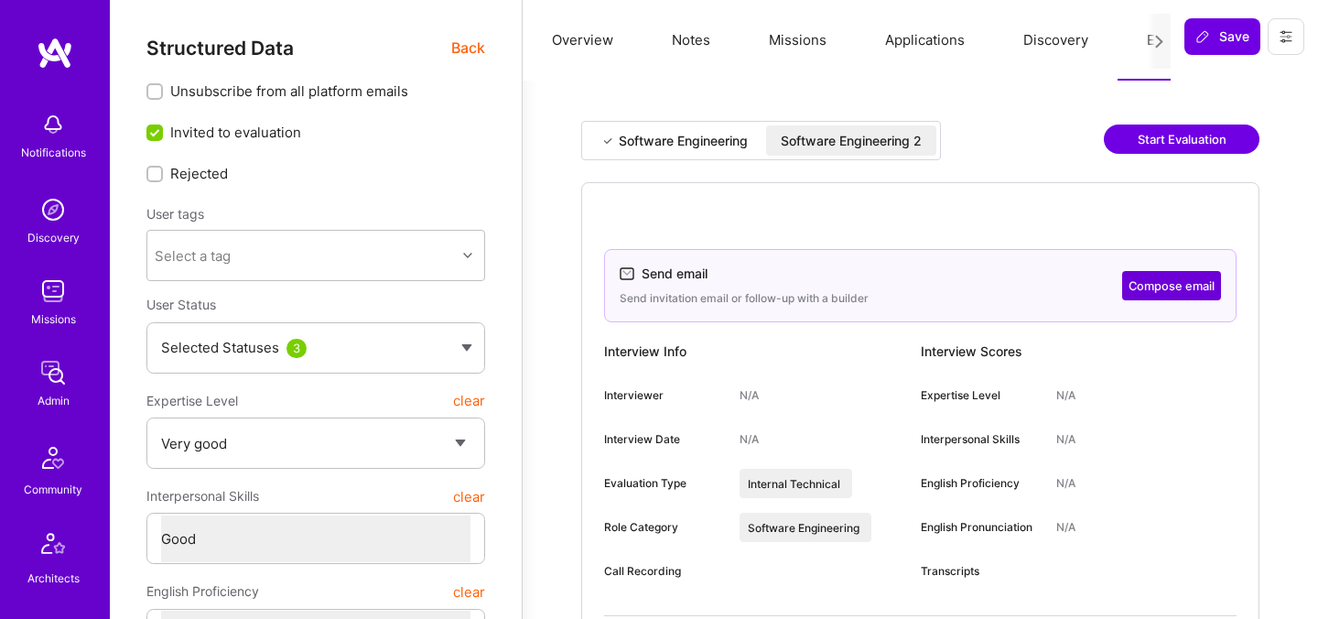
click at [1183, 141] on button "Start Evaluation" at bounding box center [1181, 138] width 156 height 29
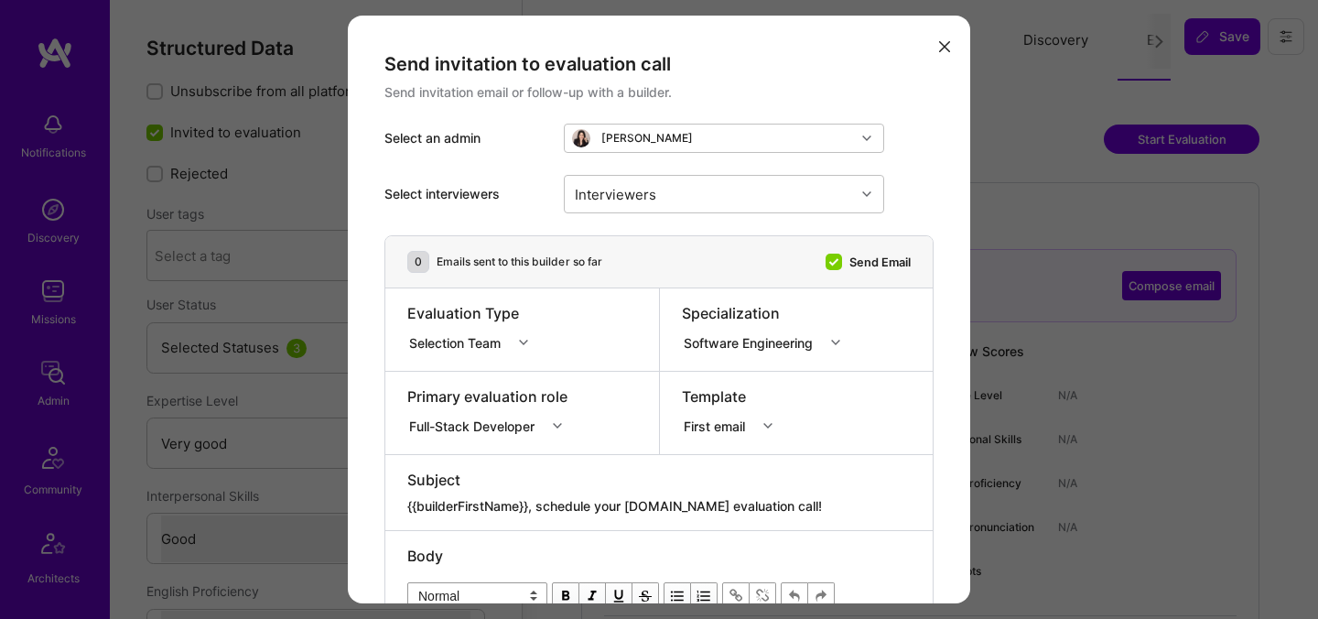
click at [449, 341] on div "Selection Team" at bounding box center [458, 341] width 99 height 19
click at [675, 188] on div "Interviewers" at bounding box center [710, 194] width 290 height 37
type input "[PERSON_NAME]"
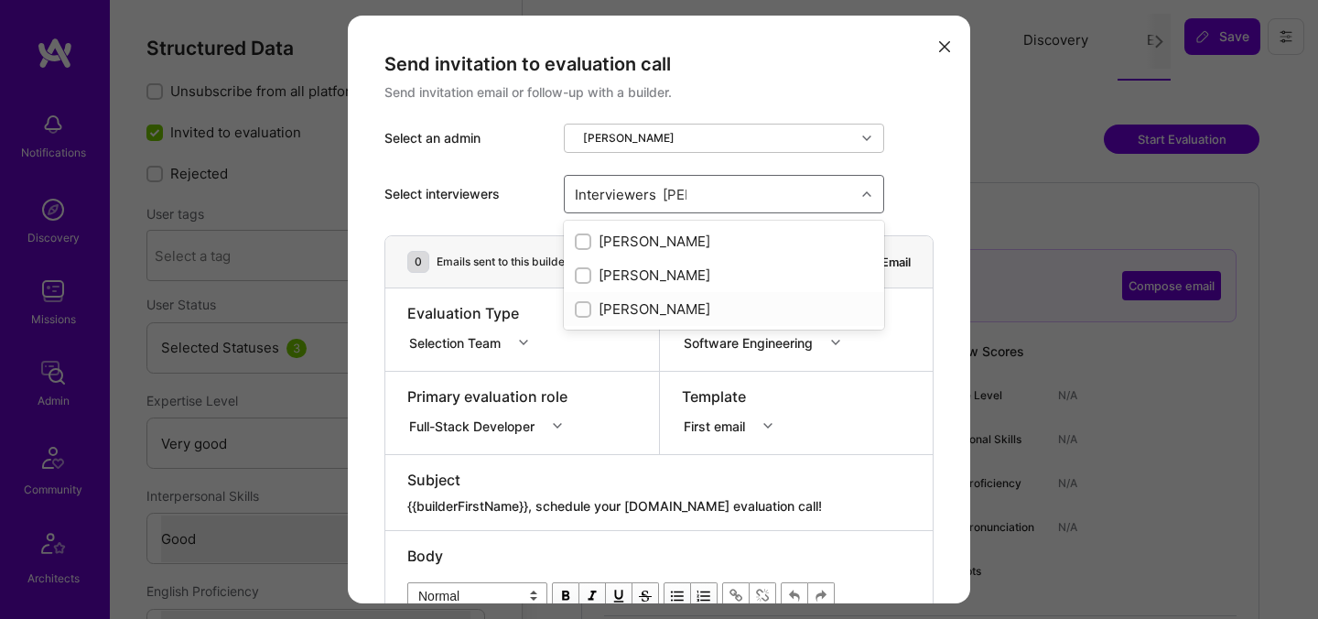
checkbox input "true"
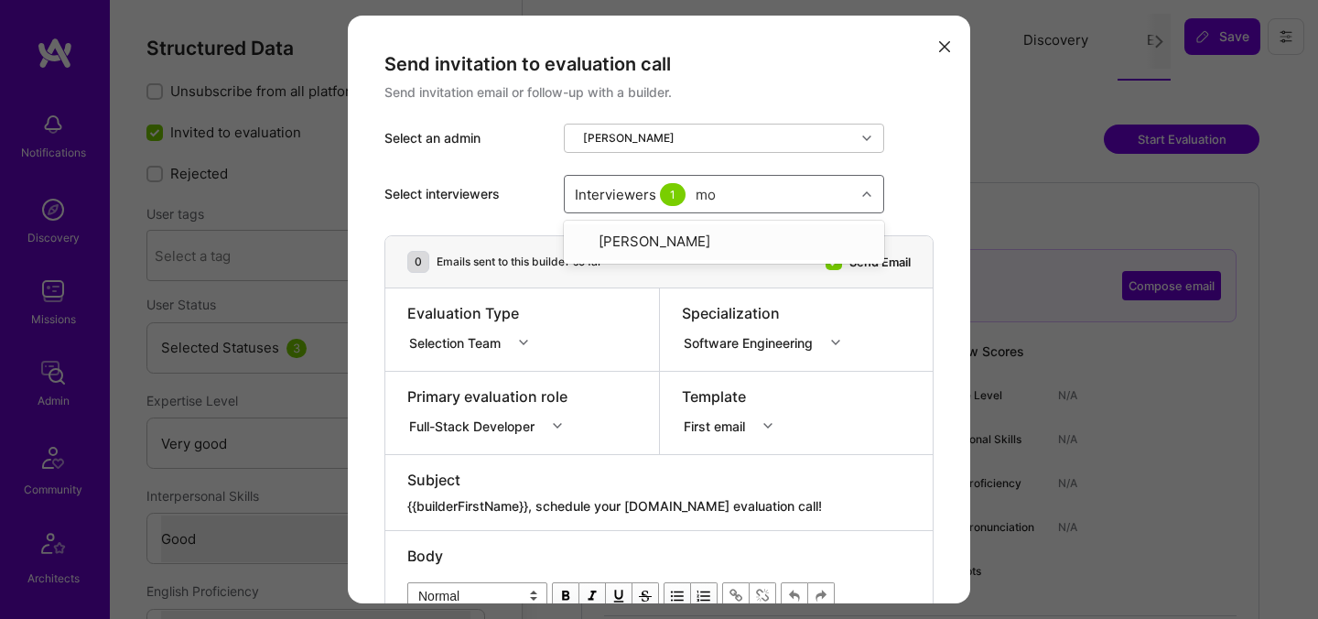
type input "mos"
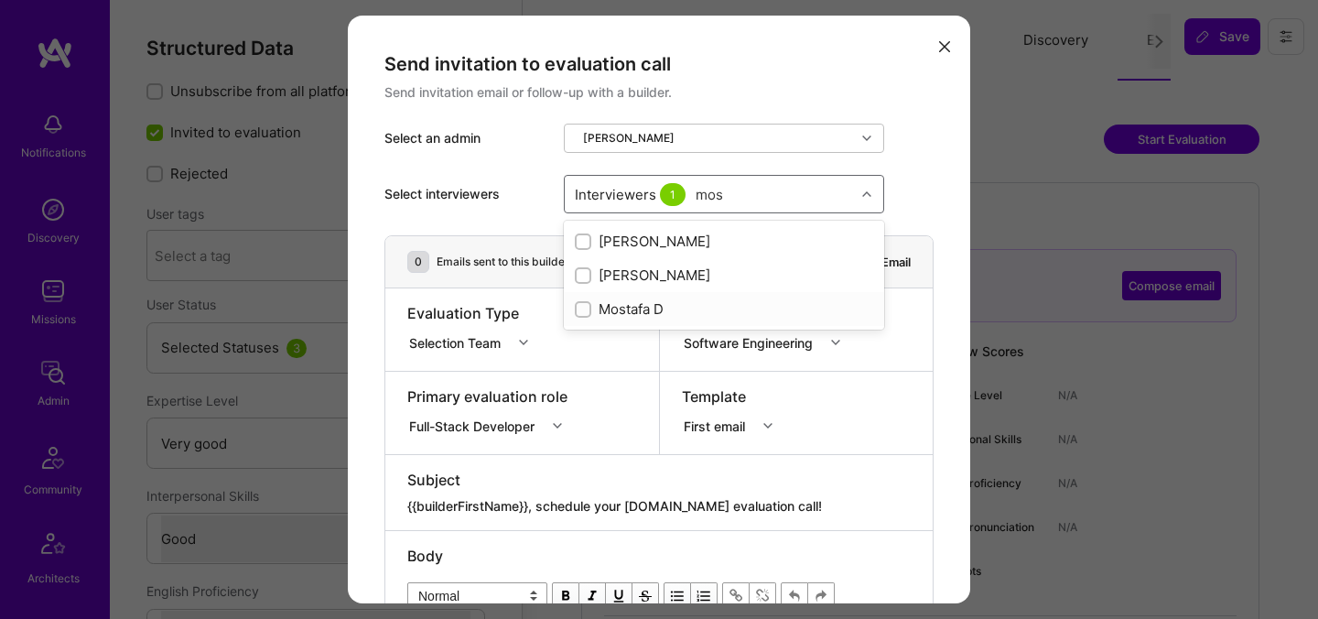
checkbox input "true"
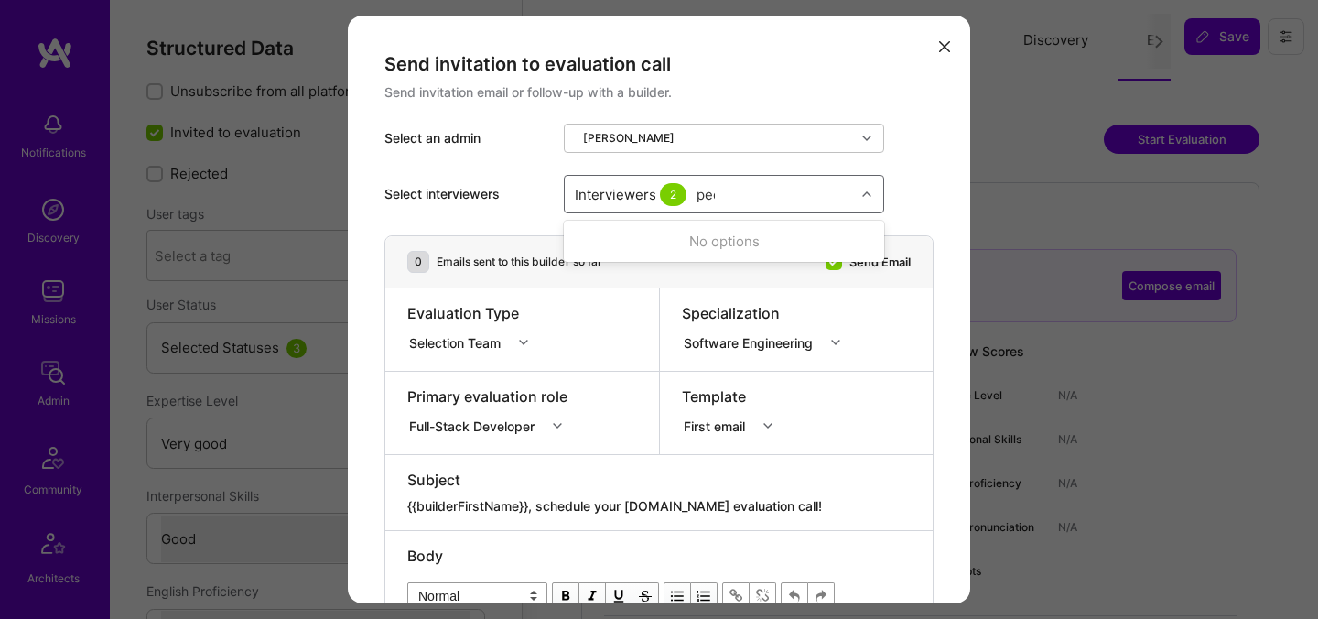
type input "pedr"
click at [647, 244] on div "[PERSON_NAME]" at bounding box center [724, 240] width 298 height 19
checkbox input "true"
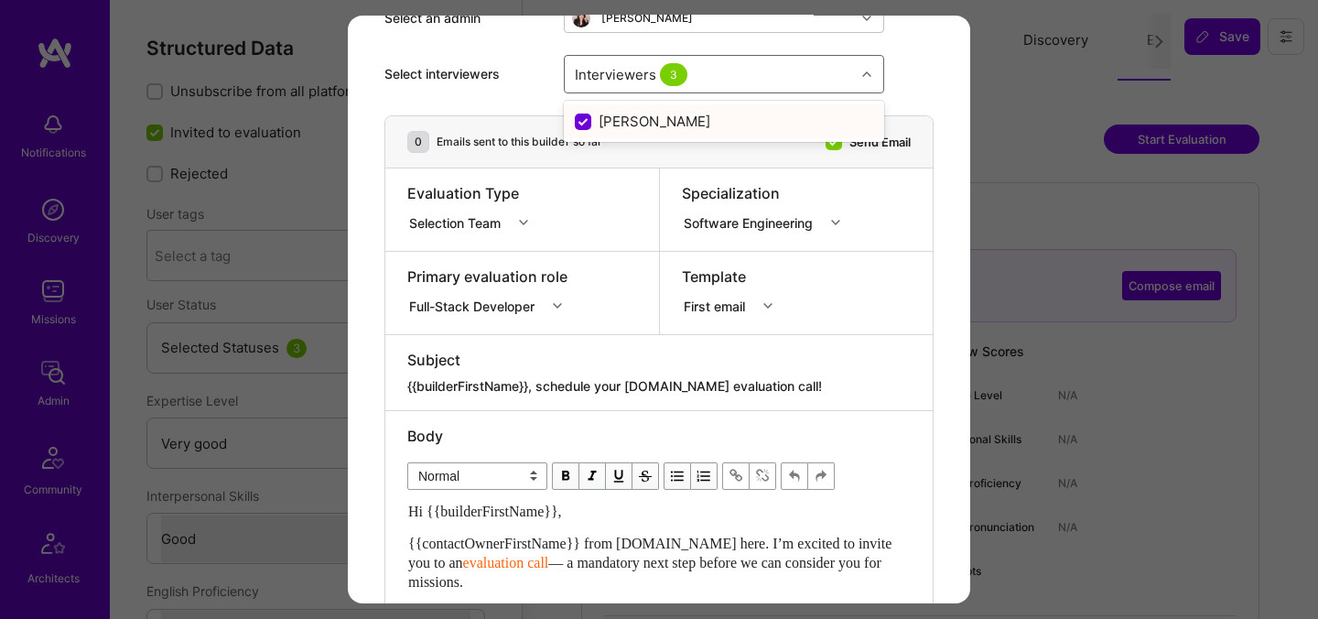
scroll to position [106, 0]
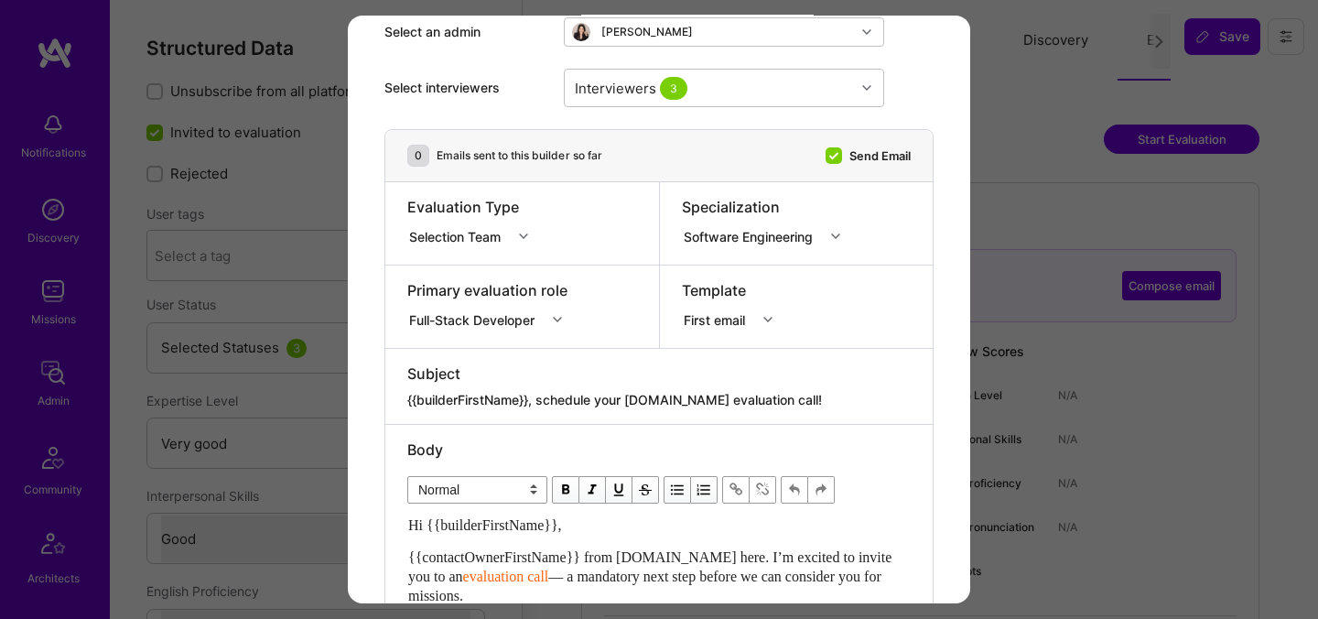
click at [918, 94] on div "Select interviewers Interviewers 3" at bounding box center [658, 88] width 549 height 82
click at [480, 213] on div "Evaluation Type" at bounding box center [473, 207] width 133 height 20
click at [496, 238] on div "Selection Team" at bounding box center [458, 235] width 99 height 19
click at [520, 203] on div "Evaluation Type" at bounding box center [473, 207] width 133 height 20
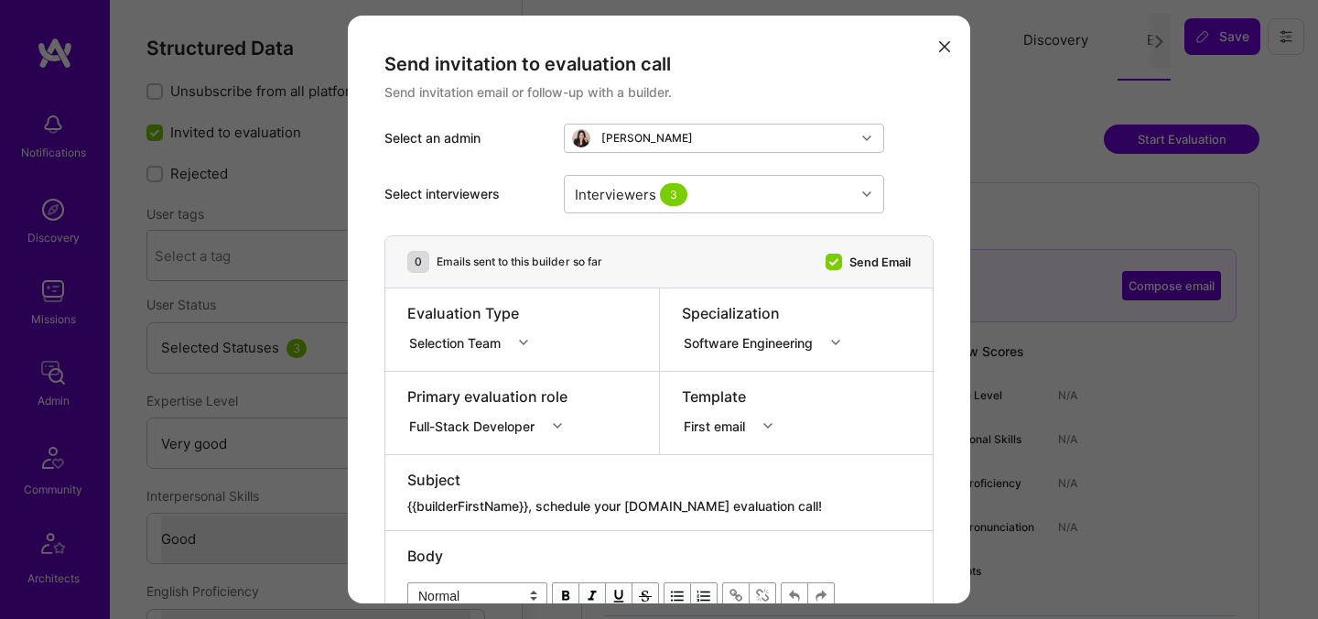
click at [945, 48] on icon "modal" at bounding box center [944, 46] width 11 height 11
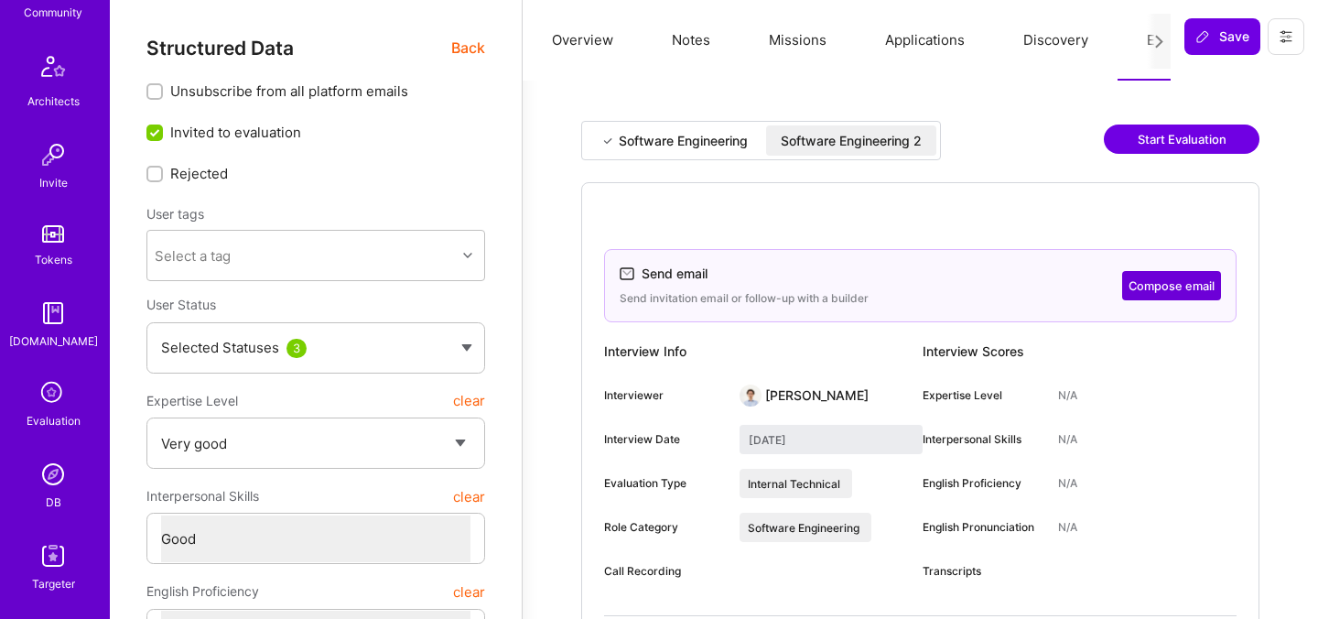
scroll to position [549, 0]
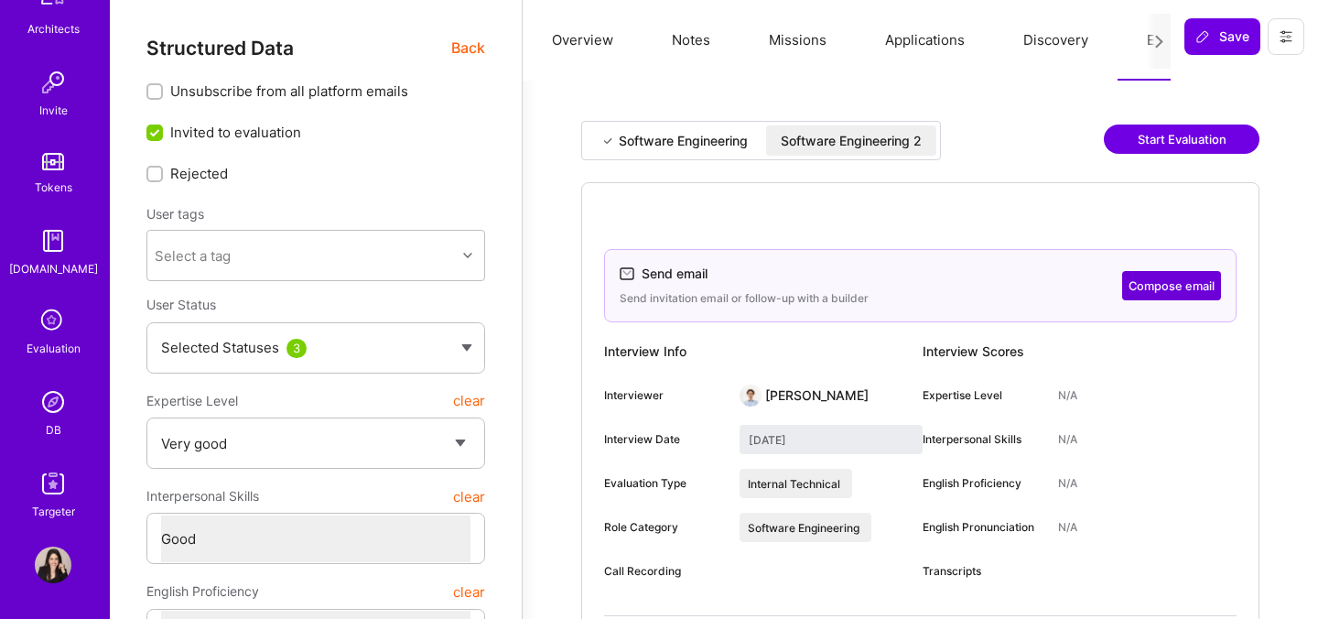
click at [49, 471] on img at bounding box center [53, 483] width 37 height 37
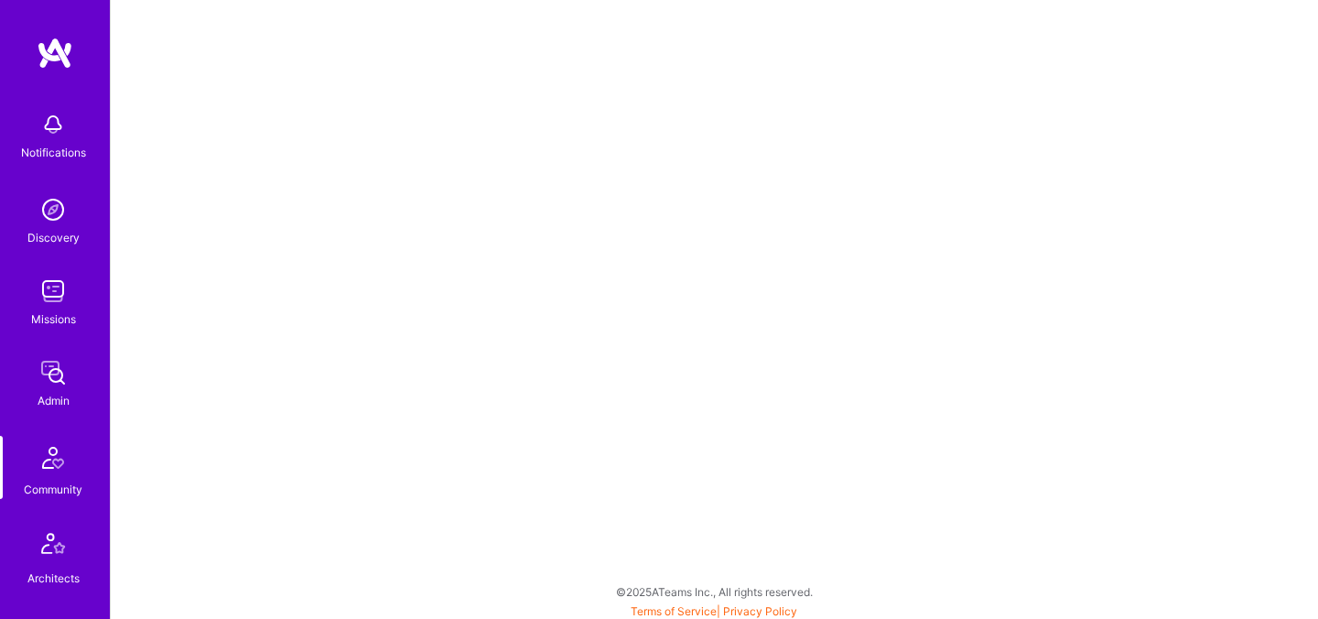
click at [46, 373] on img at bounding box center [53, 372] width 37 height 37
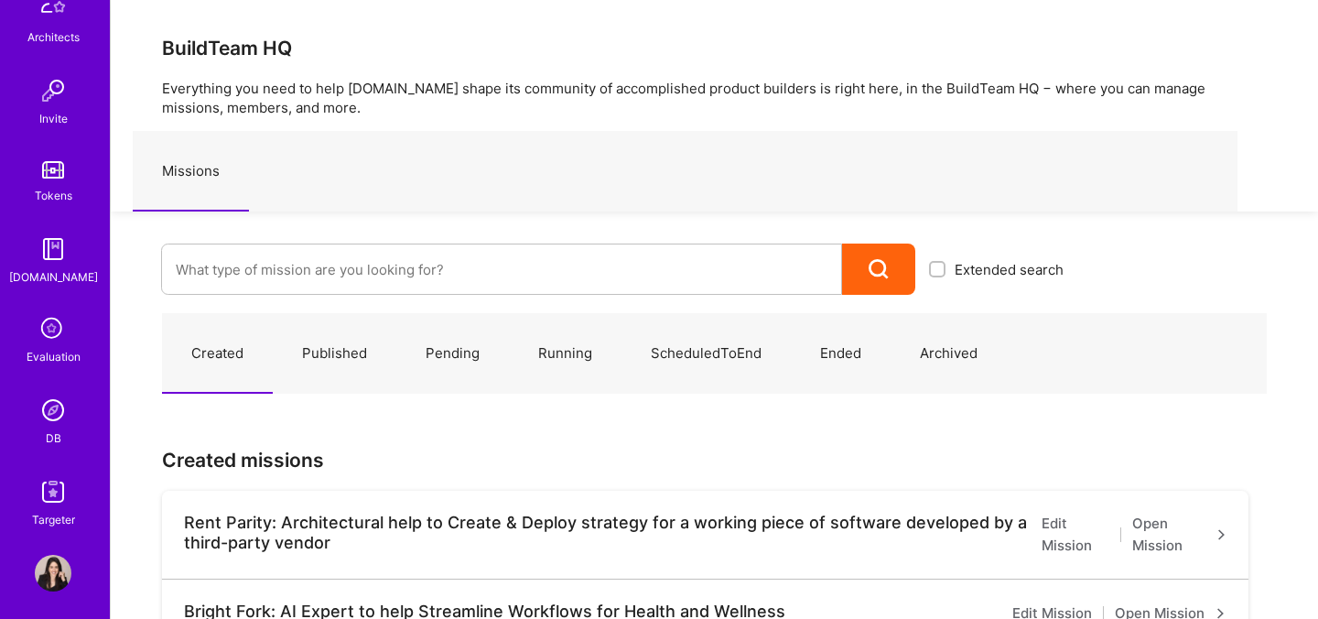
scroll to position [549, 0]
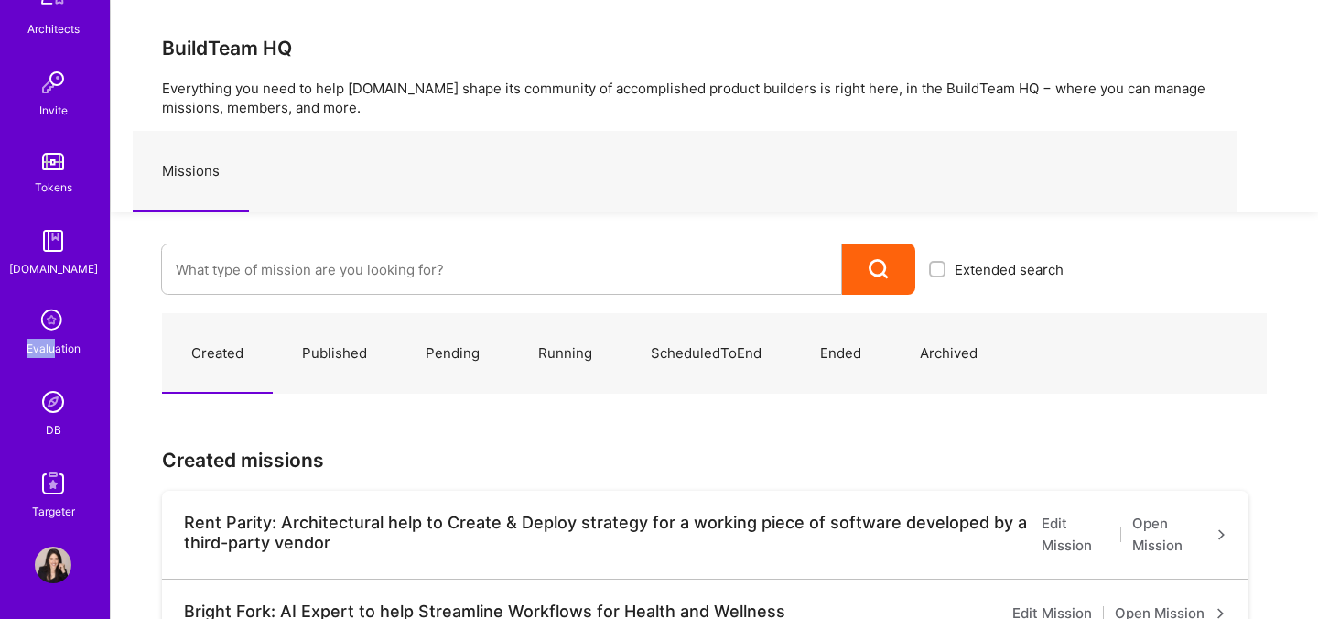
drag, startPoint x: 41, startPoint y: 277, endPoint x: 51, endPoint y: 337, distance: 60.3
click at [52, 339] on div "Notifications Discovery Missions Admin Community Architects Invite Tokens [DOMA…" at bounding box center [55, 36] width 110 height 967
click at [51, 337] on icon at bounding box center [53, 321] width 35 height 35
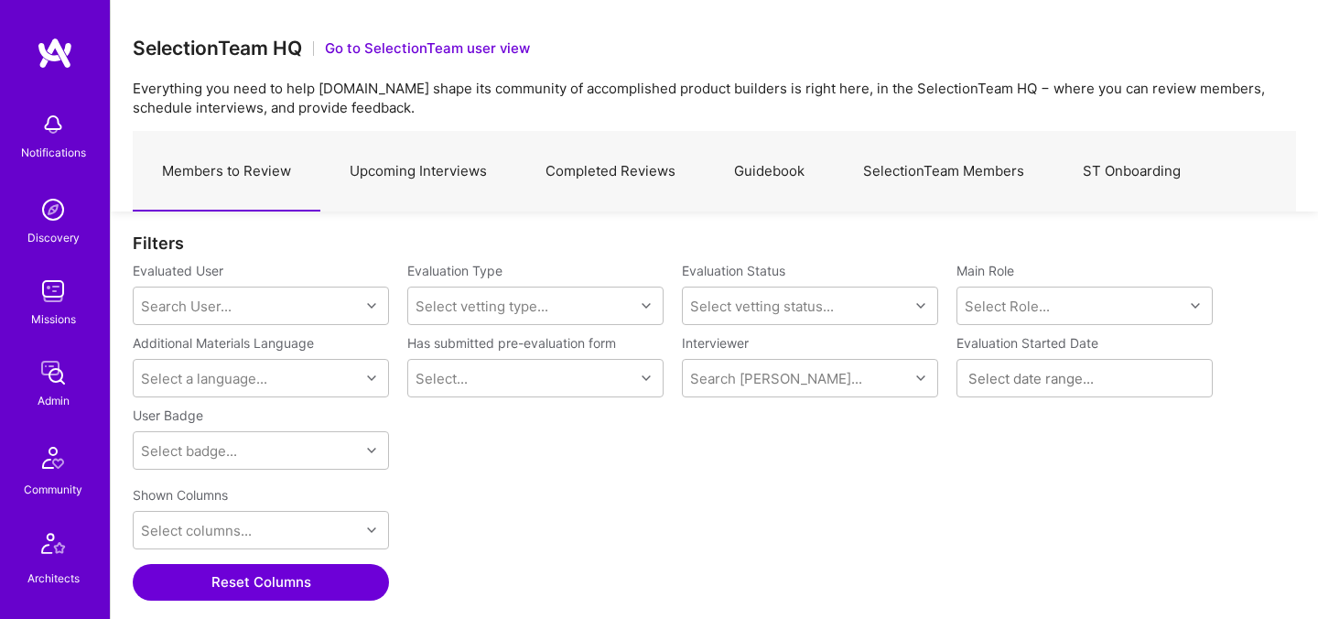
scroll to position [426, 1163]
click at [931, 178] on link "SelectionTeam Members" at bounding box center [944, 172] width 220 height 80
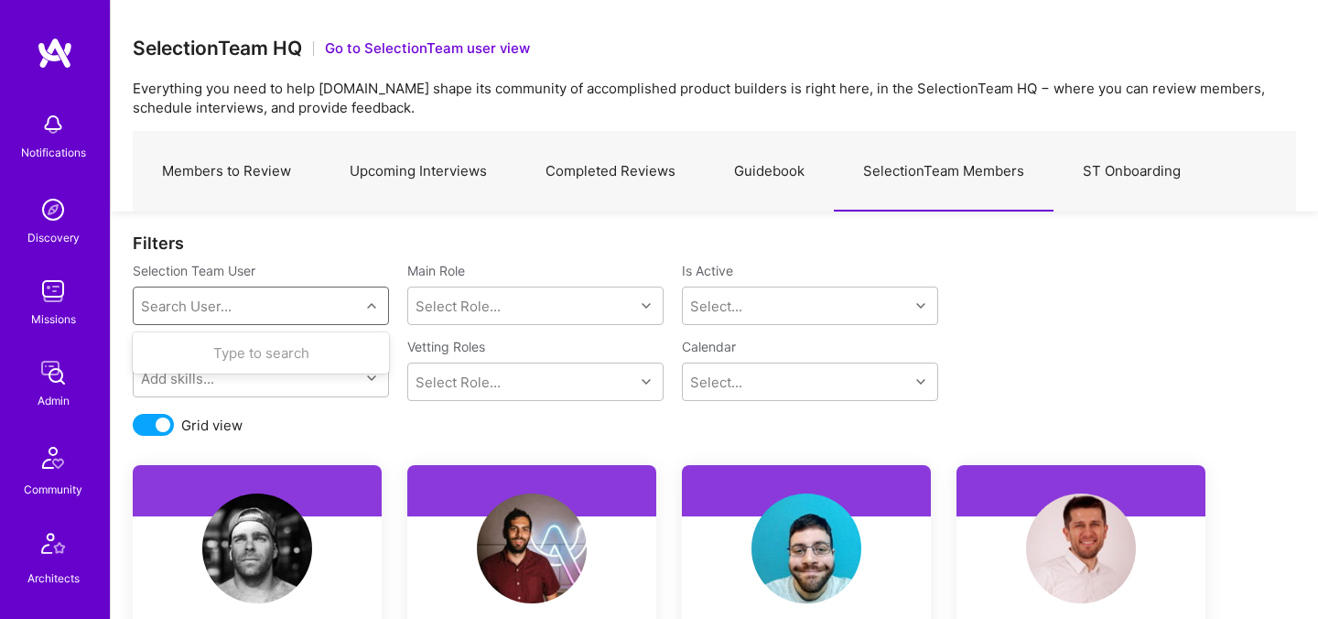
click at [246, 311] on div "Search User..." at bounding box center [247, 305] width 226 height 37
type input "tomi"
click at [271, 359] on div "[PERSON_NAME]" at bounding box center [284, 352] width 186 height 19
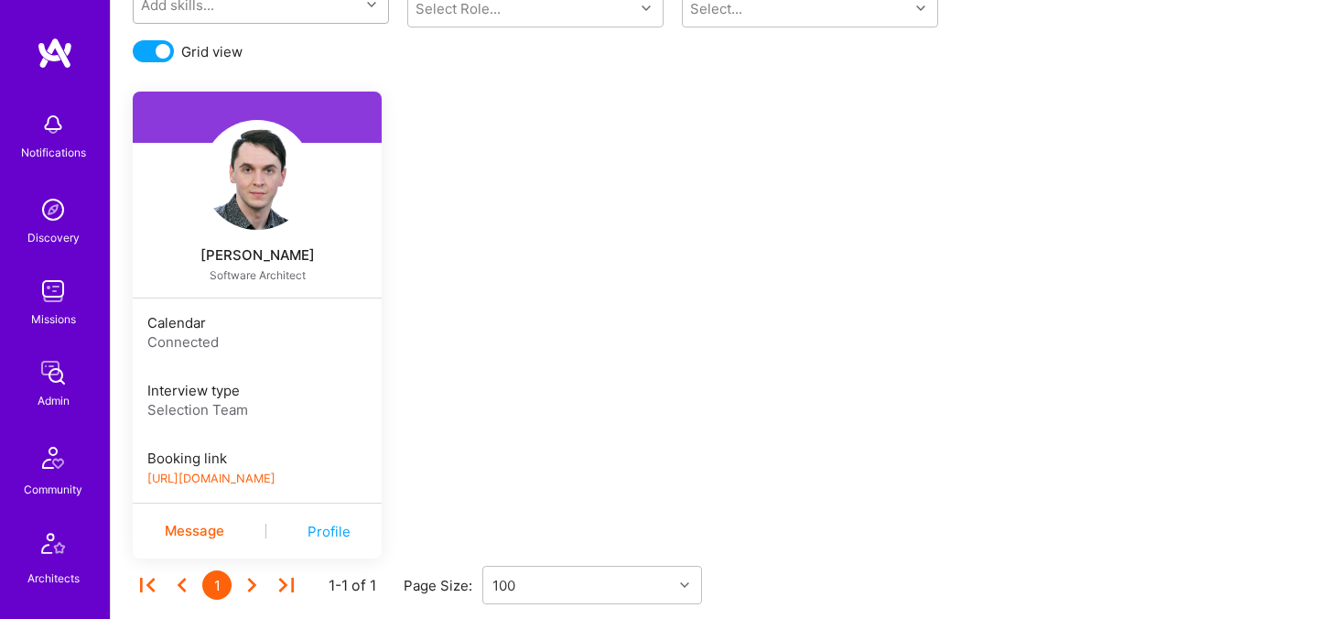
scroll to position [410, 0]
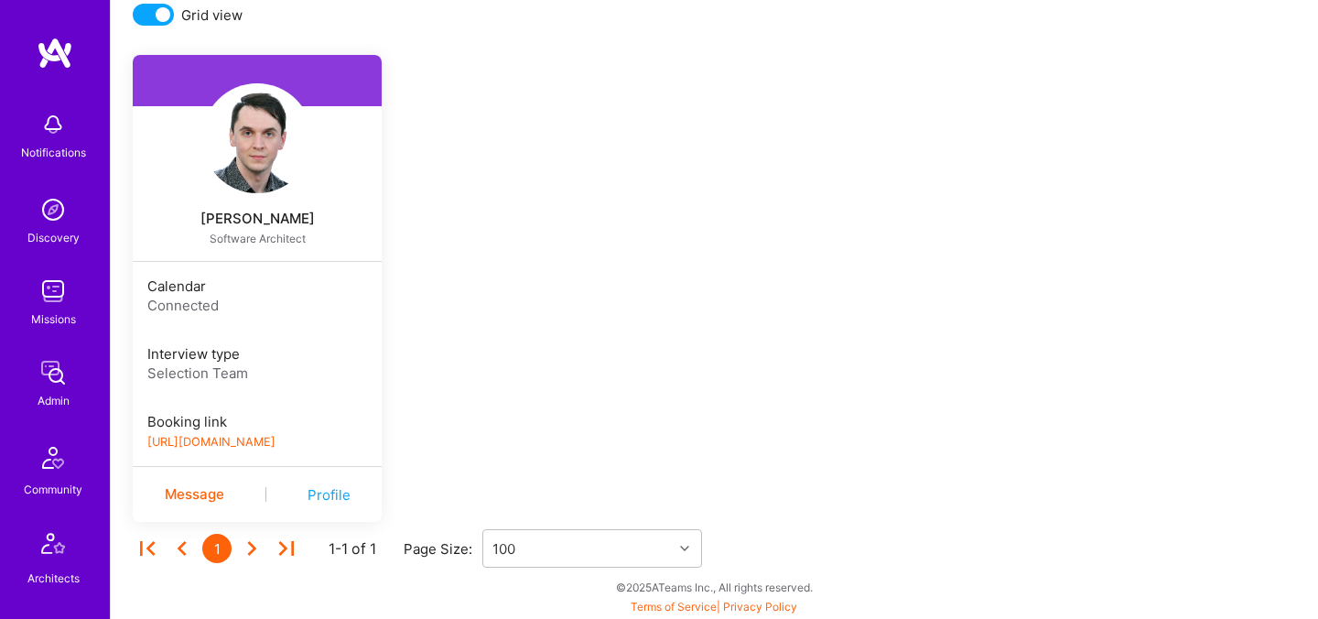
click at [215, 437] on link "[URL][DOMAIN_NAME]" at bounding box center [211, 442] width 128 height 14
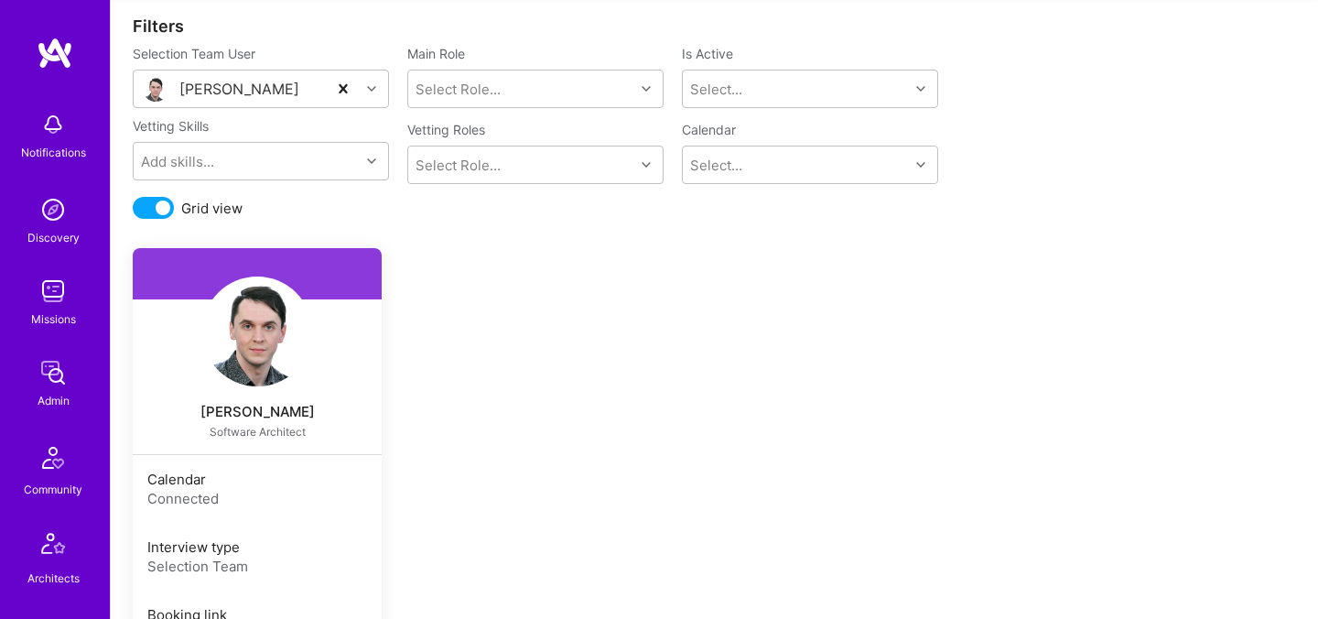
scroll to position [0, 0]
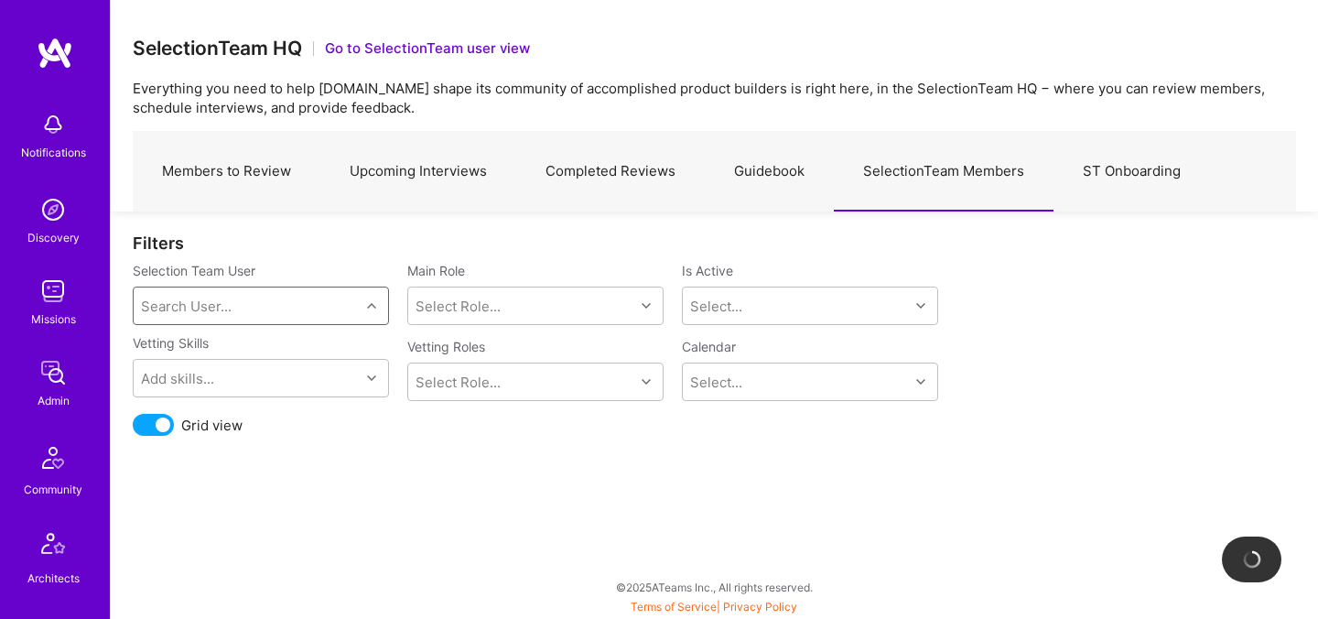
click at [287, 305] on div "Search User..." at bounding box center [247, 305] width 226 height 37
type input "[PERSON_NAME]"
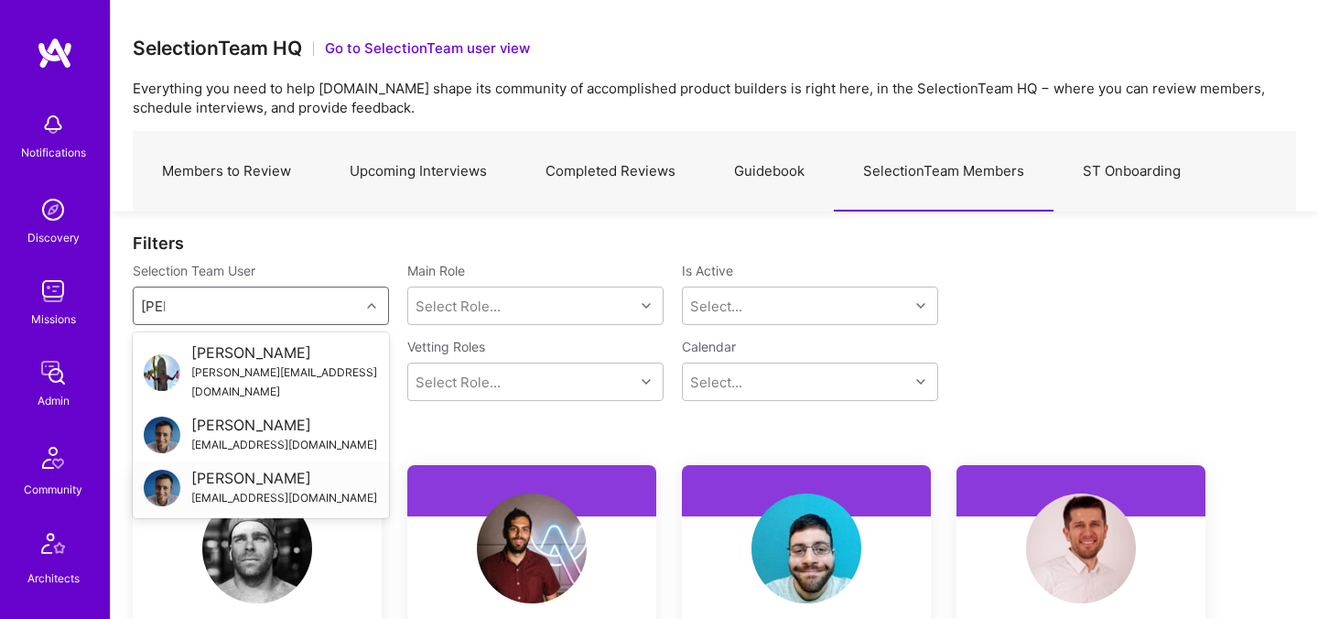
click at [259, 468] on div "[PERSON_NAME]" at bounding box center [284, 477] width 186 height 19
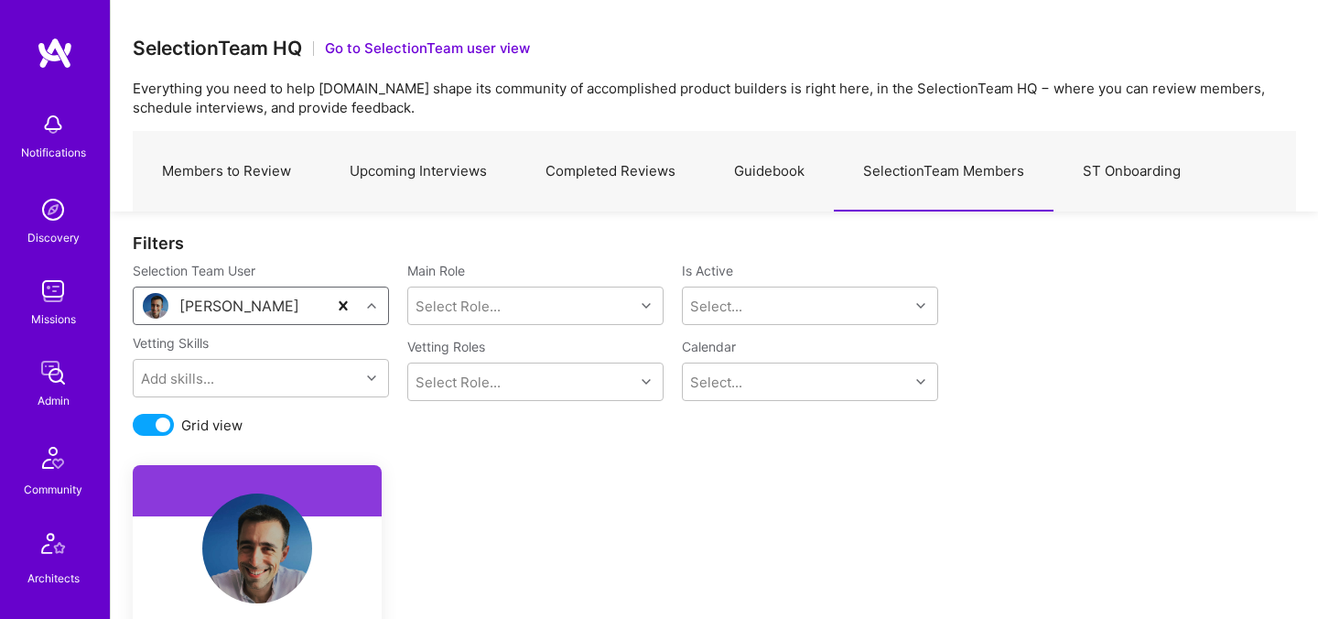
click at [295, 305] on div "[PERSON_NAME]" at bounding box center [230, 305] width 193 height 37
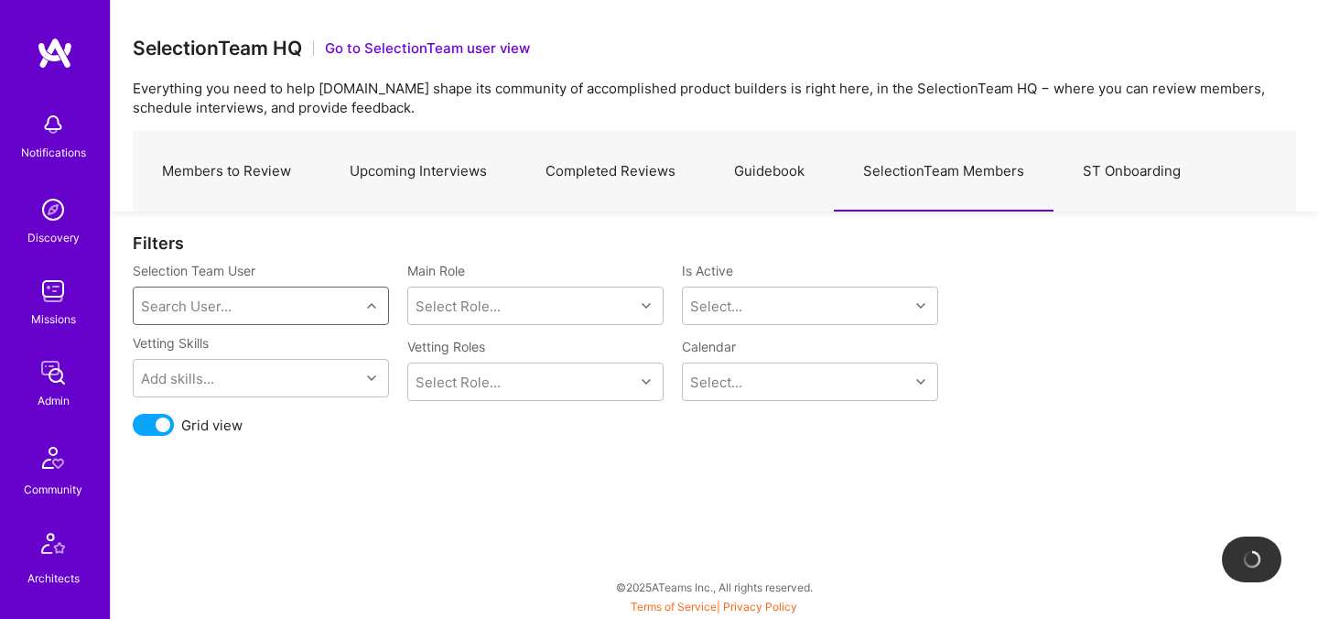
click at [244, 313] on div "Search User..." at bounding box center [247, 305] width 226 height 37
type input "[PERSON_NAME]"
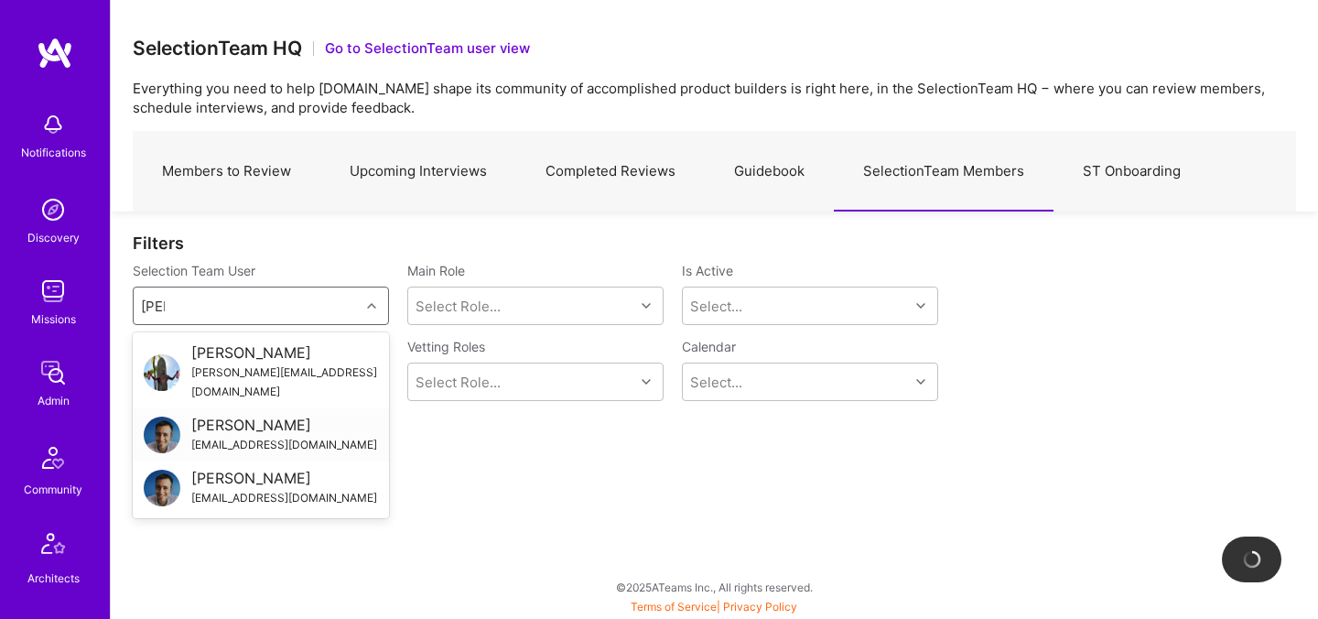
click at [225, 415] on div "[PERSON_NAME]" at bounding box center [284, 424] width 186 height 19
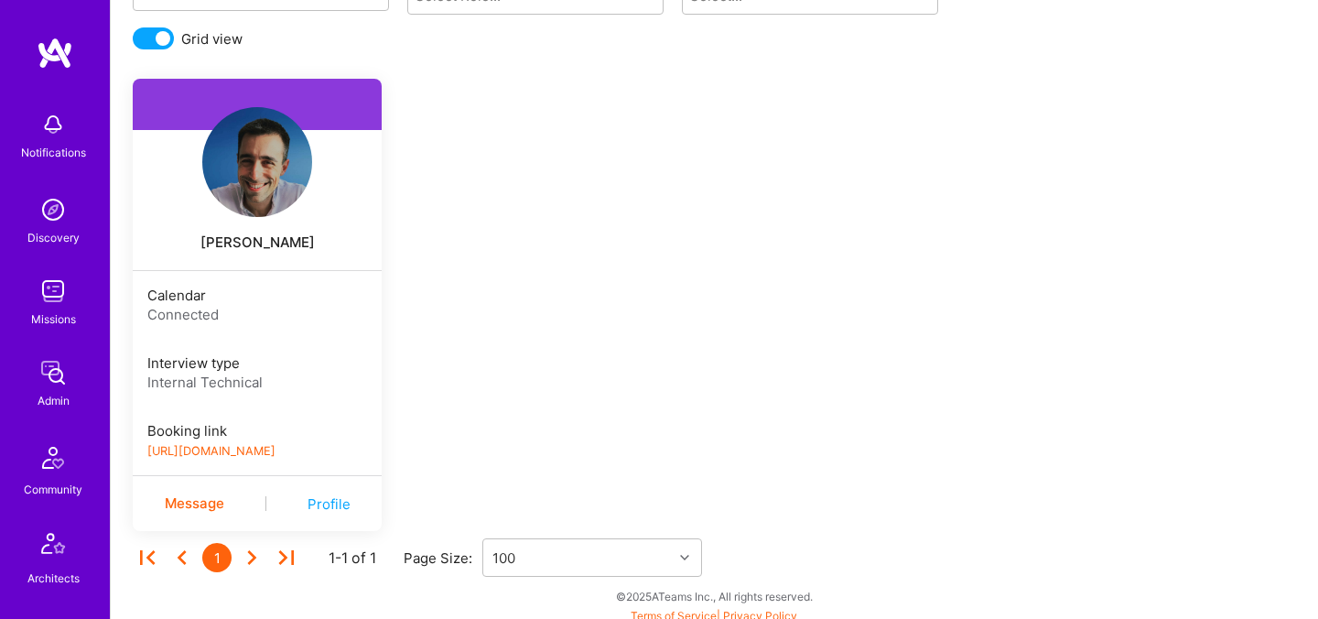
scroll to position [395, 0]
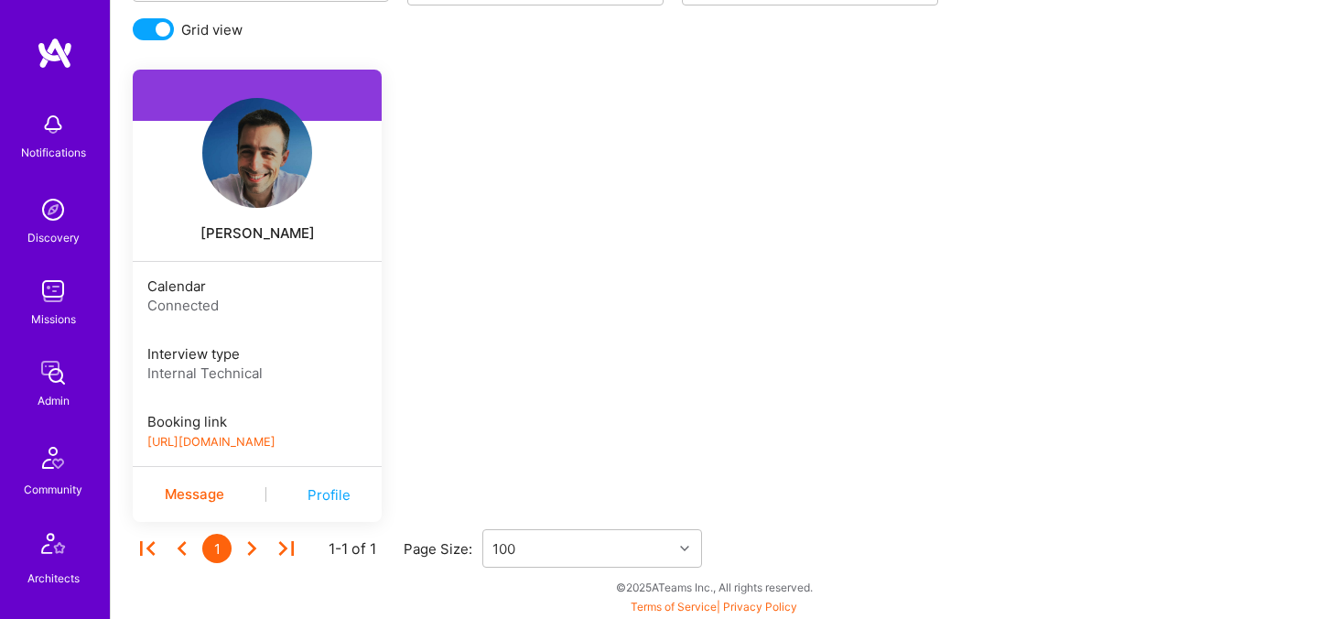
click at [231, 440] on link "[URL][DOMAIN_NAME]" at bounding box center [211, 442] width 128 height 14
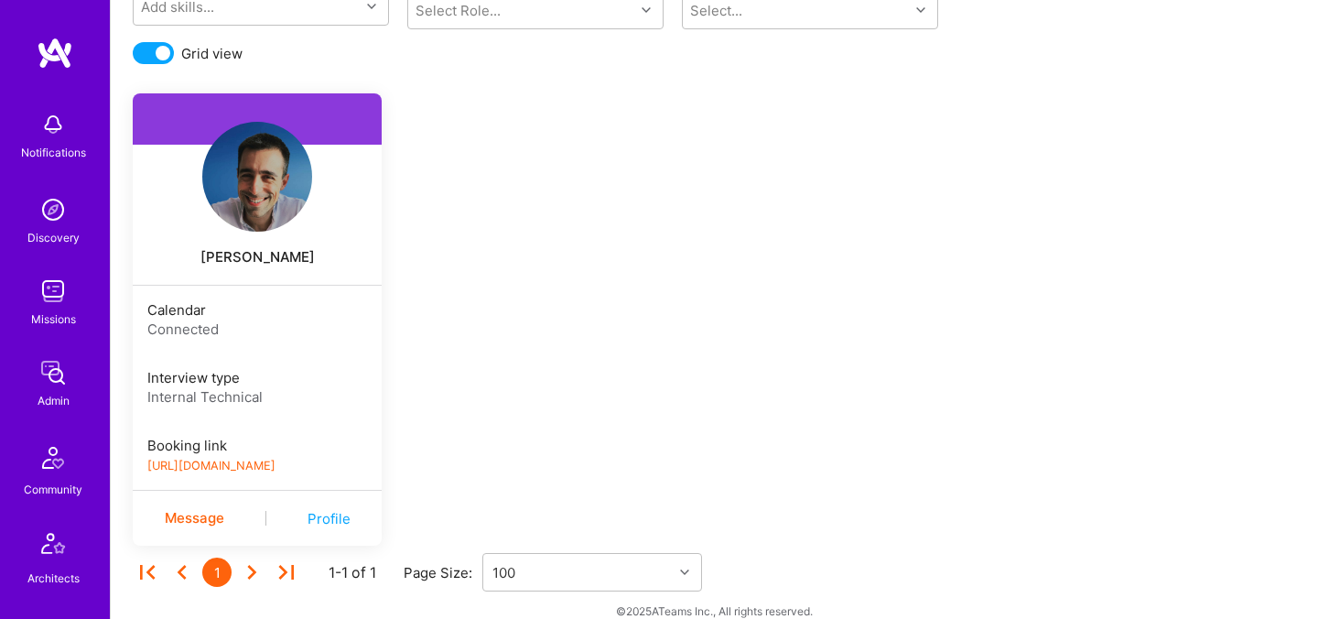
scroll to position [361, 0]
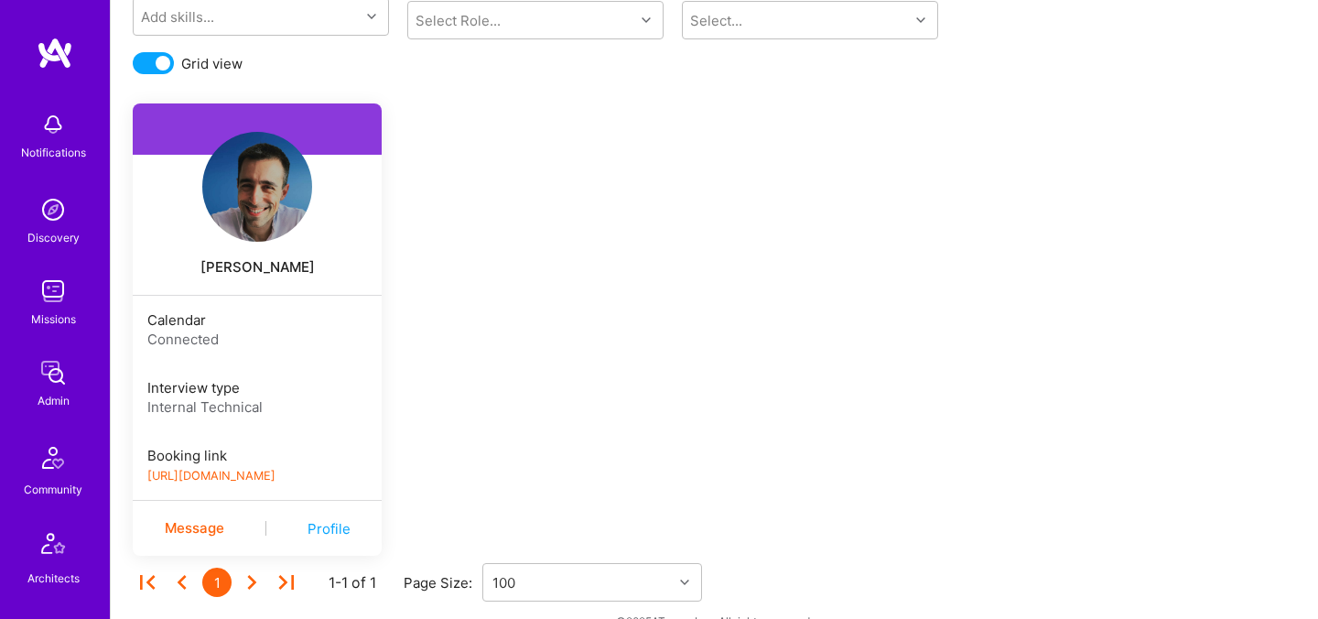
click at [258, 226] on img at bounding box center [257, 187] width 110 height 110
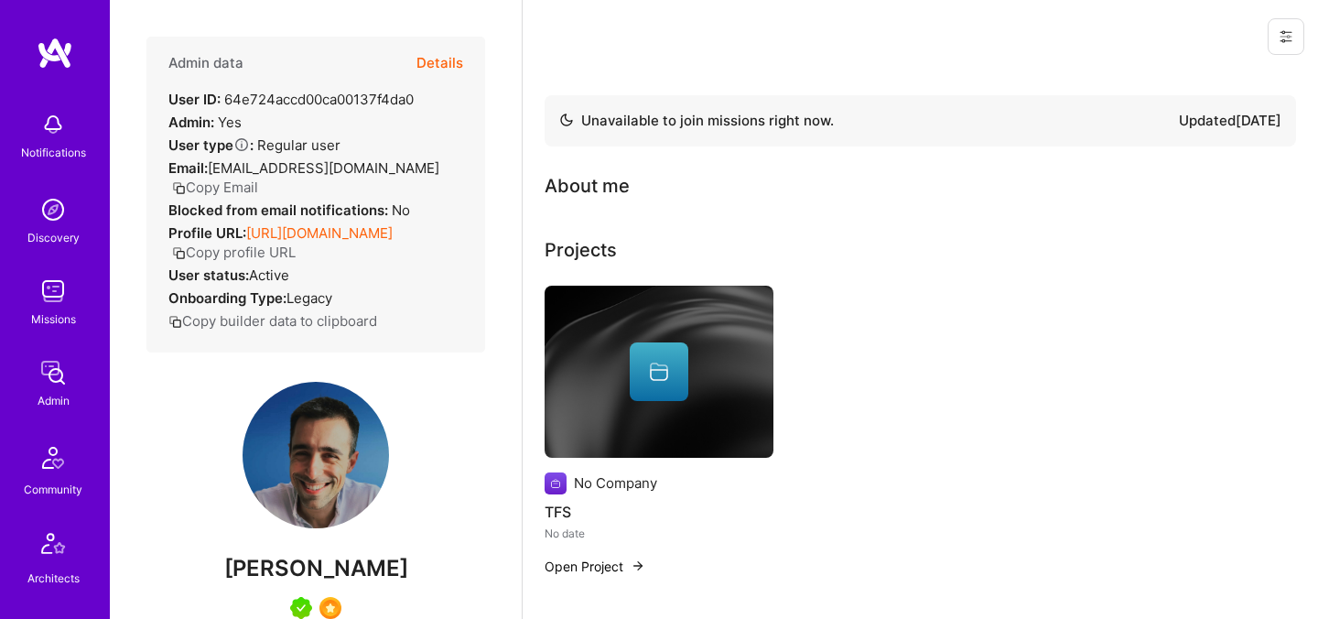
click at [1291, 35] on icon at bounding box center [1285, 36] width 15 height 15
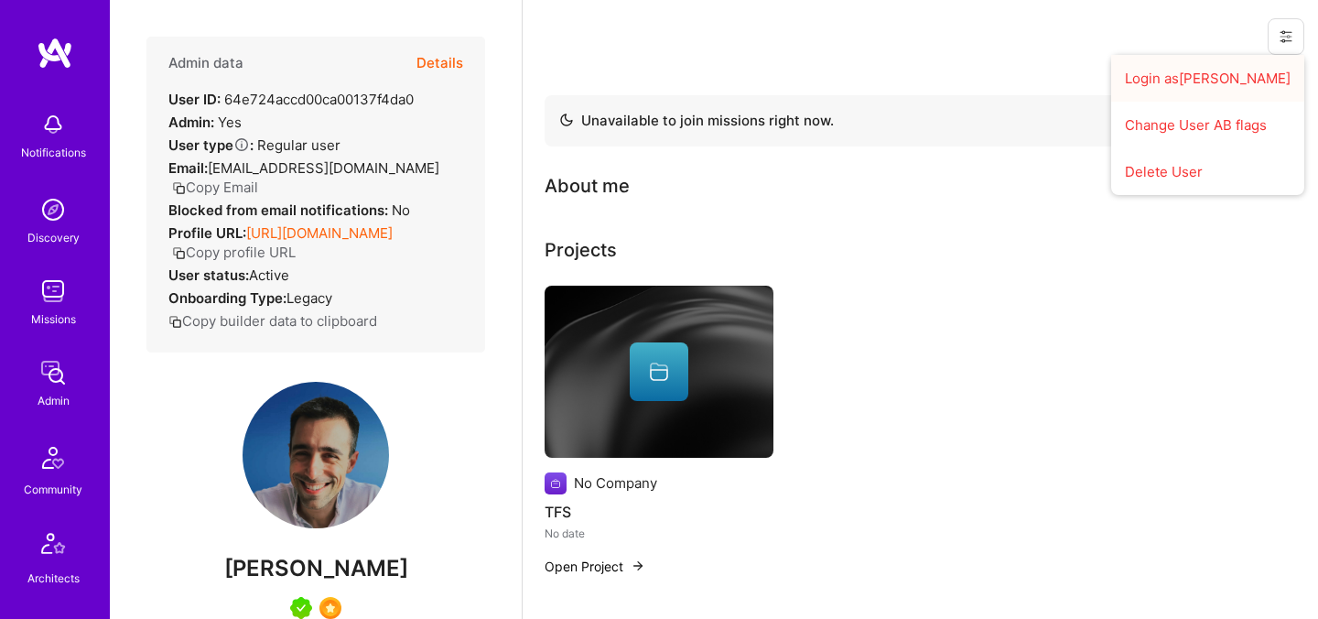
click at [1255, 66] on button "Login as [PERSON_NAME]" at bounding box center [1207, 78] width 193 height 47
